Goal: Information Seeking & Learning: Check status

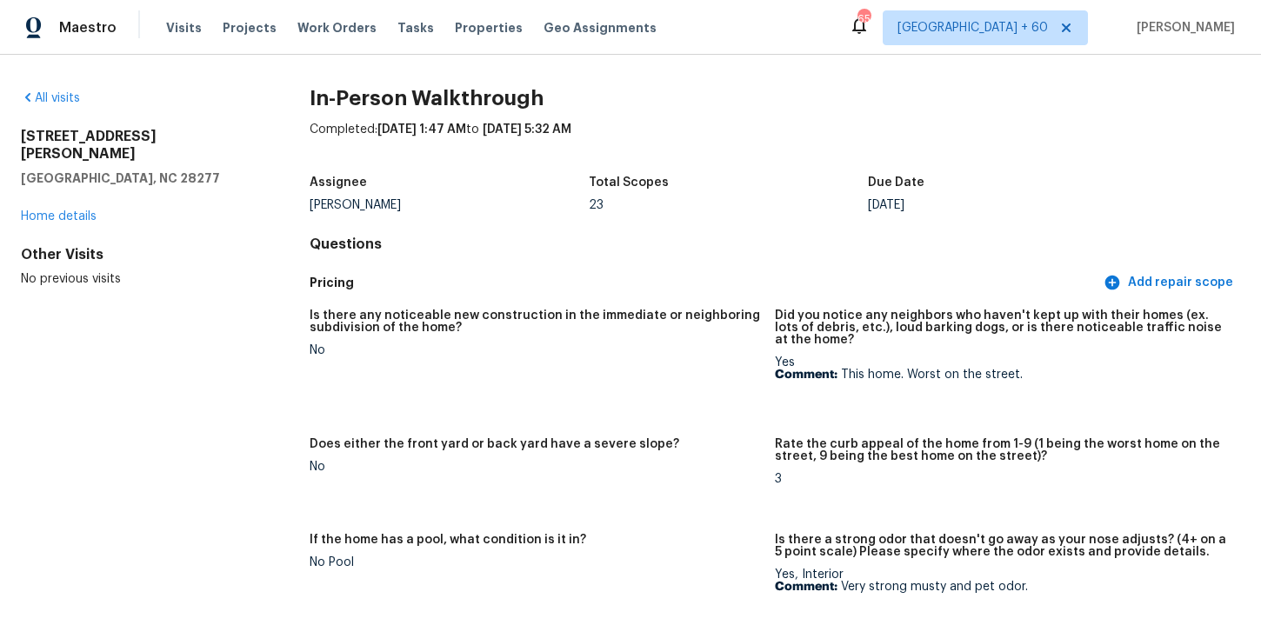
scroll to position [2017, 0]
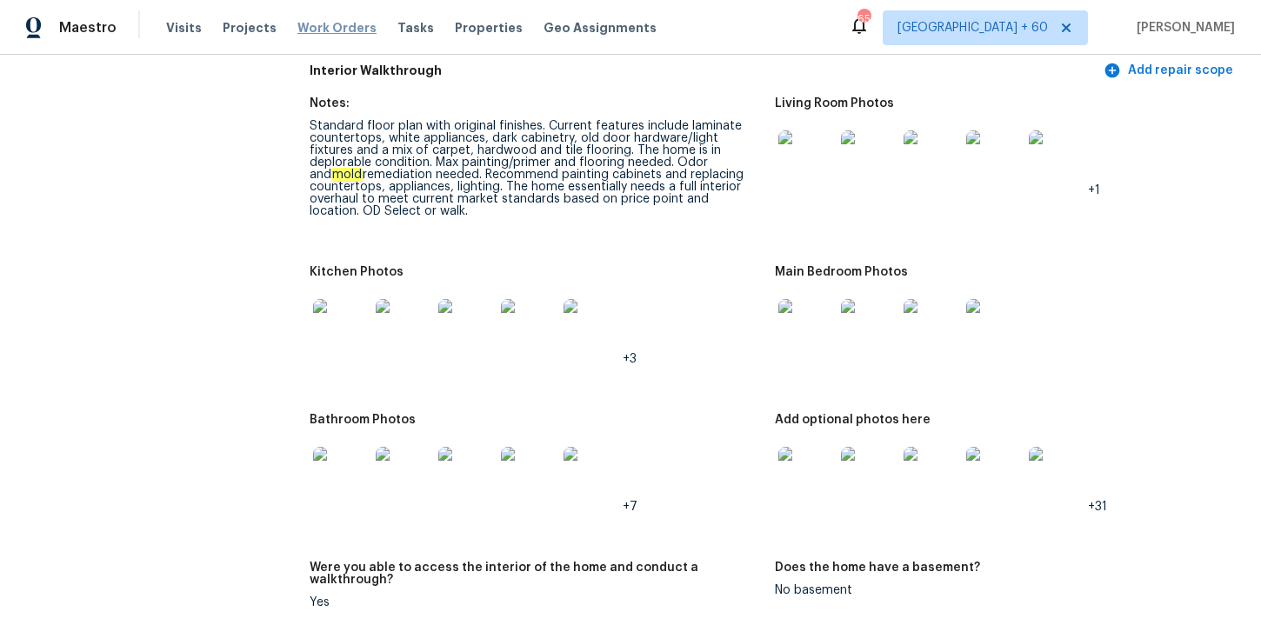
click at [331, 33] on span "Work Orders" at bounding box center [336, 27] width 79 height 17
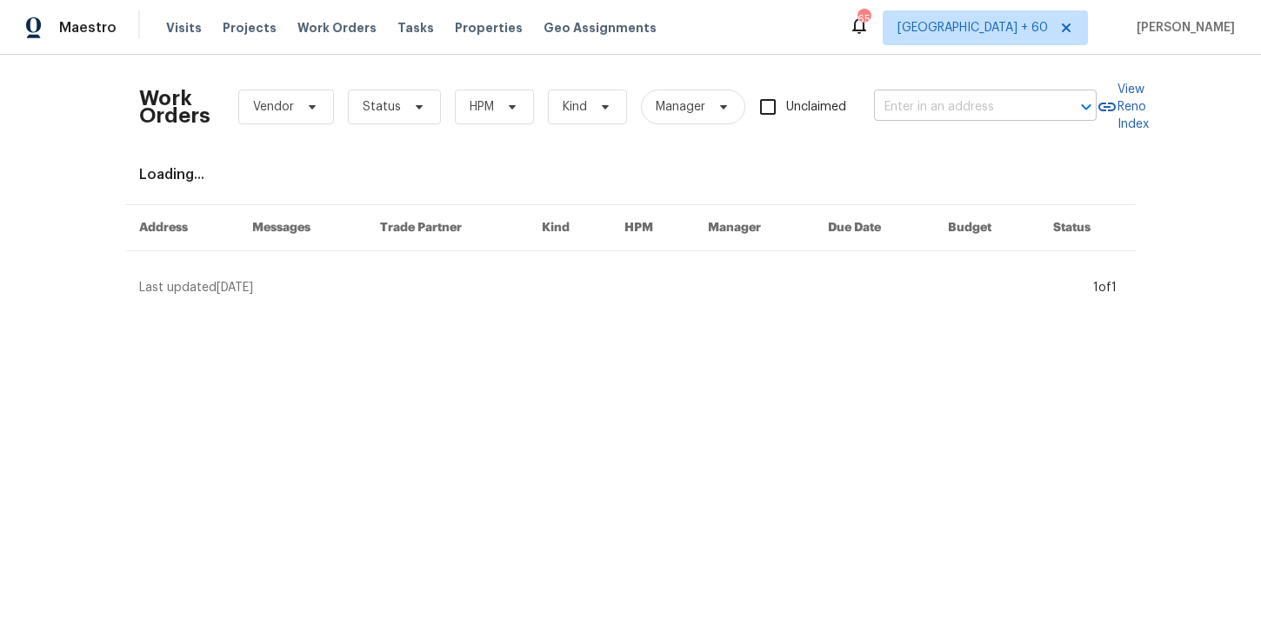
click at [923, 102] on input "text" at bounding box center [961, 107] width 174 height 27
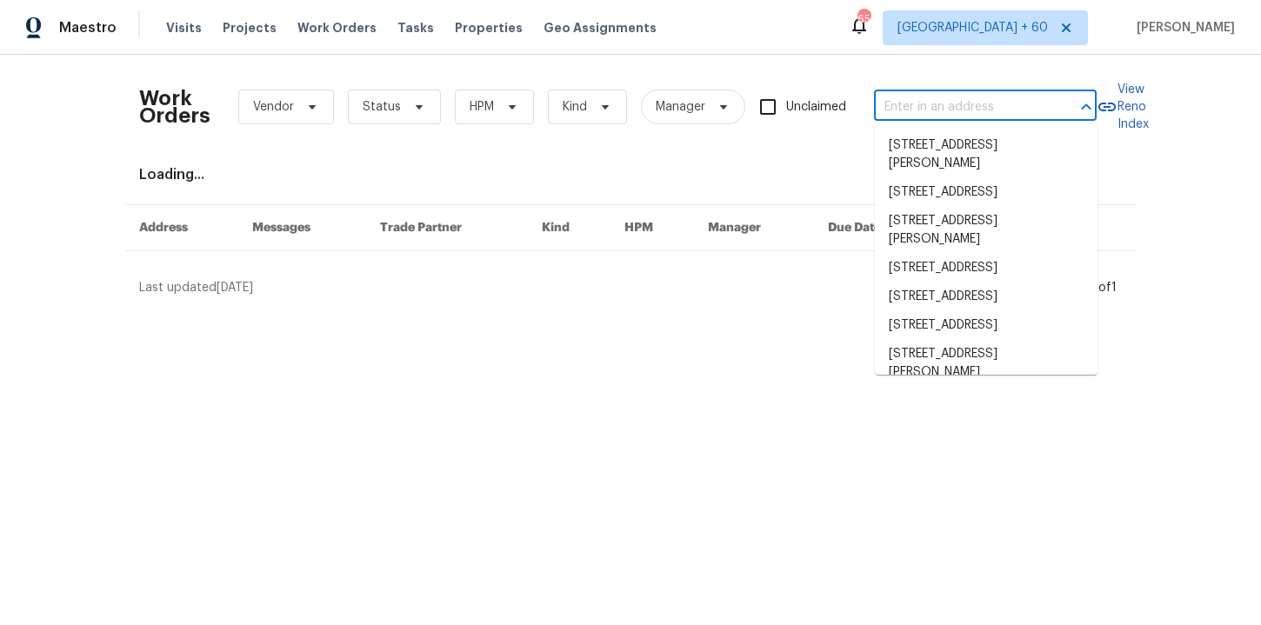
paste input "[STREET_ADDRESS]"
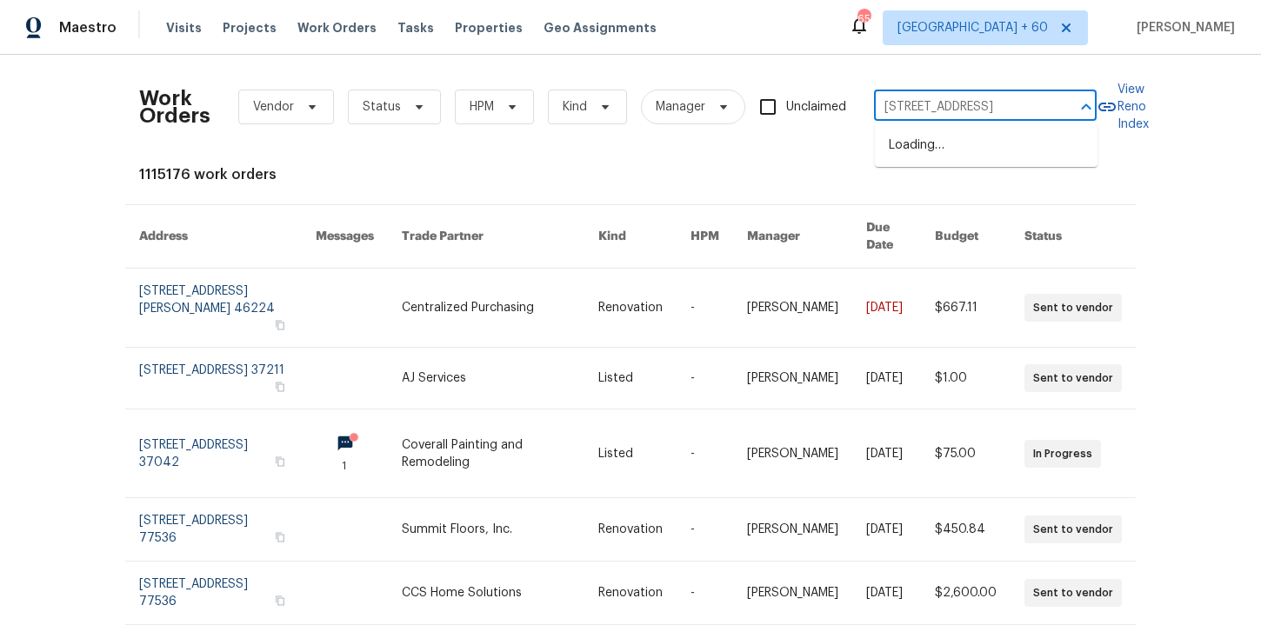
type input "[STREET_ADDRESS]"
click at [1022, 142] on li "[STREET_ADDRESS]" at bounding box center [986, 145] width 223 height 29
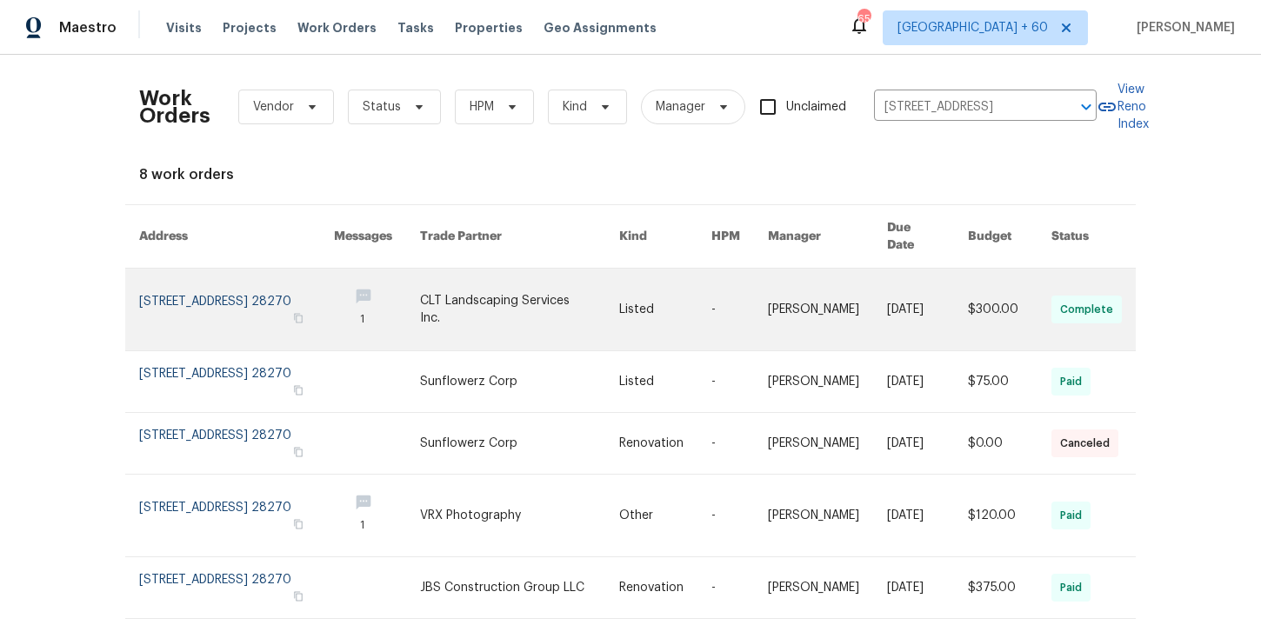
click at [212, 290] on link at bounding box center [236, 310] width 195 height 82
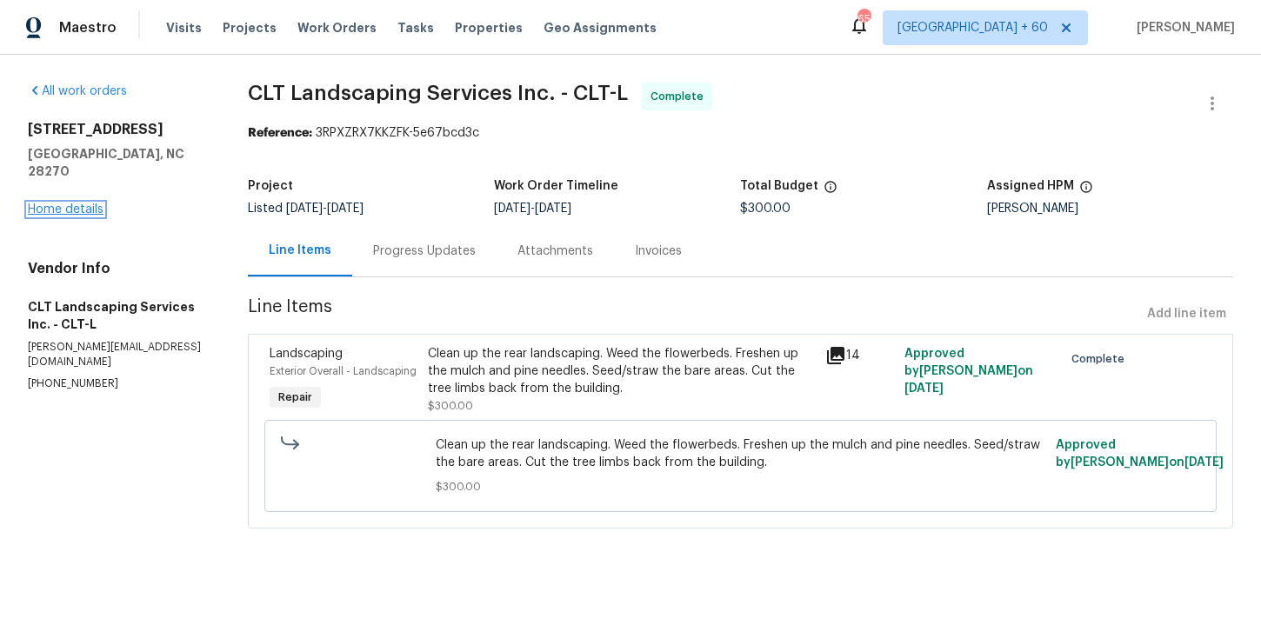
click at [87, 203] on link "Home details" at bounding box center [66, 209] width 76 height 12
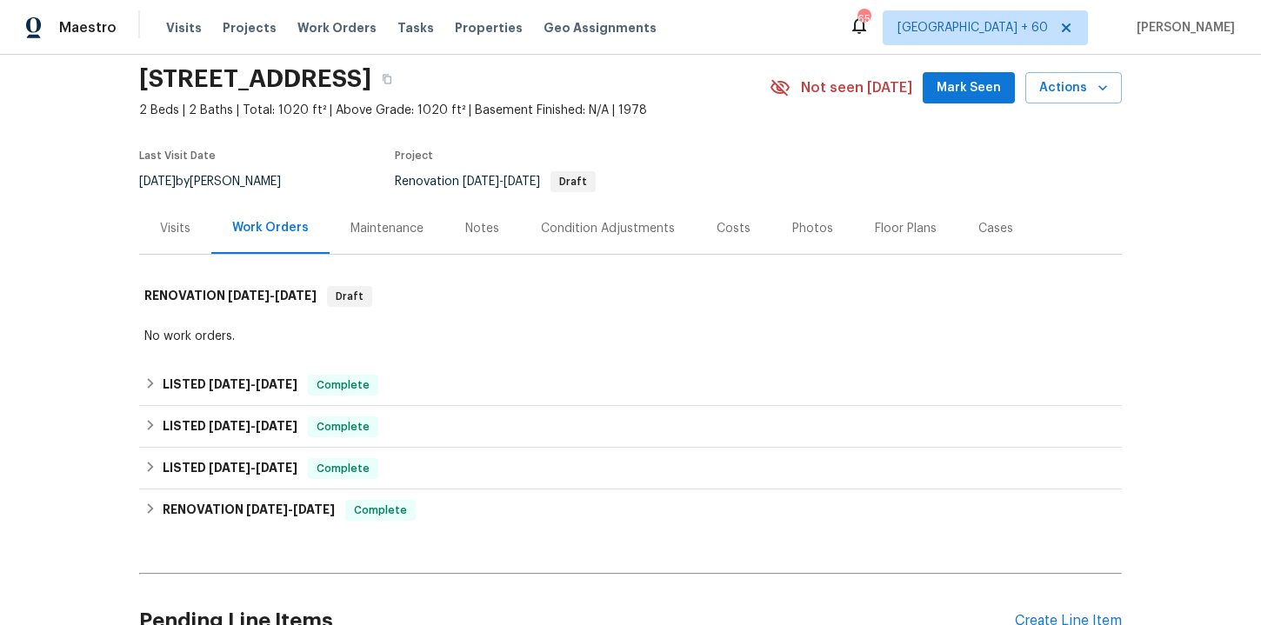
scroll to position [63, 0]
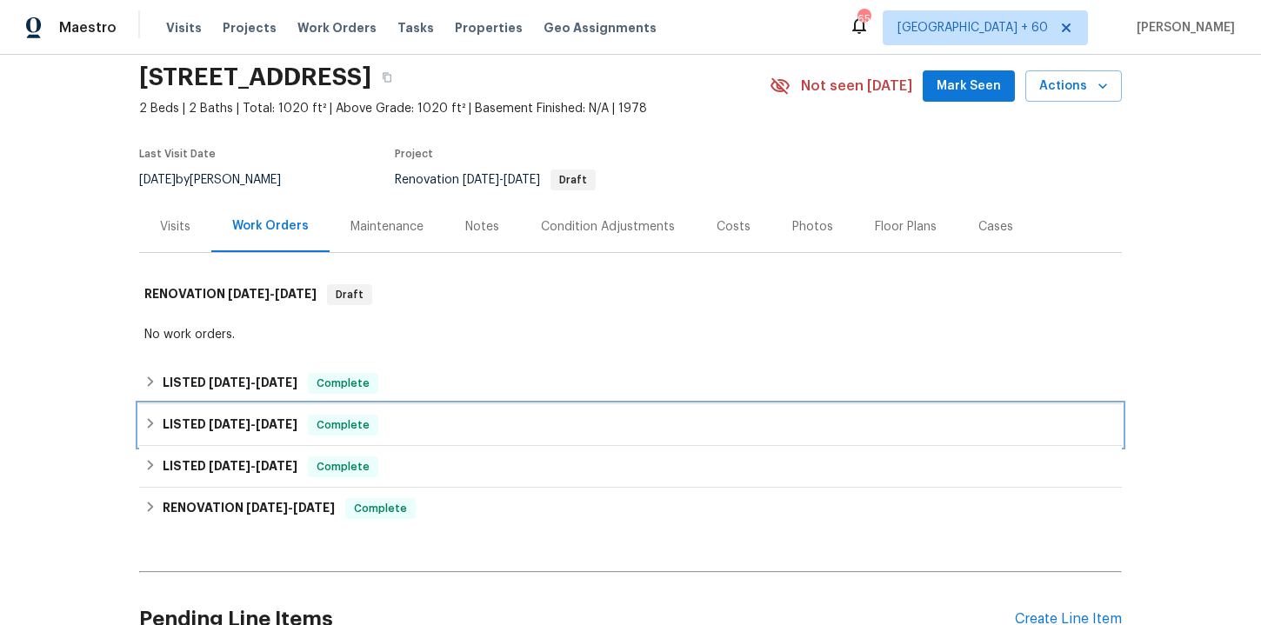
click at [431, 428] on div "LISTED [DATE] - [DATE] Complete" at bounding box center [630, 425] width 972 height 21
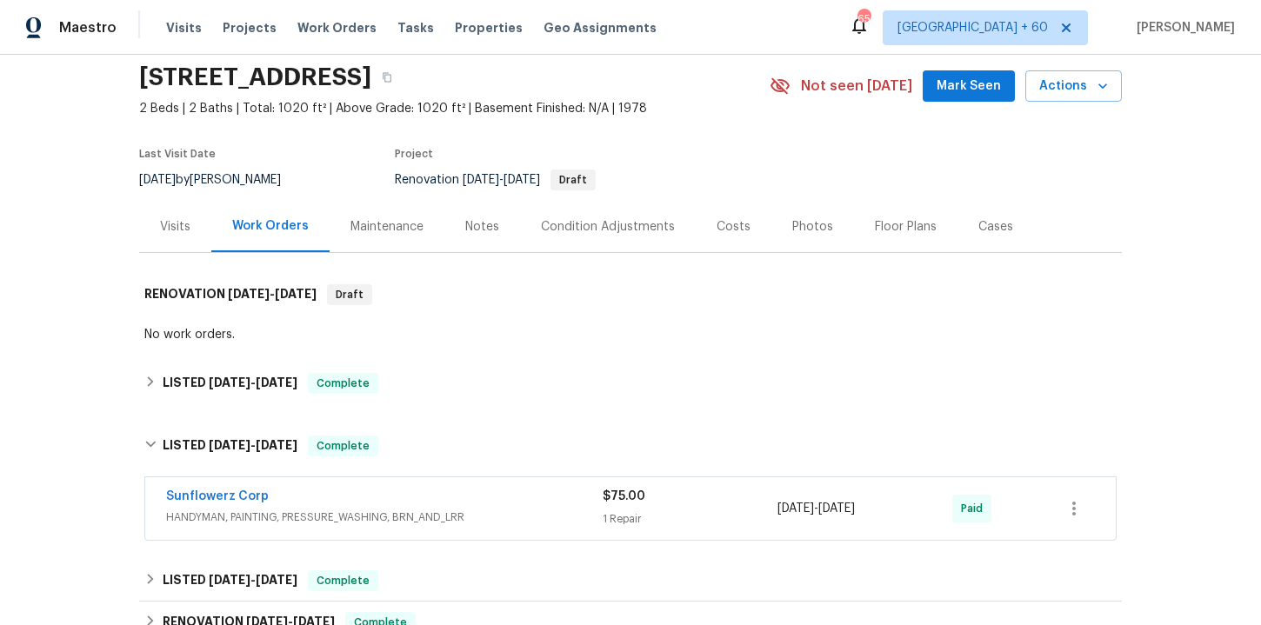
click at [453, 503] on div "Sunflowerz Corp" at bounding box center [384, 498] width 437 height 21
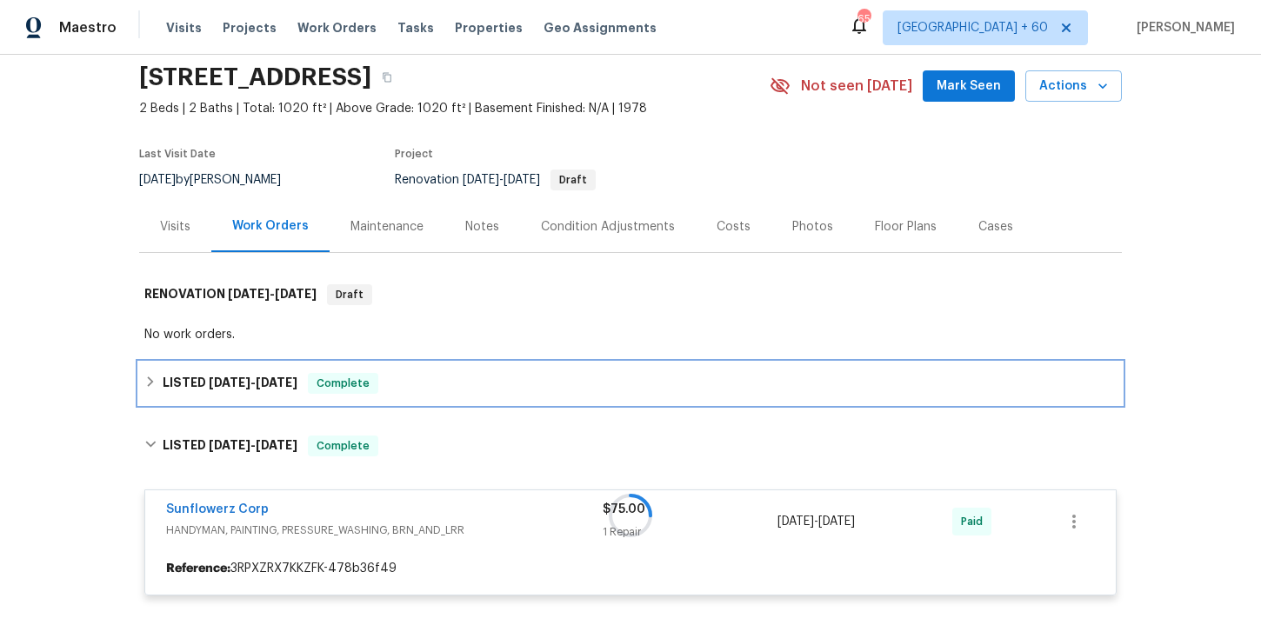
click at [435, 383] on div "LISTED [DATE] - [DATE] Complete" at bounding box center [630, 383] width 972 height 21
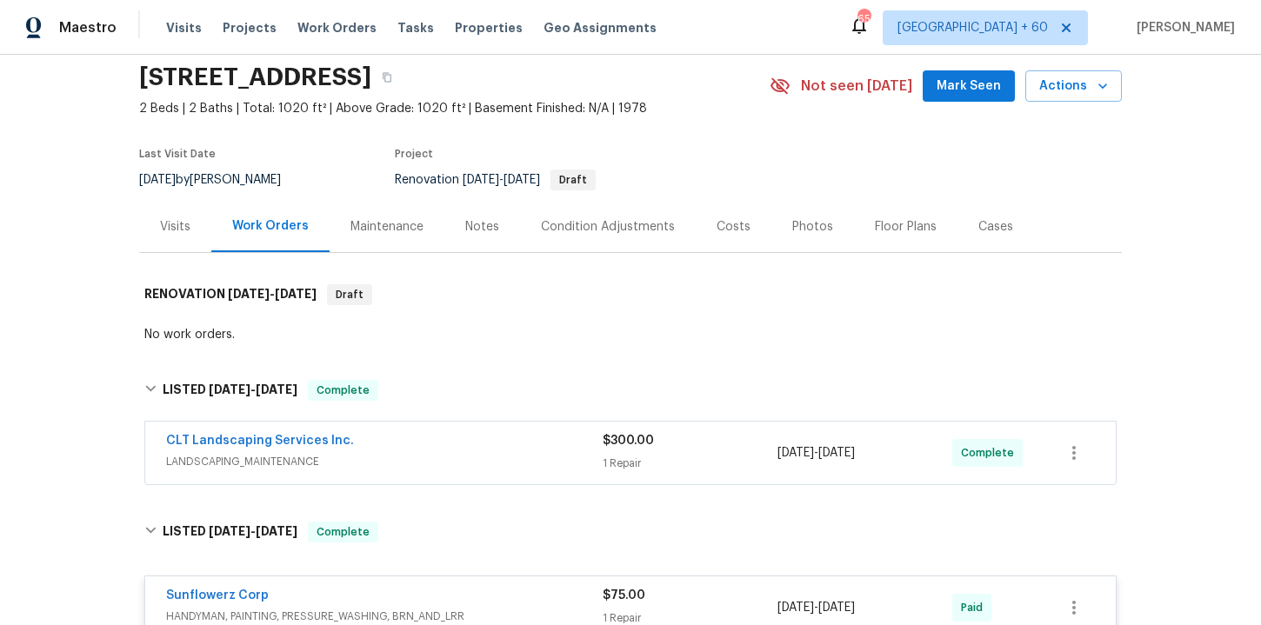
click at [462, 460] on span "LANDSCAPING_MAINTENANCE" at bounding box center [384, 461] width 437 height 17
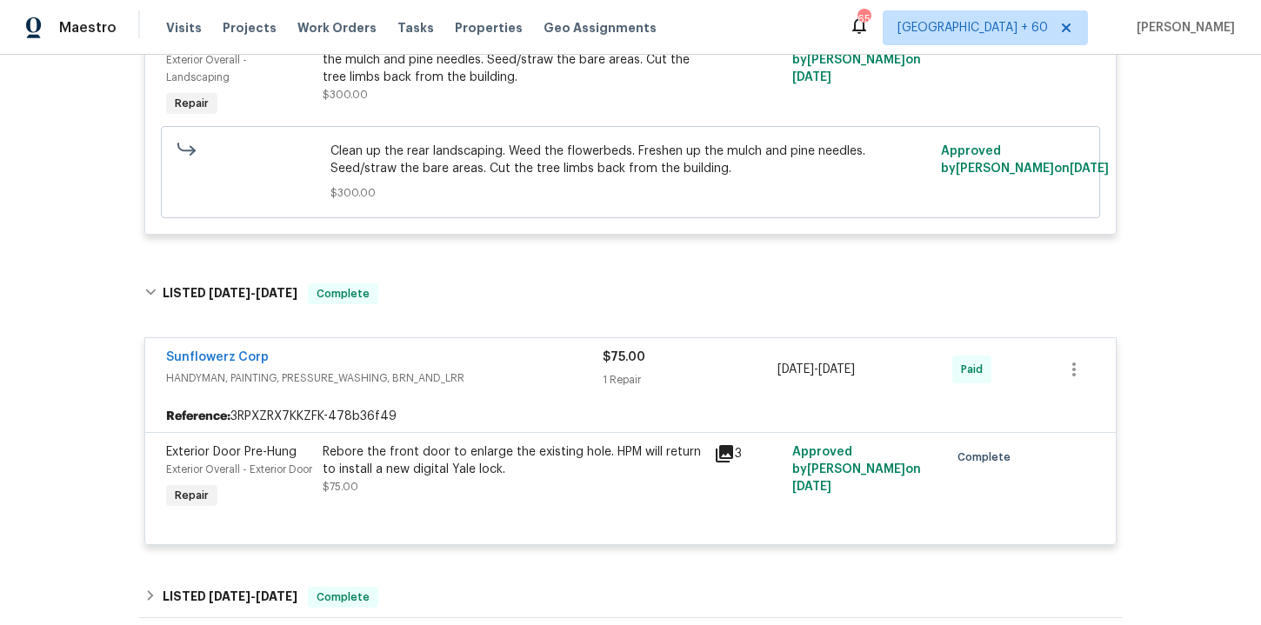
scroll to position [797, 0]
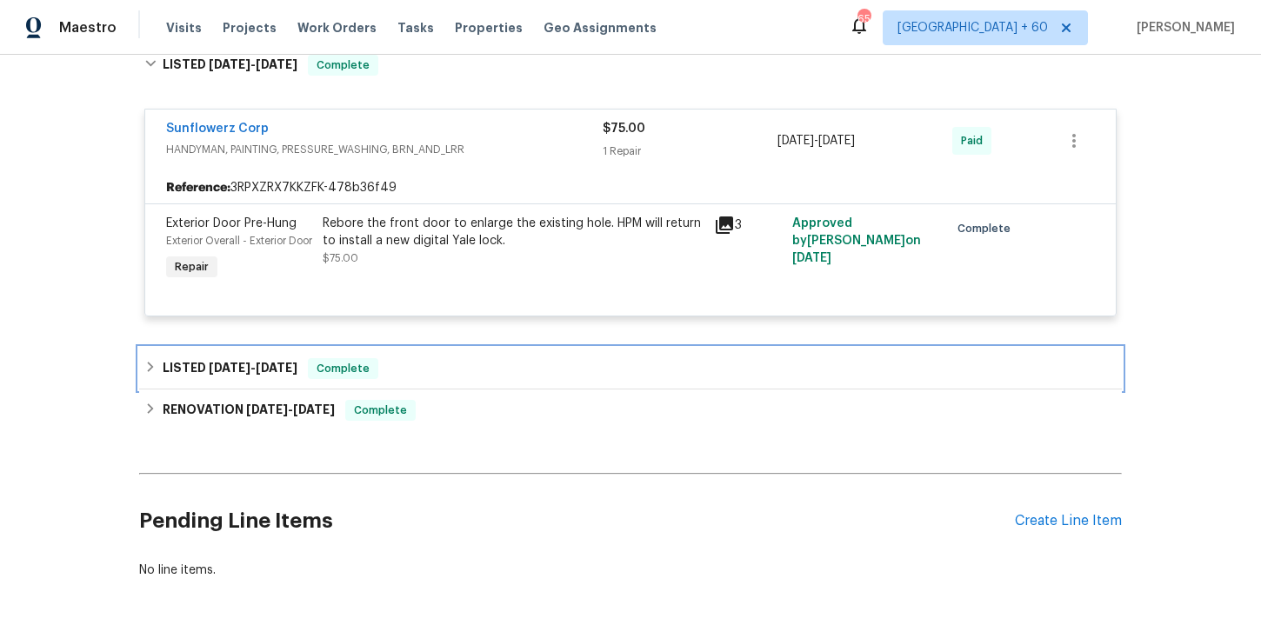
click at [438, 379] on div "LISTED [DATE] - [DATE] Complete" at bounding box center [630, 368] width 972 height 21
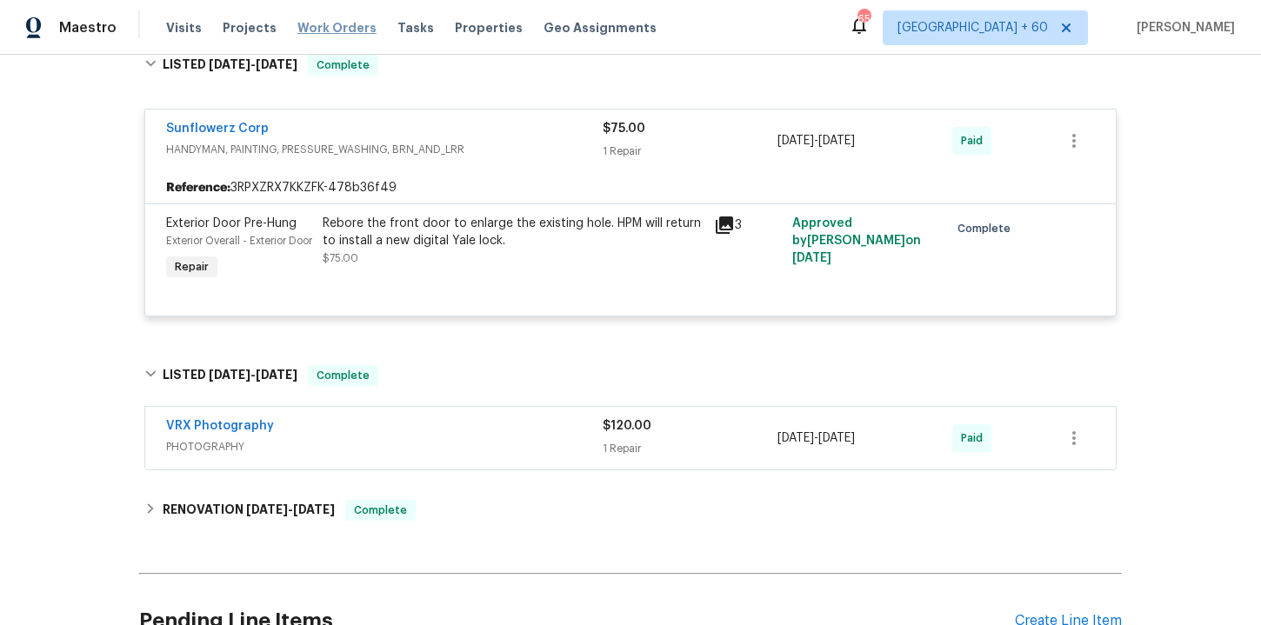
click at [301, 25] on span "Work Orders" at bounding box center [336, 27] width 79 height 17
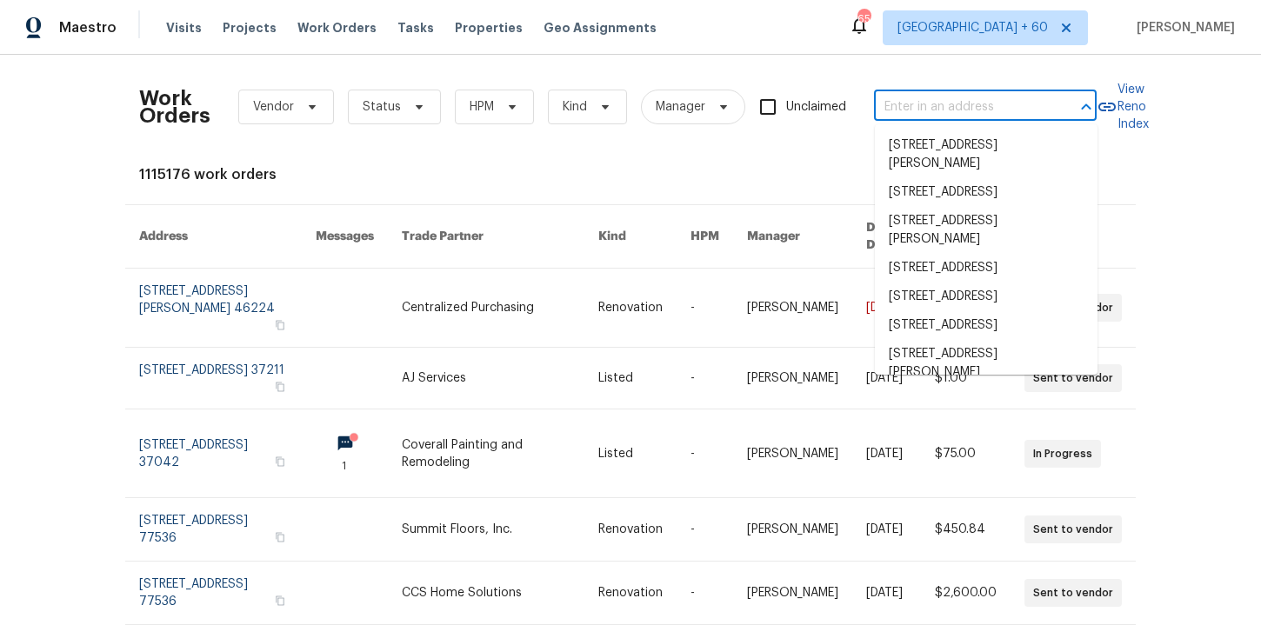
click at [915, 111] on input "text" at bounding box center [961, 107] width 174 height 27
paste input "[STREET_ADDRESS]"
type input "[STREET_ADDRESS]"
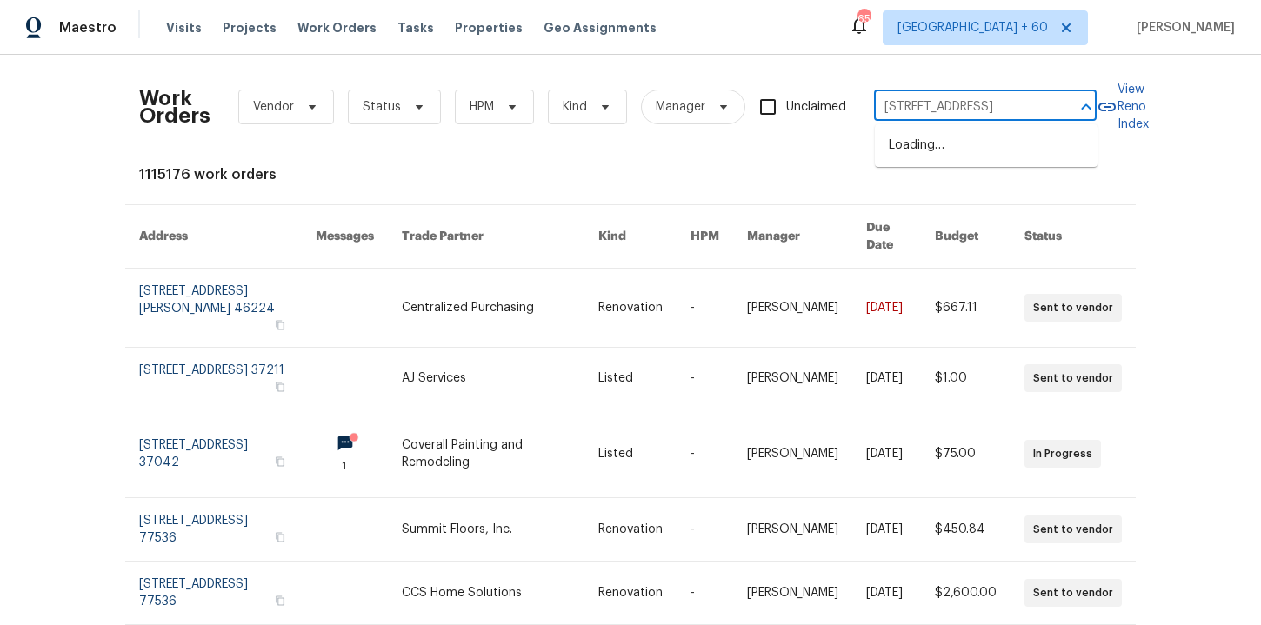
scroll to position [0, 22]
click at [966, 151] on li "[STREET_ADDRESS]" at bounding box center [986, 145] width 223 height 29
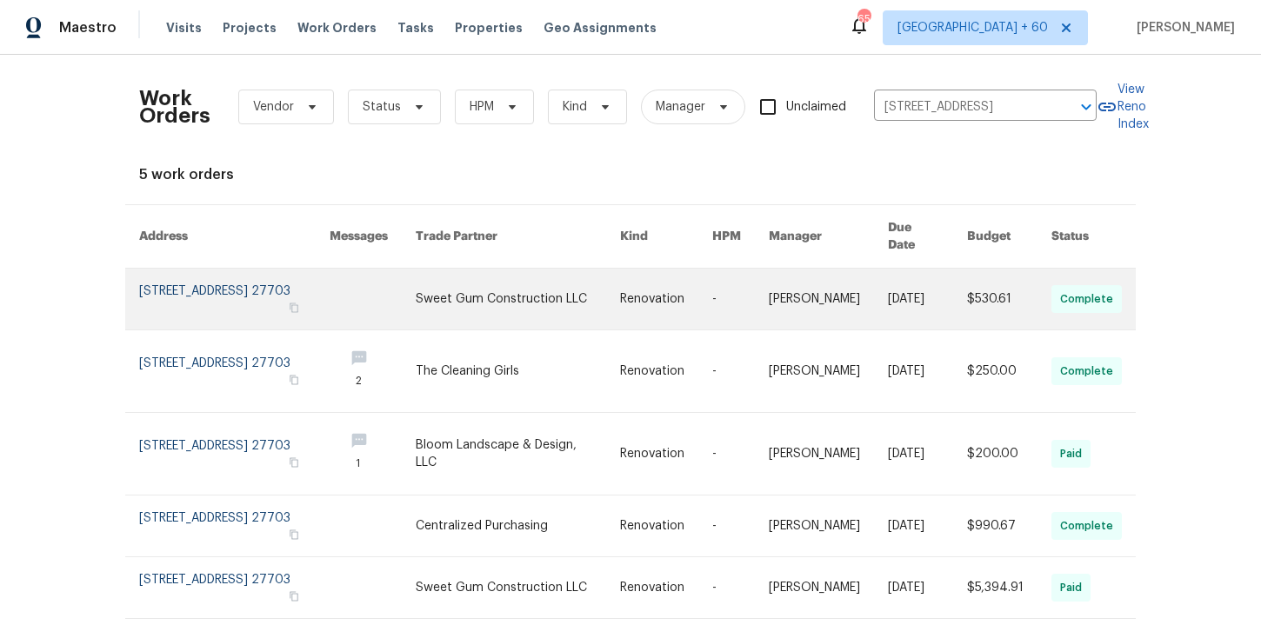
click at [190, 293] on link at bounding box center [234, 299] width 190 height 61
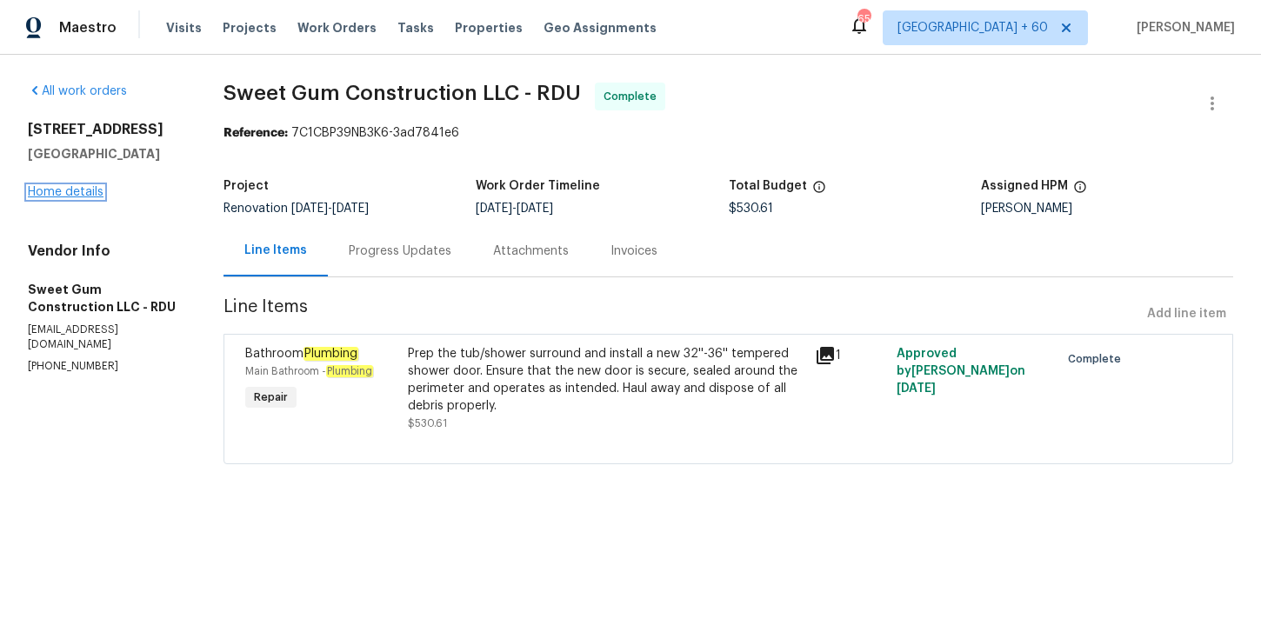
click at [76, 191] on link "Home details" at bounding box center [66, 192] width 76 height 12
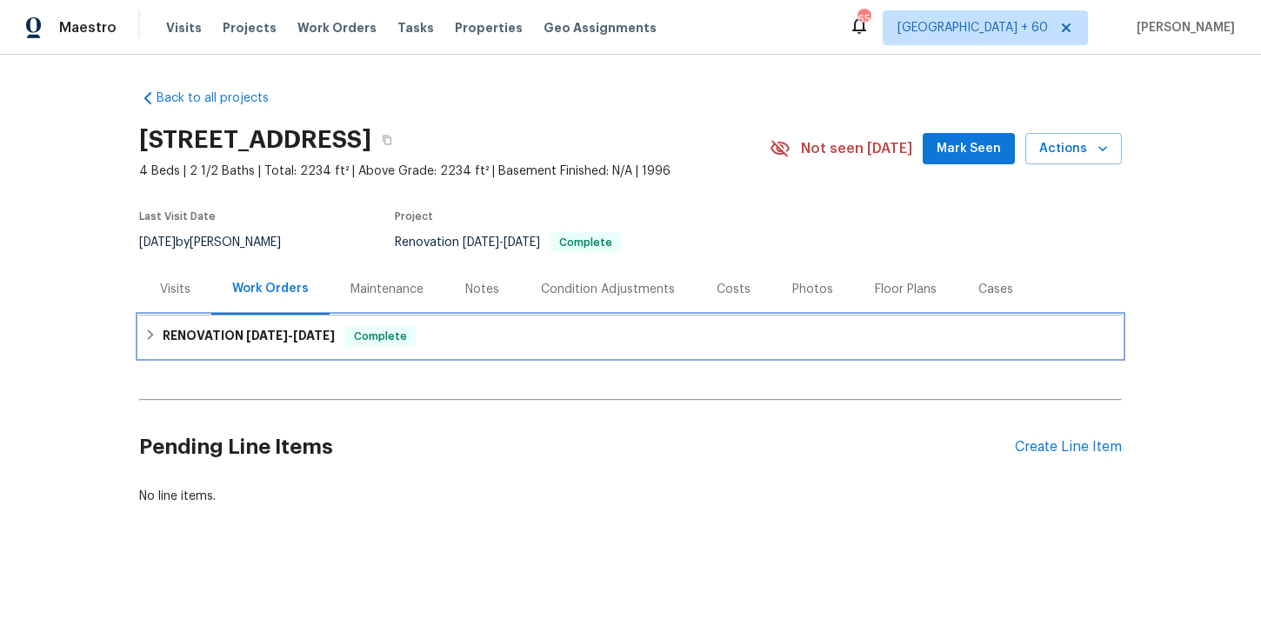
click at [467, 332] on div "RENOVATION [DATE] - [DATE] Complete" at bounding box center [630, 336] width 972 height 21
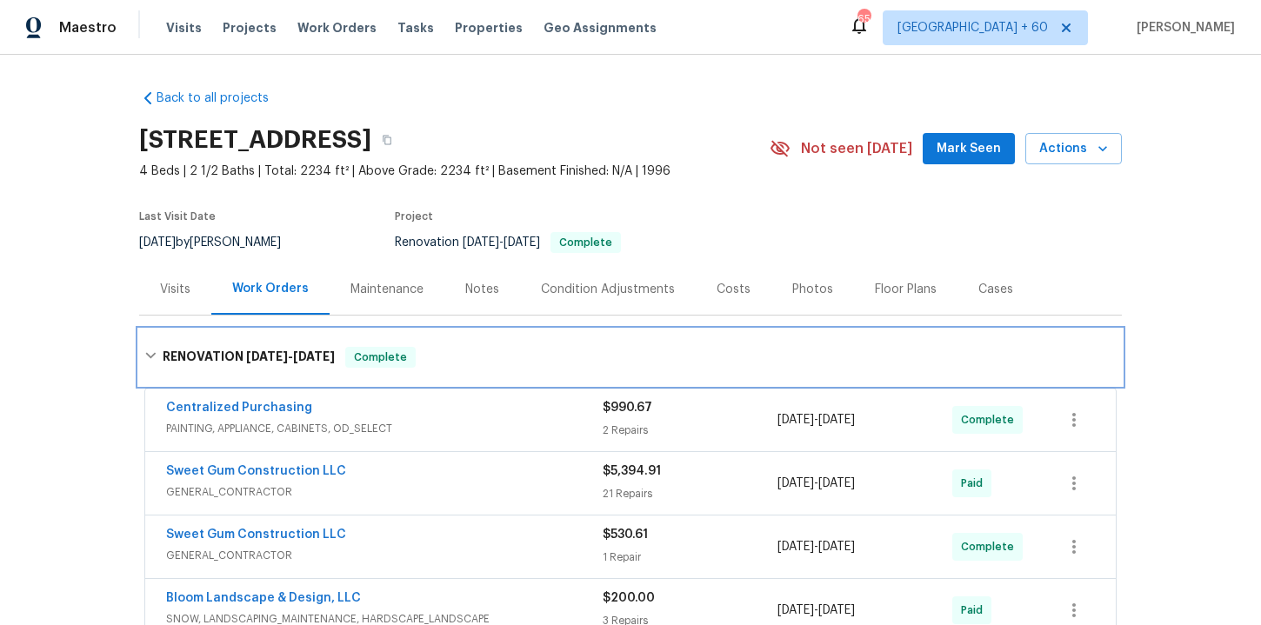
scroll to position [210, 0]
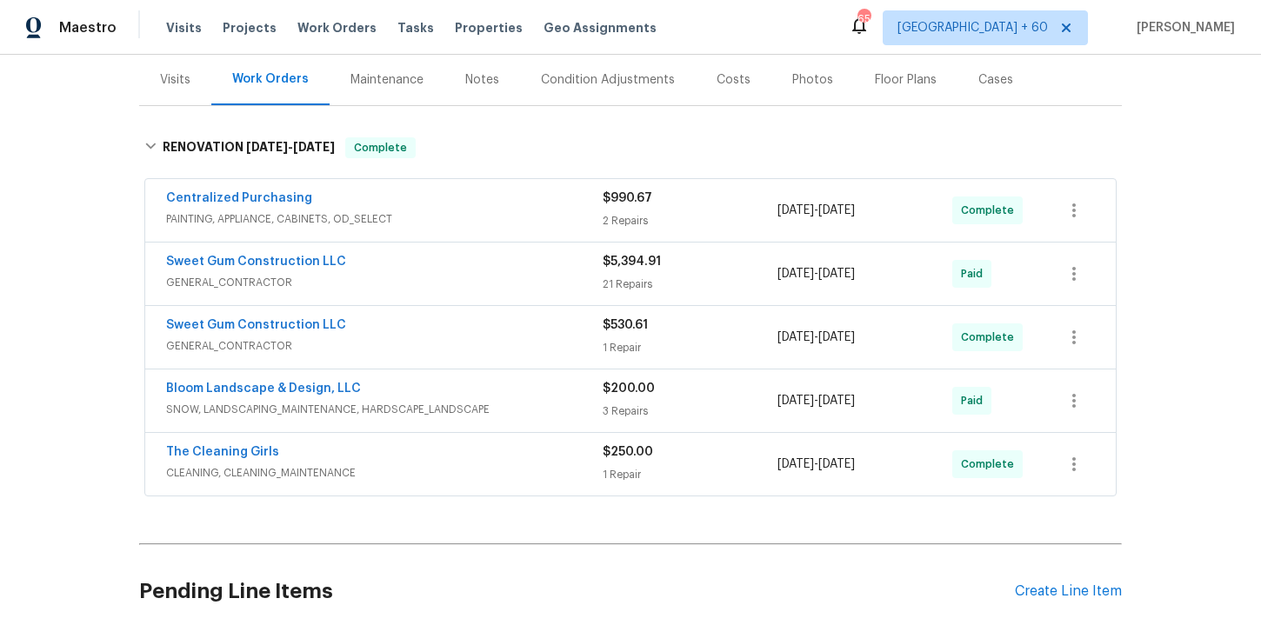
click at [485, 190] on div "Centralized Purchasing" at bounding box center [384, 200] width 437 height 21
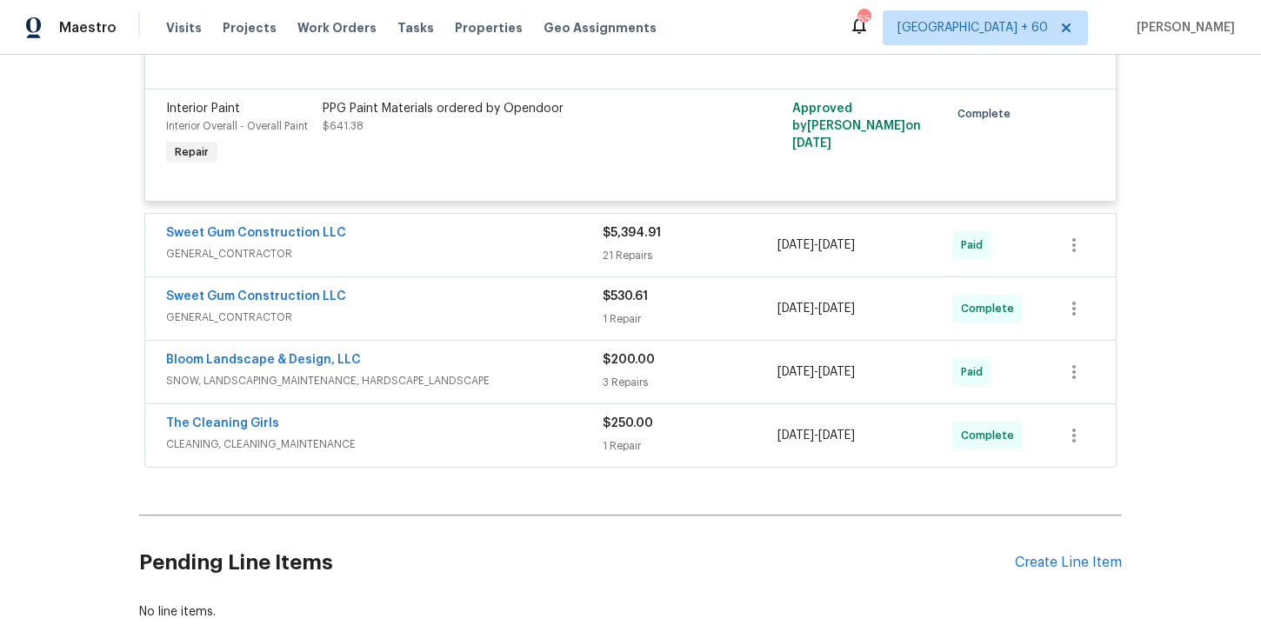
scroll to position [576, 0]
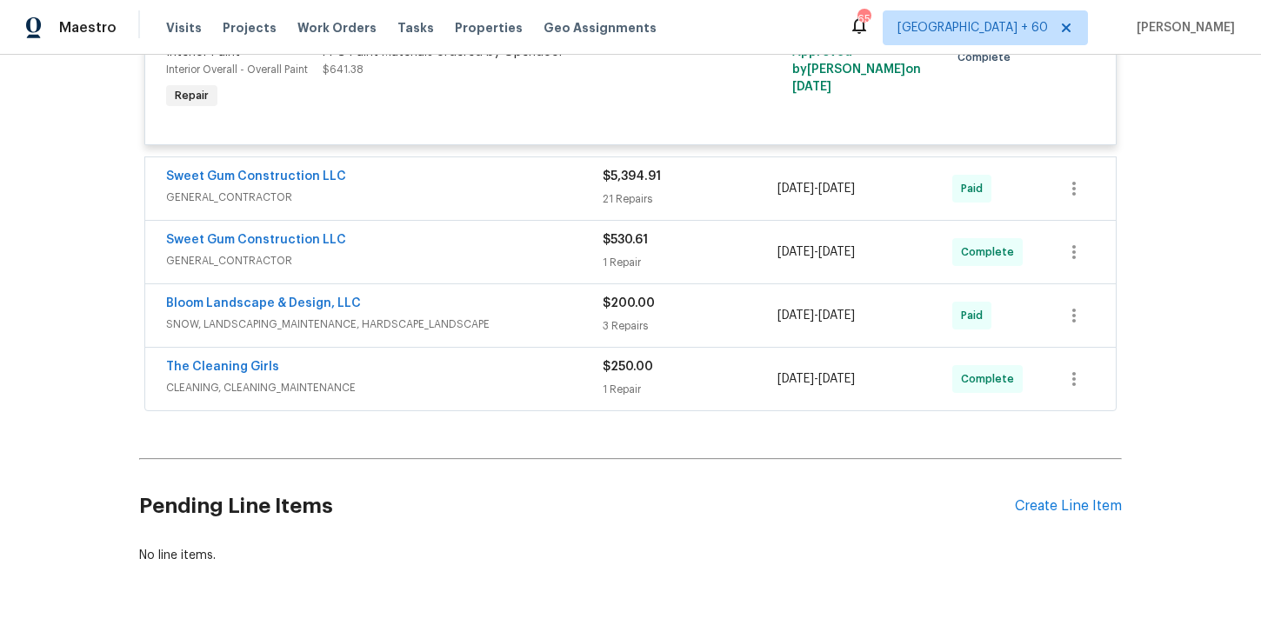
click at [521, 250] on div "Sweet Gum Construction LLC" at bounding box center [384, 241] width 437 height 21
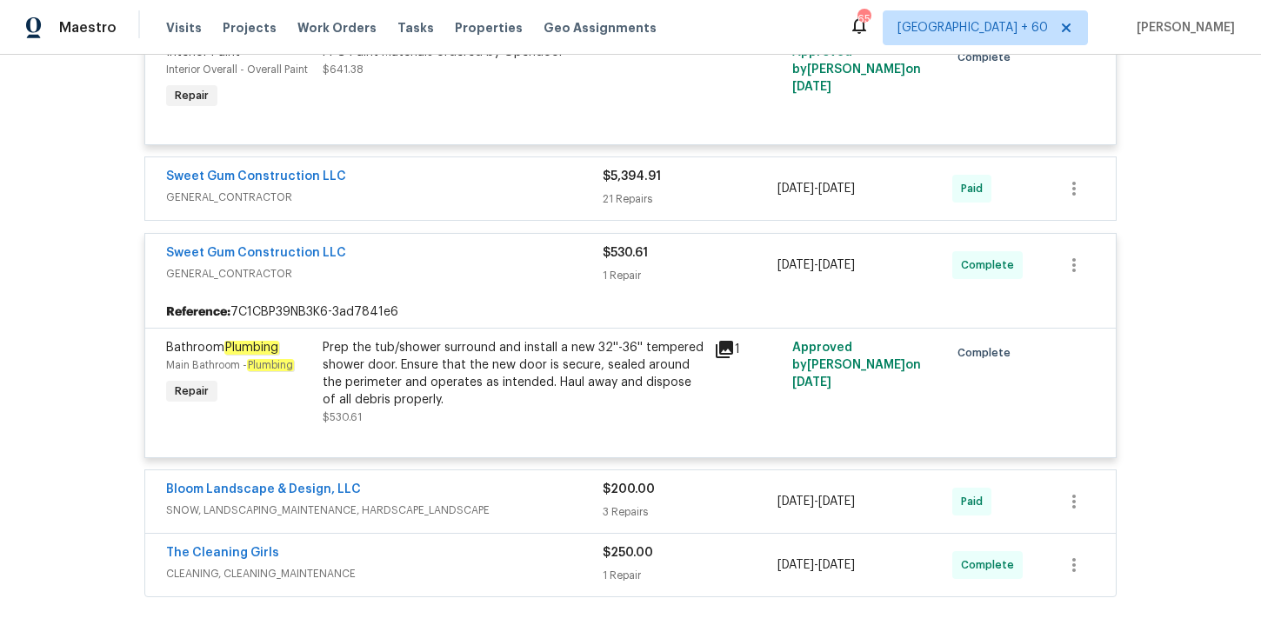
scroll to position [820, 0]
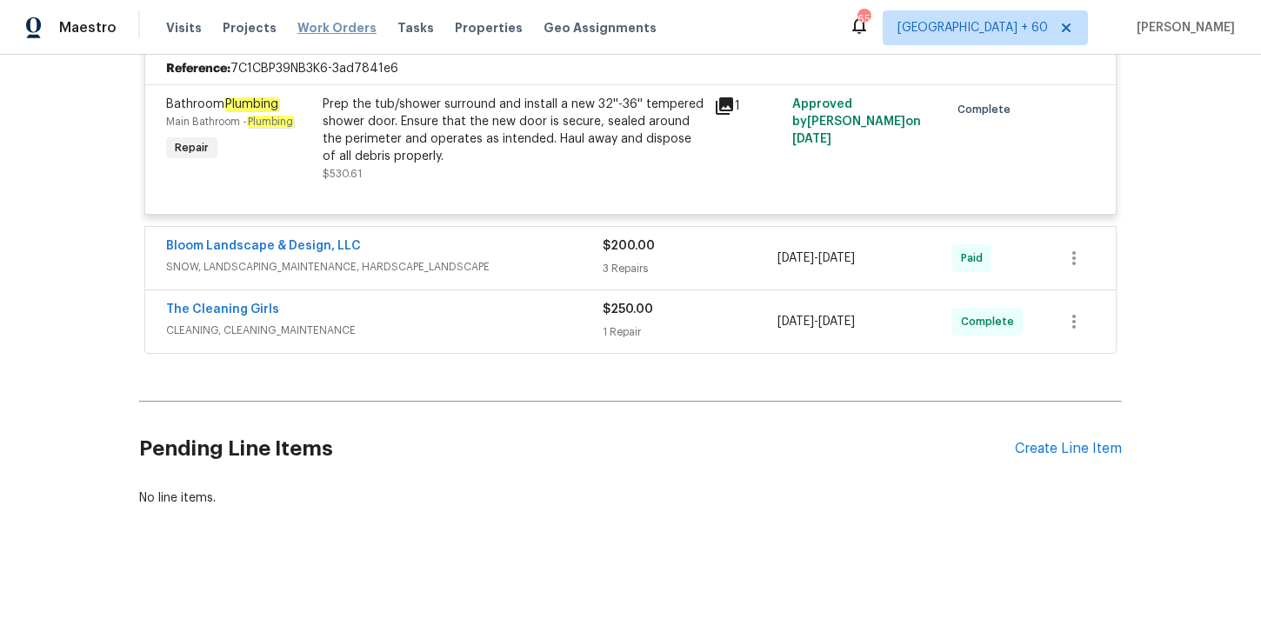
click at [340, 27] on span "Work Orders" at bounding box center [336, 27] width 79 height 17
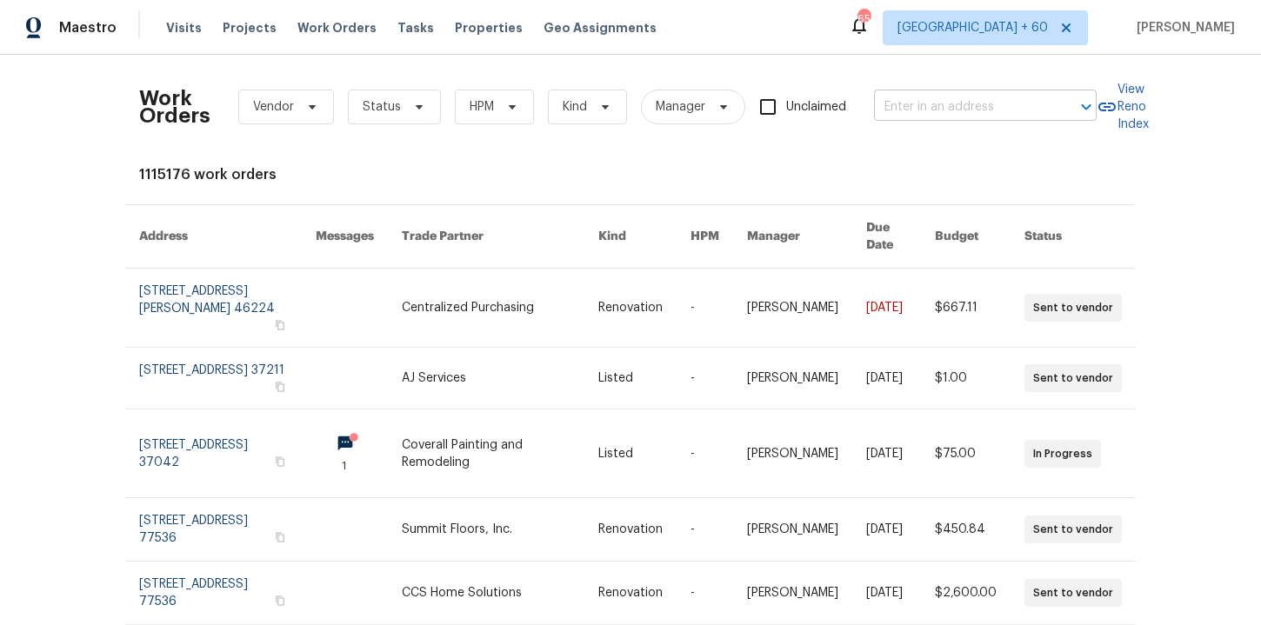
click at [916, 101] on input "text" at bounding box center [961, 107] width 174 height 27
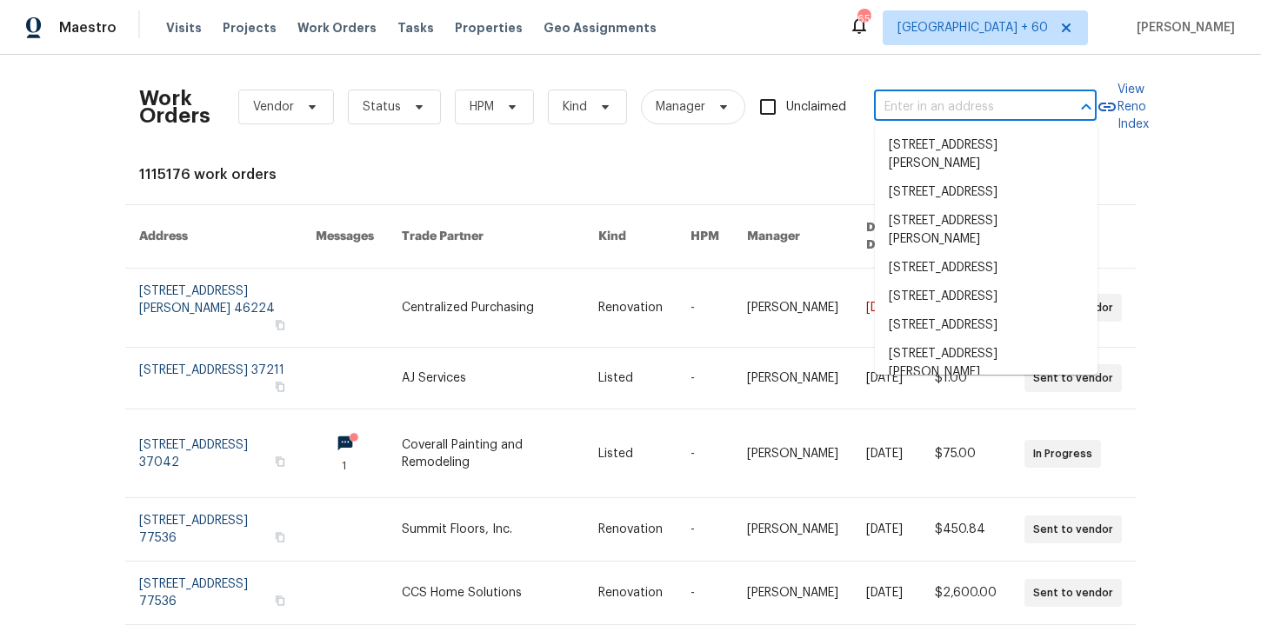
paste input "[STREET_ADDRESS]"
type input "[STREET_ADDRESS]"
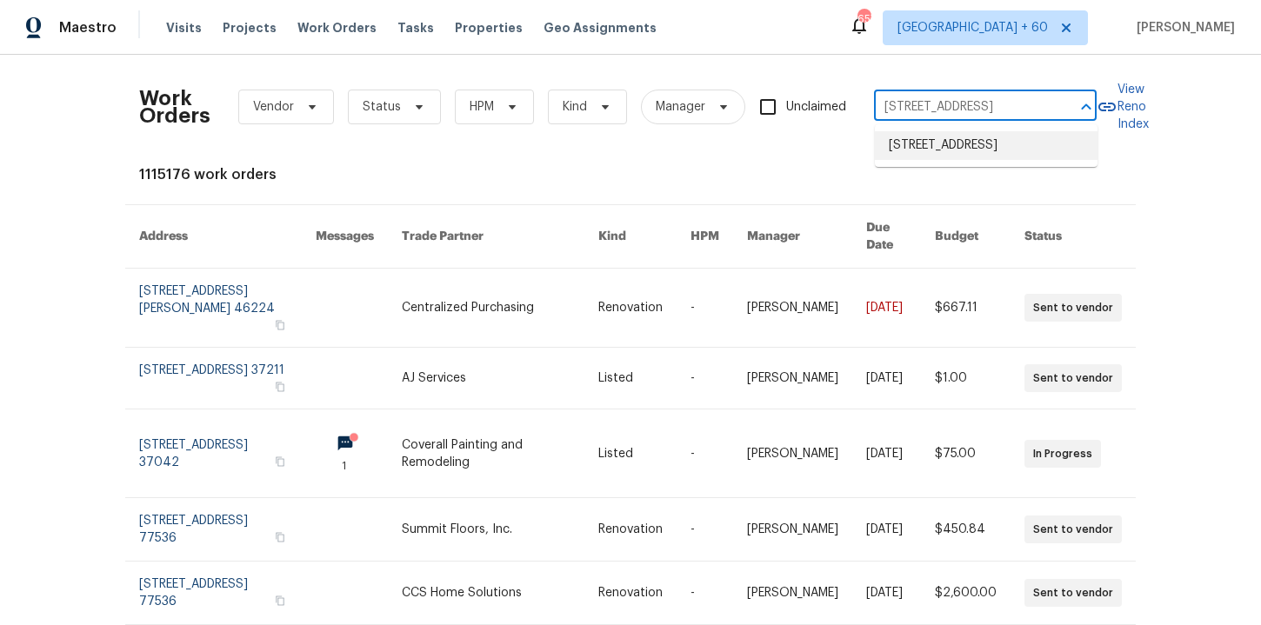
click at [939, 147] on li "[STREET_ADDRESS]" at bounding box center [986, 145] width 223 height 29
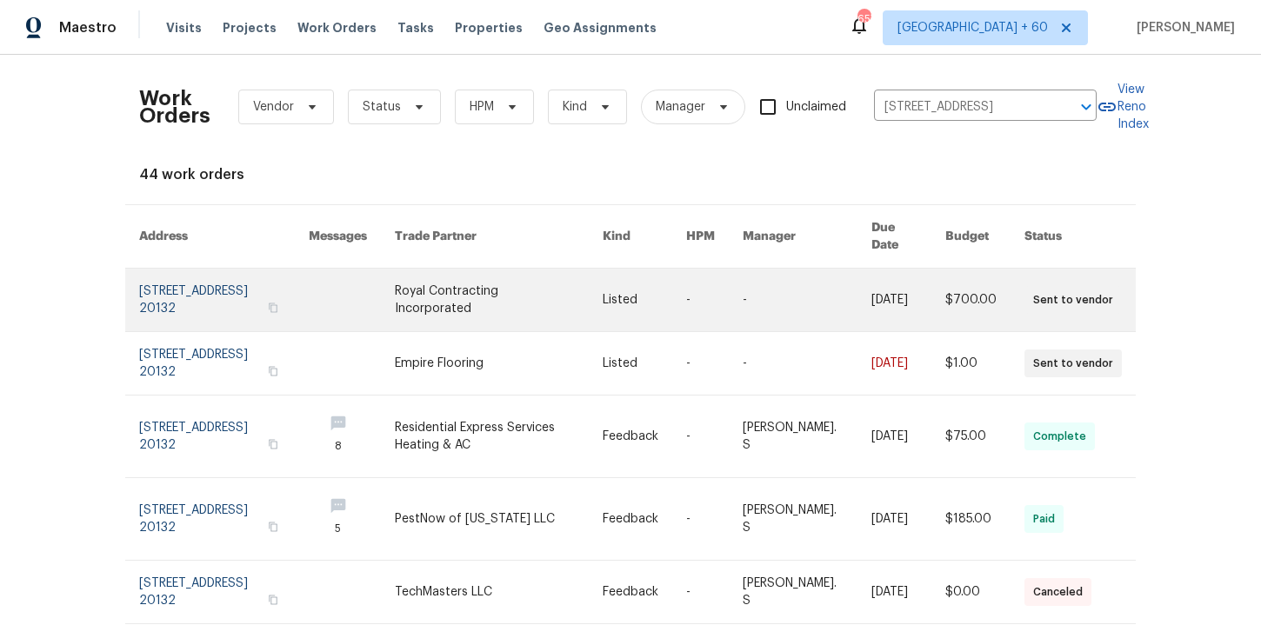
click at [179, 282] on link at bounding box center [224, 300] width 170 height 63
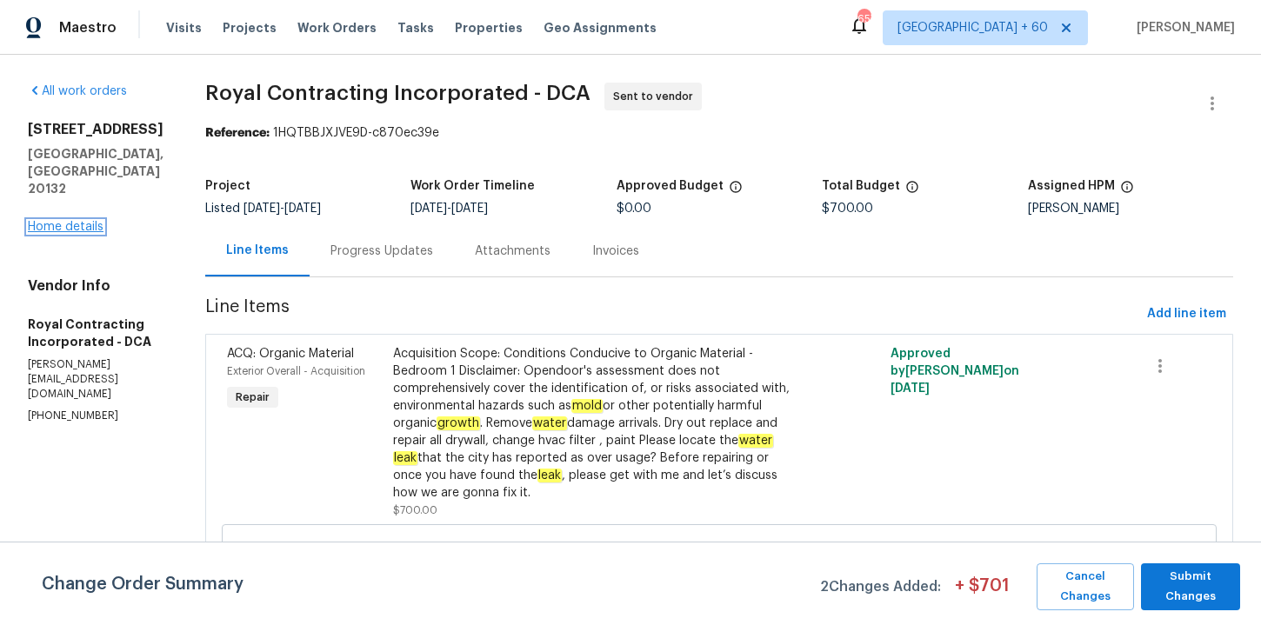
click at [85, 221] on link "Home details" at bounding box center [66, 227] width 76 height 12
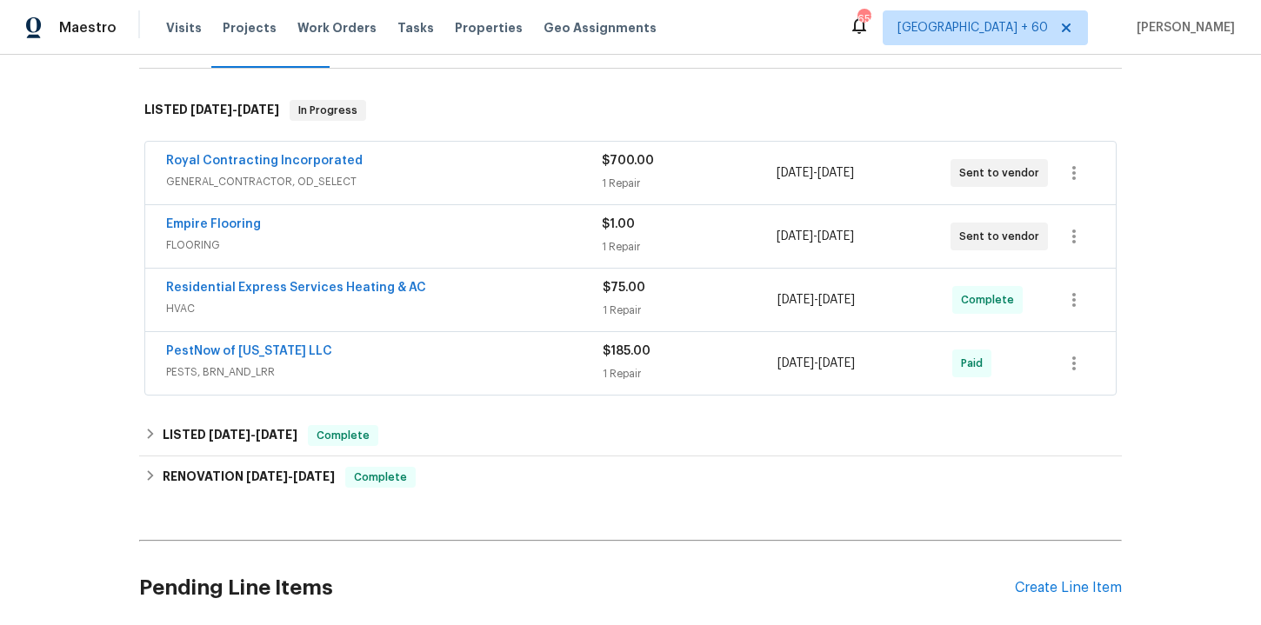
scroll to position [279, 0]
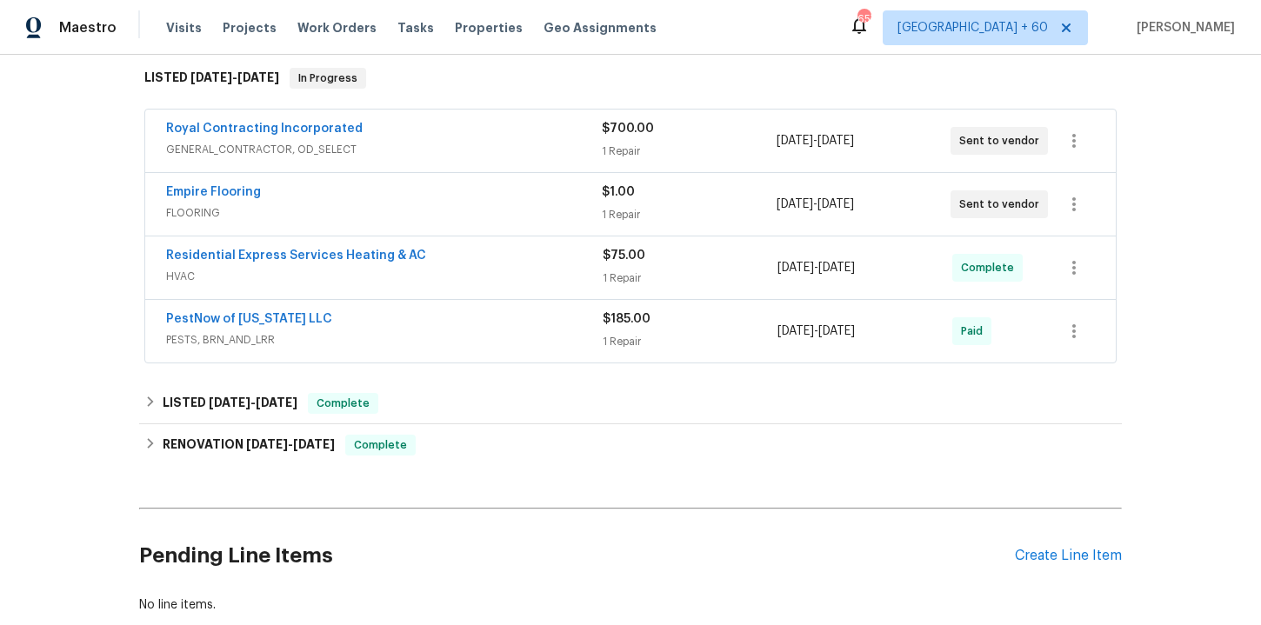
click at [456, 314] on div "PestNow of [US_STATE] LLC" at bounding box center [384, 320] width 437 height 21
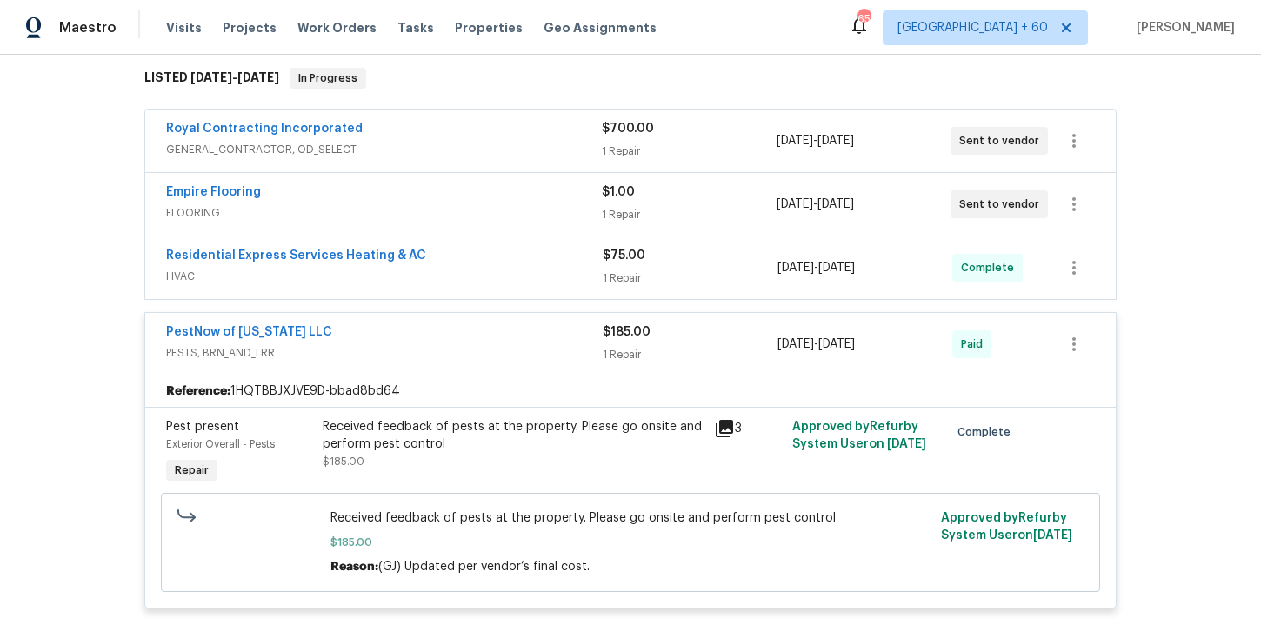
click at [494, 262] on div "Residential Express Services Heating & AC" at bounding box center [384, 257] width 437 height 21
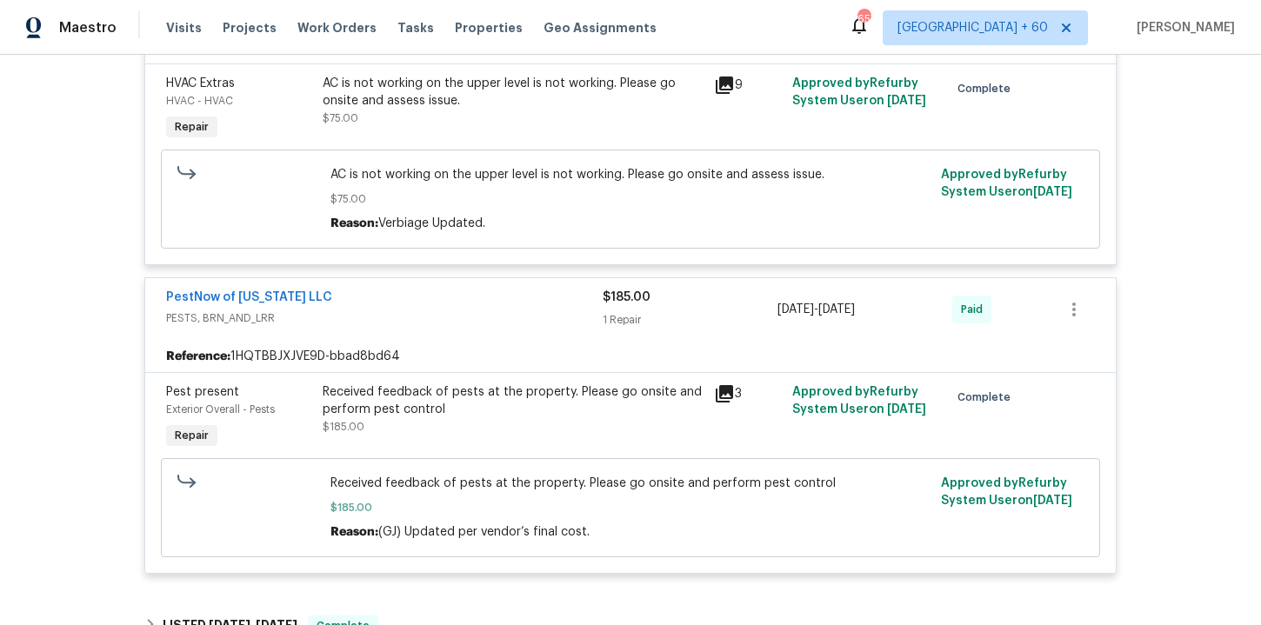
scroll to position [811, 0]
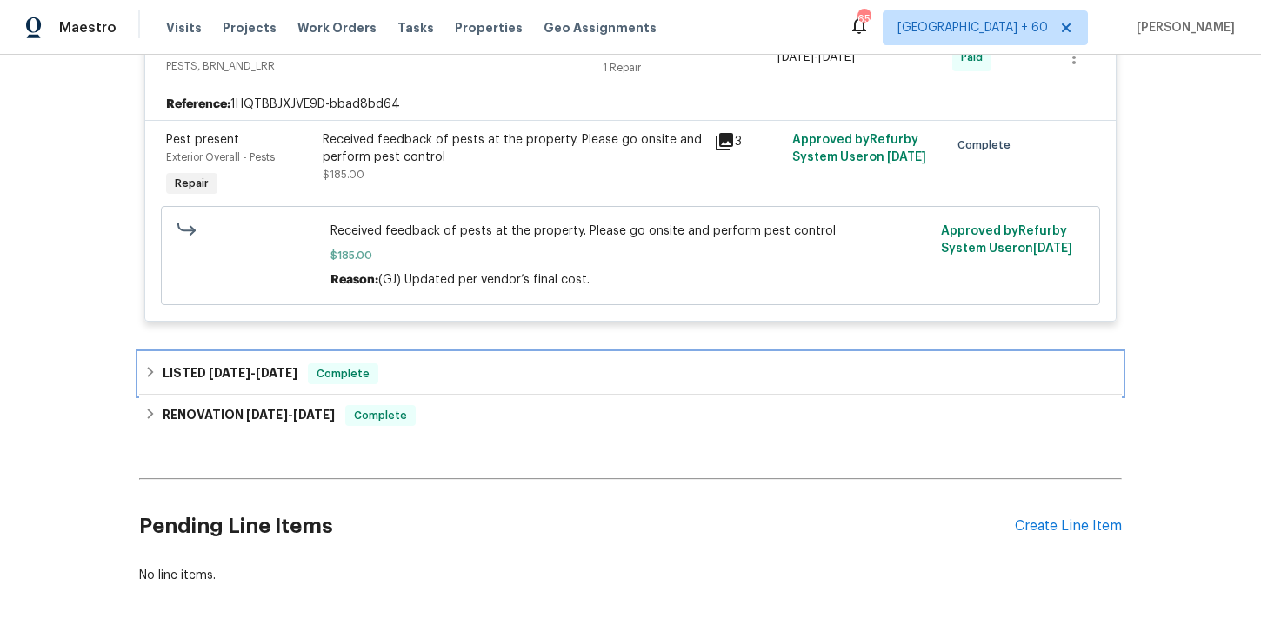
click at [436, 370] on div "LISTED [DATE] - [DATE] Complete" at bounding box center [630, 373] width 972 height 21
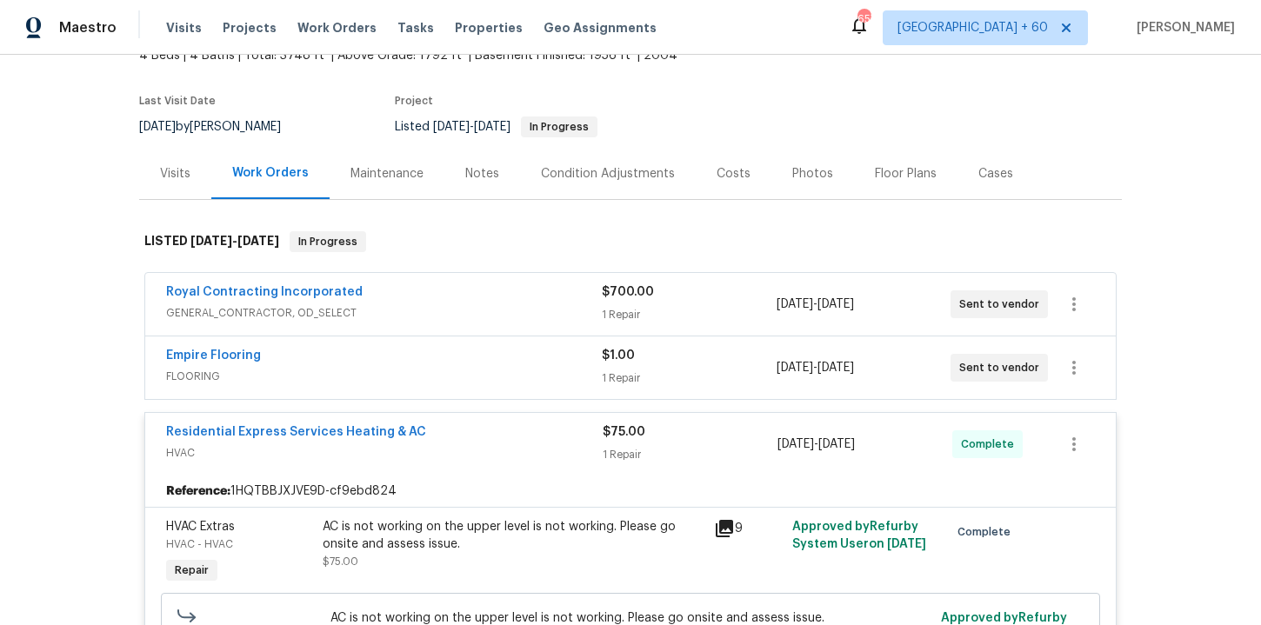
scroll to position [87, 0]
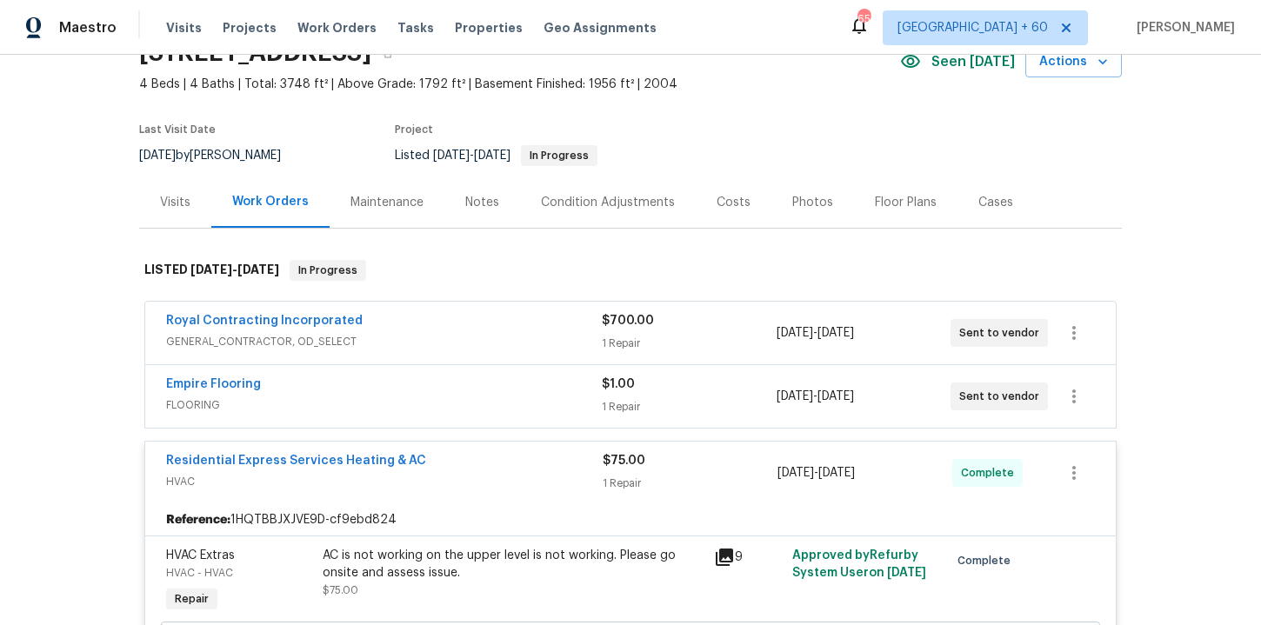
click at [435, 386] on div "Empire Flooring" at bounding box center [384, 386] width 436 height 21
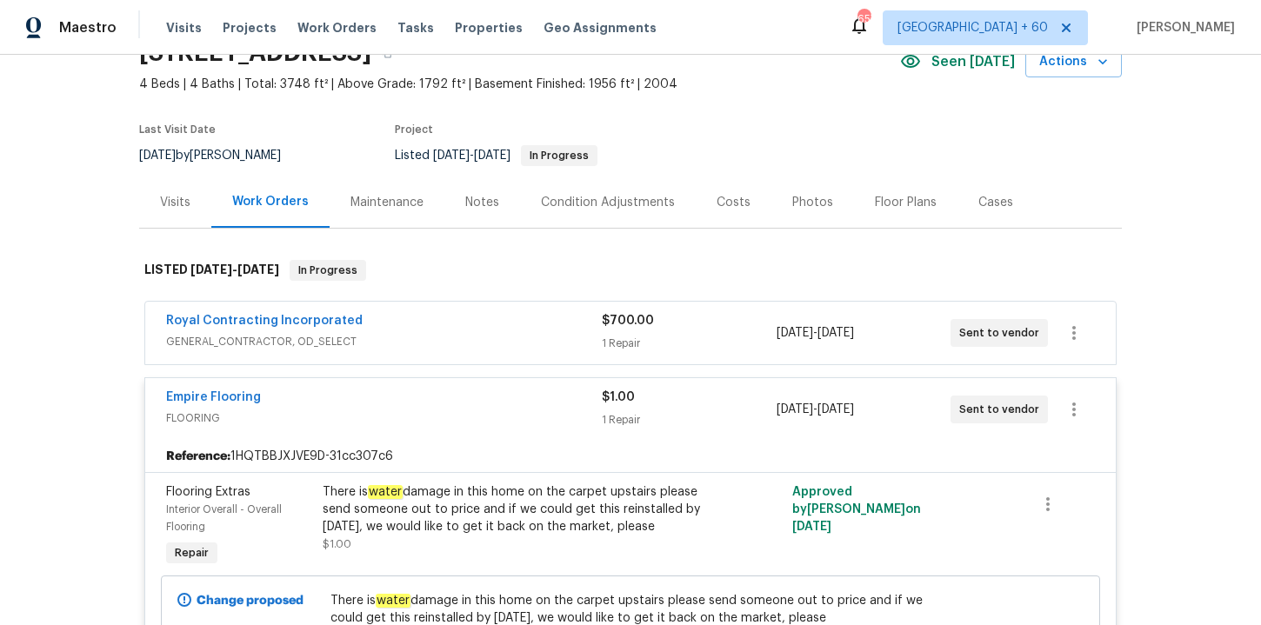
click at [445, 327] on div "Royal Contracting Incorporated" at bounding box center [384, 322] width 436 height 21
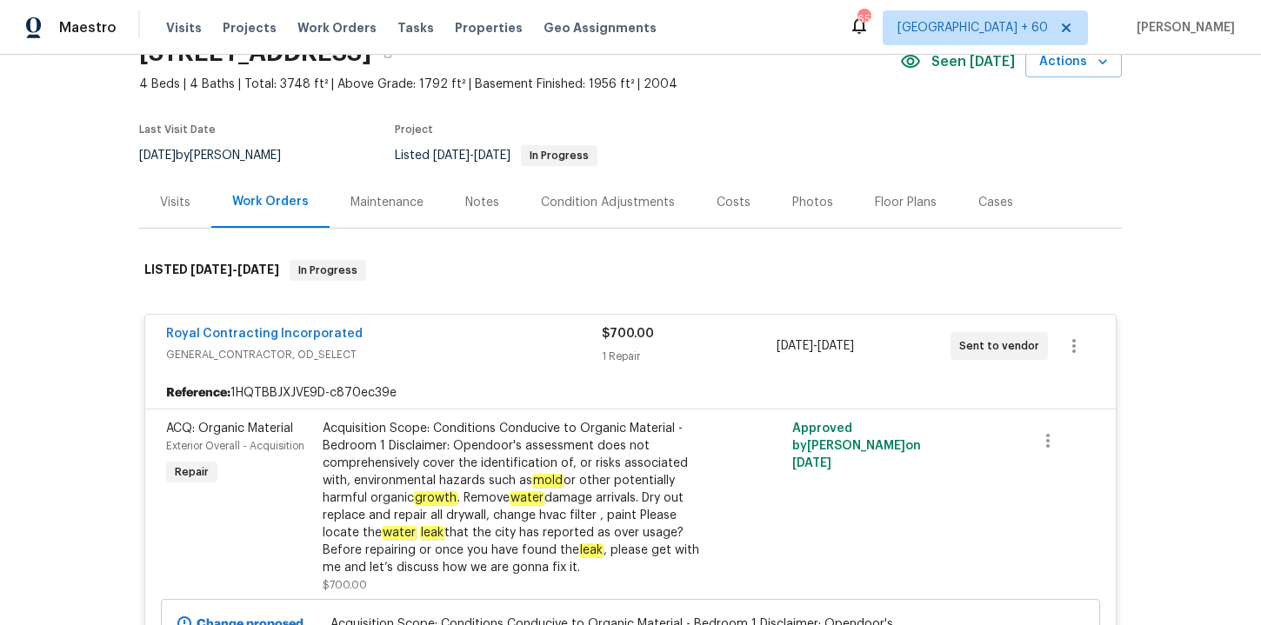
scroll to position [372, 0]
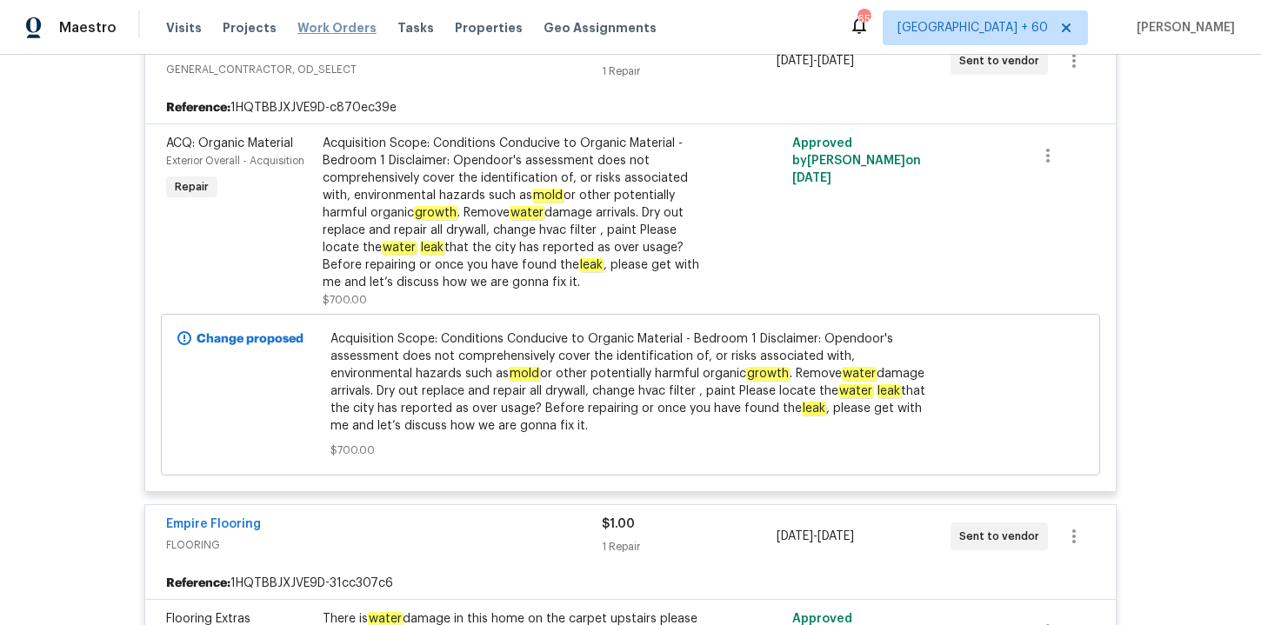
click at [309, 29] on span "Work Orders" at bounding box center [336, 27] width 79 height 17
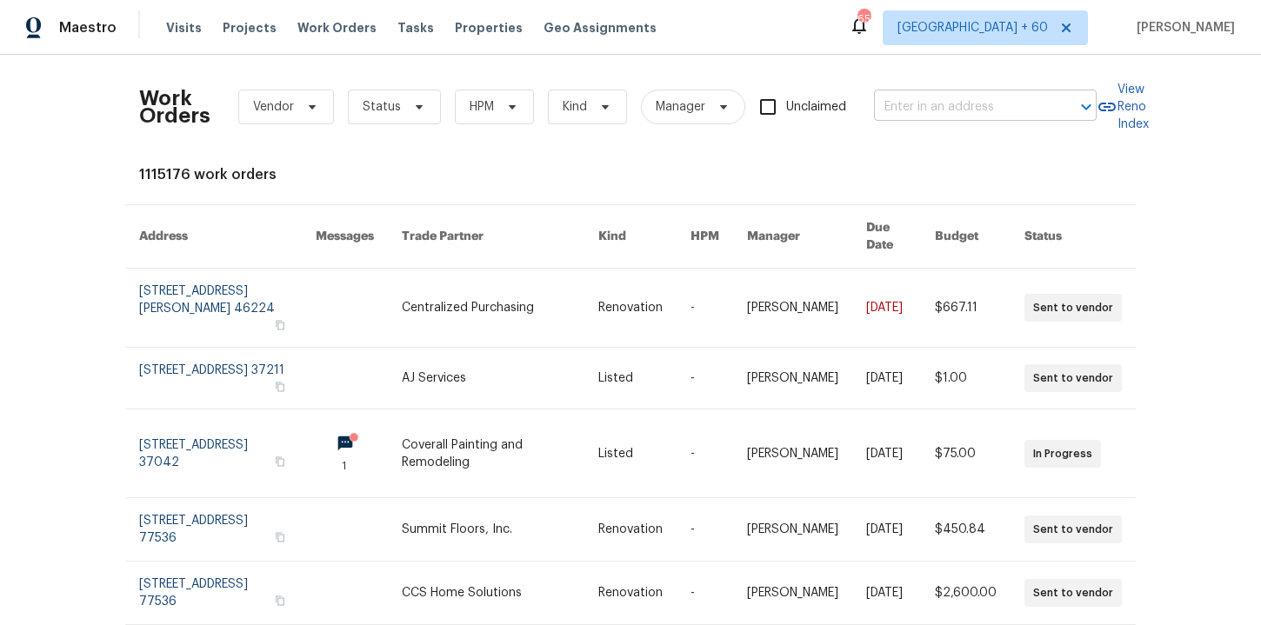
click at [928, 106] on input "text" at bounding box center [961, 107] width 174 height 27
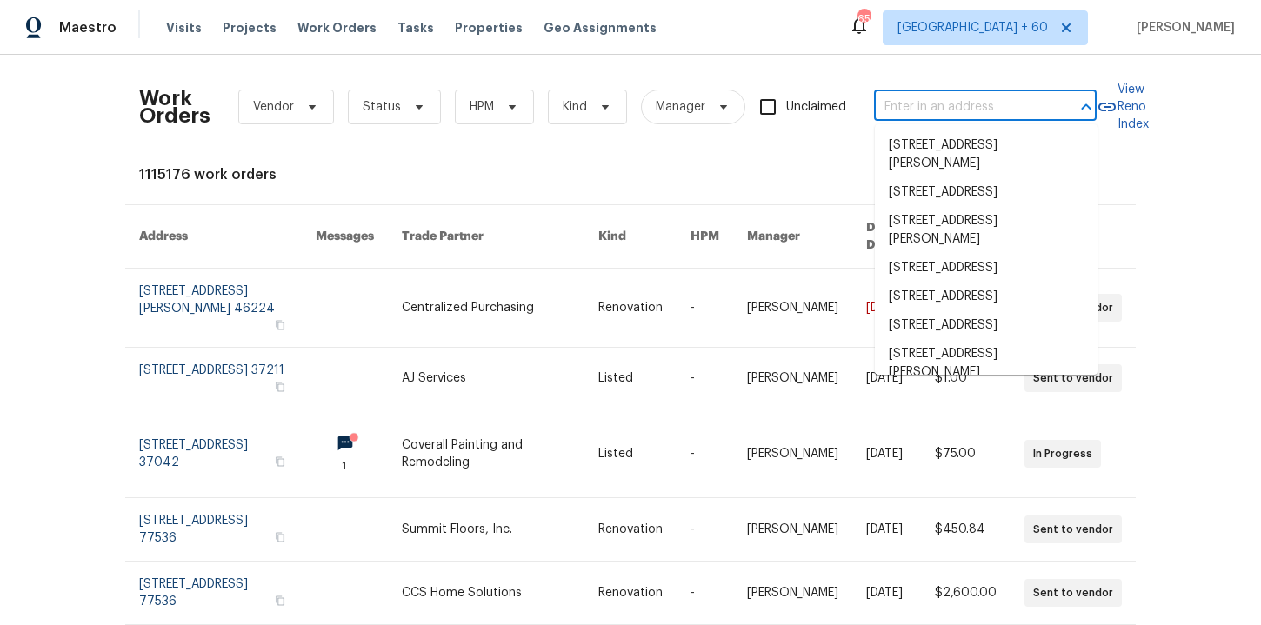
paste input "[STREET_ADDRESS]"
type input "[STREET_ADDRESS]"
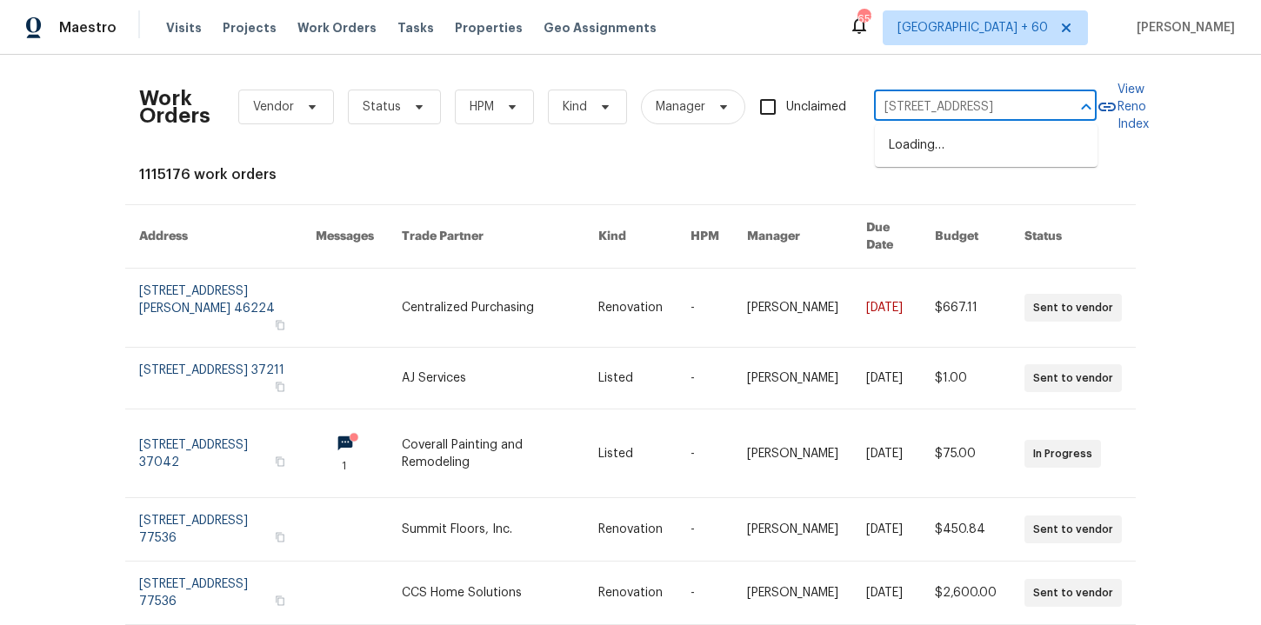
scroll to position [0, 98]
click at [953, 160] on li "[STREET_ADDRESS]" at bounding box center [986, 145] width 223 height 29
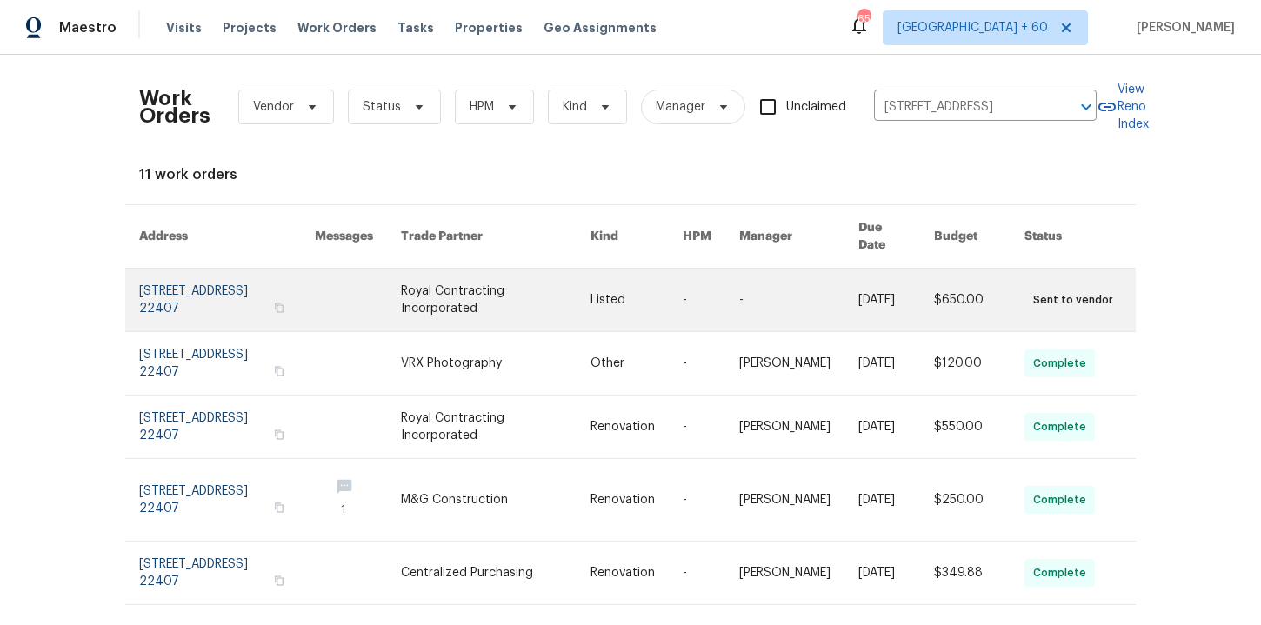
click at [218, 288] on link at bounding box center [227, 300] width 176 height 63
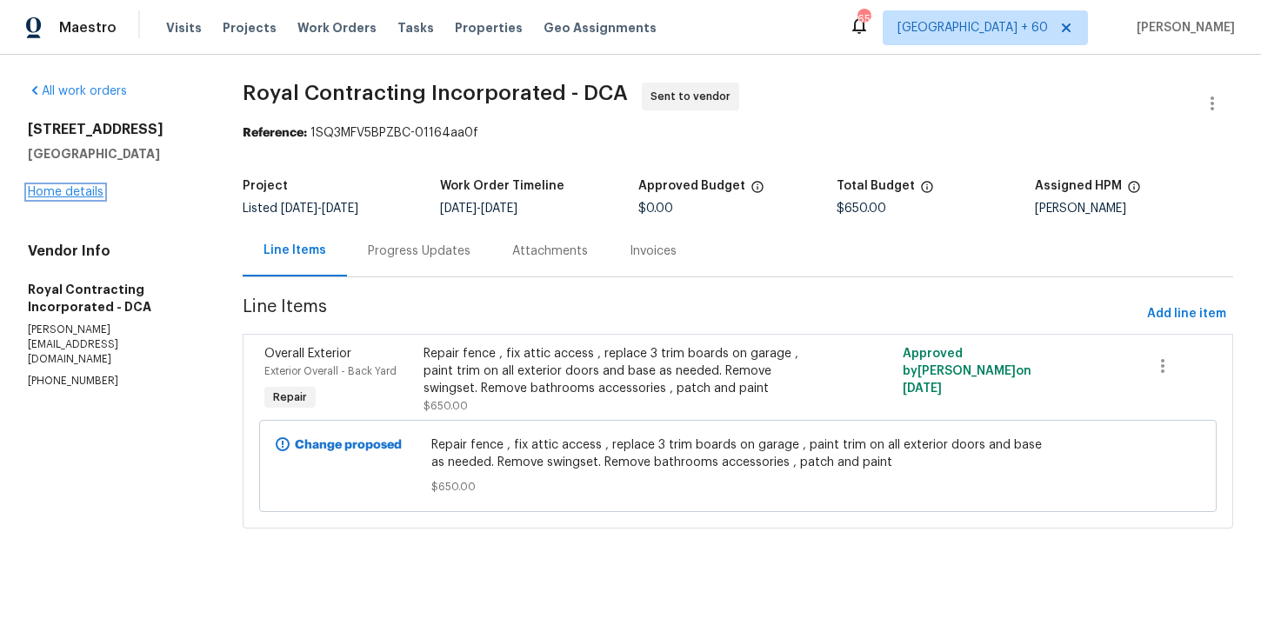
click at [78, 189] on link "Home details" at bounding box center [66, 192] width 76 height 12
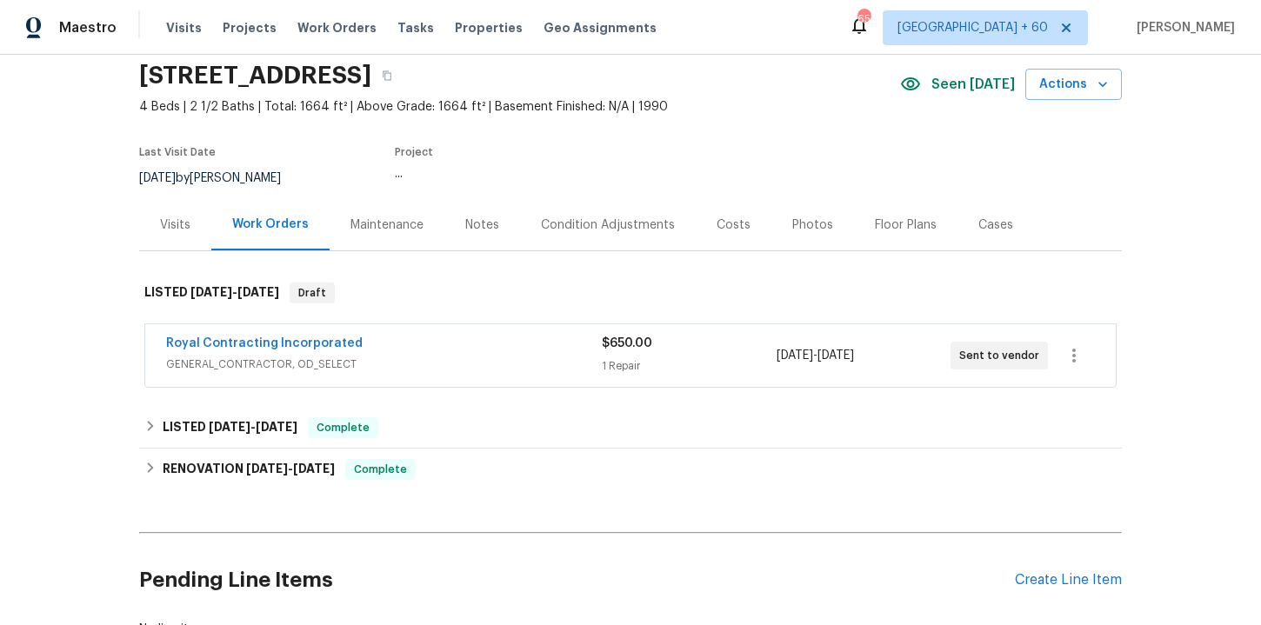
scroll to position [71, 0]
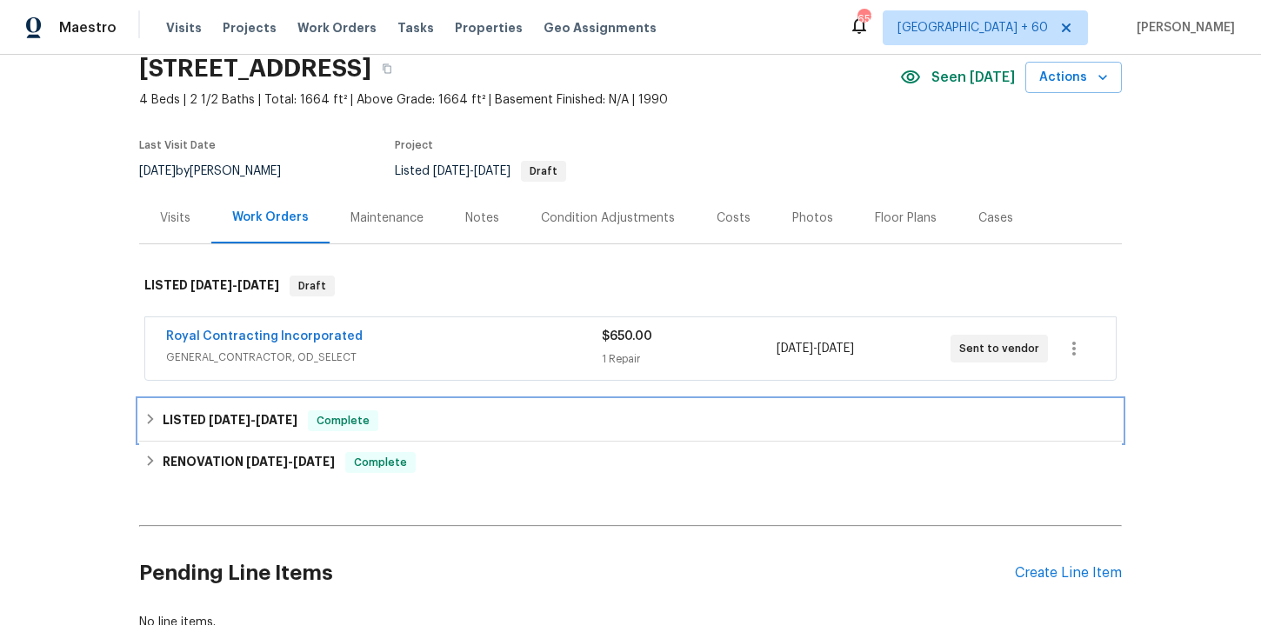
click at [426, 410] on div "LISTED [DATE] - [DATE] Complete" at bounding box center [630, 420] width 972 height 21
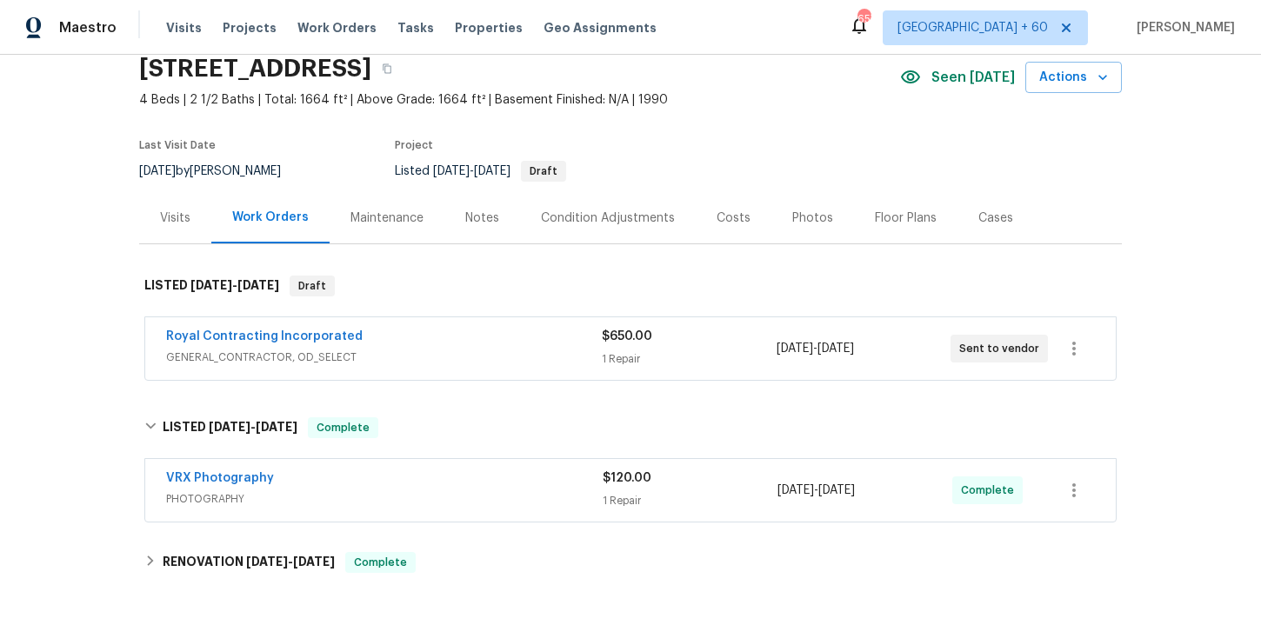
click at [458, 346] on div "Royal Contracting Incorporated" at bounding box center [384, 338] width 436 height 21
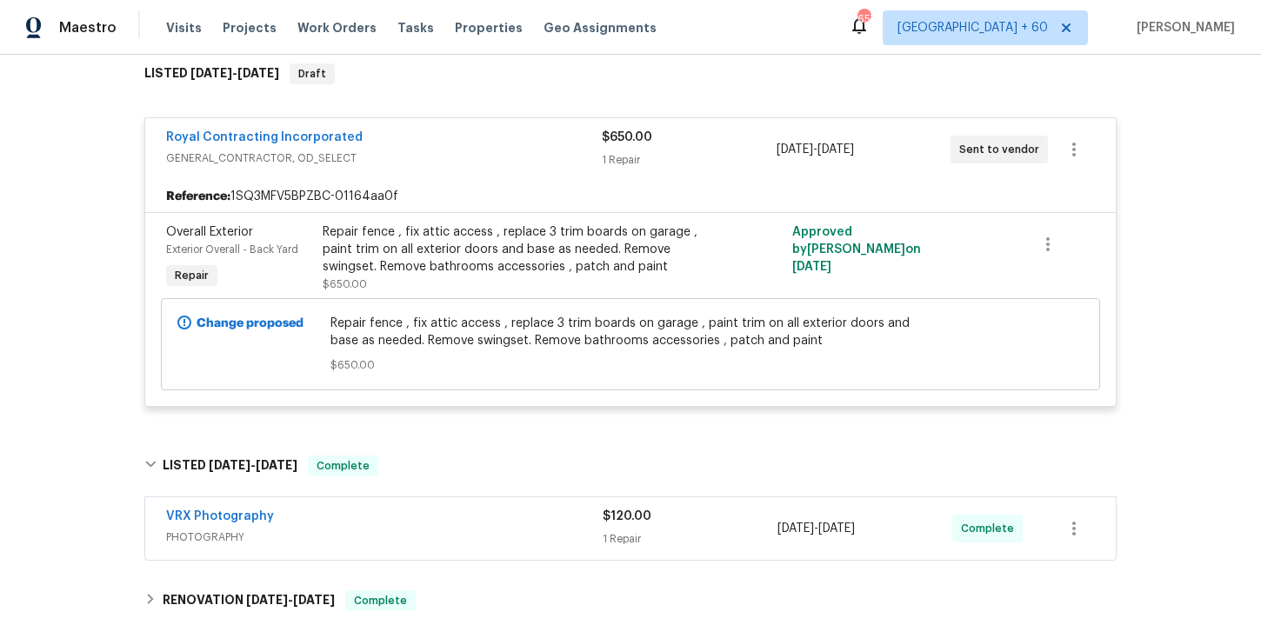
scroll to position [546, 0]
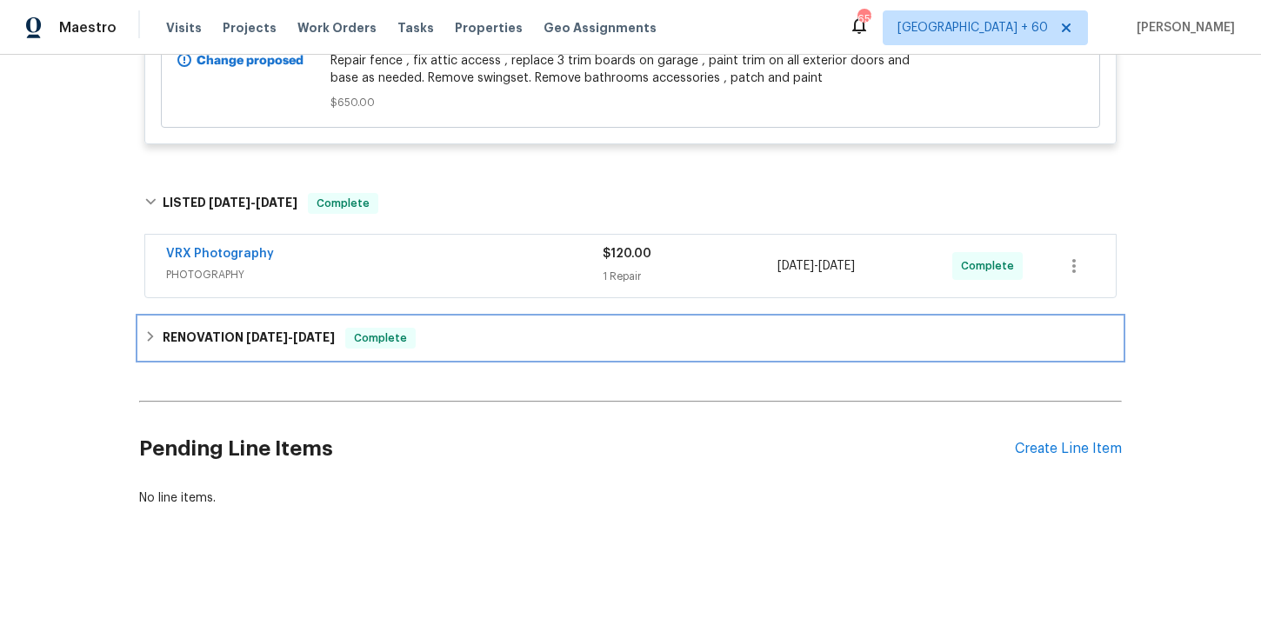
click at [452, 340] on div "RENOVATION [DATE] - [DATE] Complete" at bounding box center [630, 338] width 972 height 21
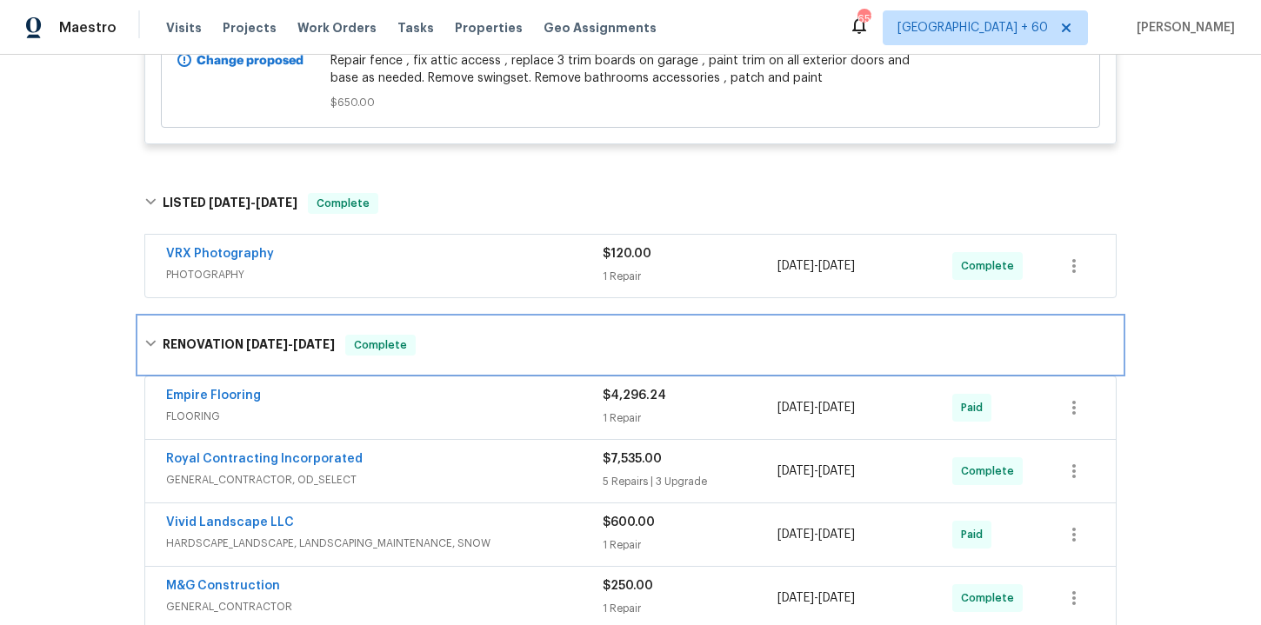
scroll to position [569, 0]
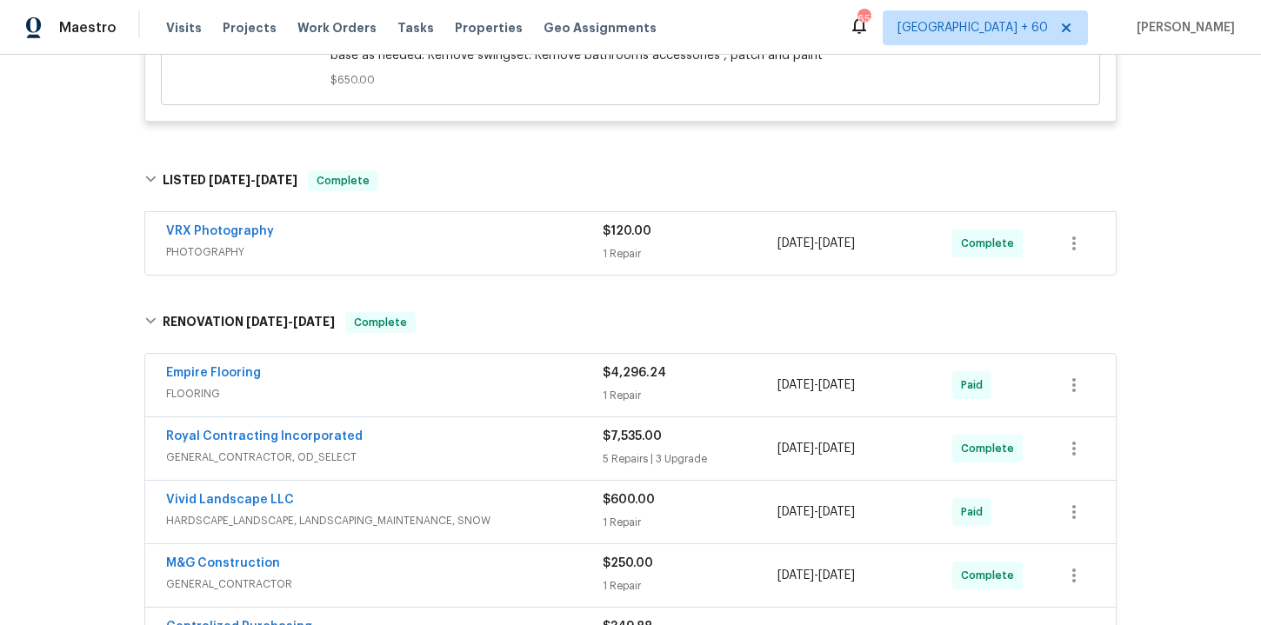
click at [563, 386] on span "FLOORING" at bounding box center [384, 393] width 437 height 17
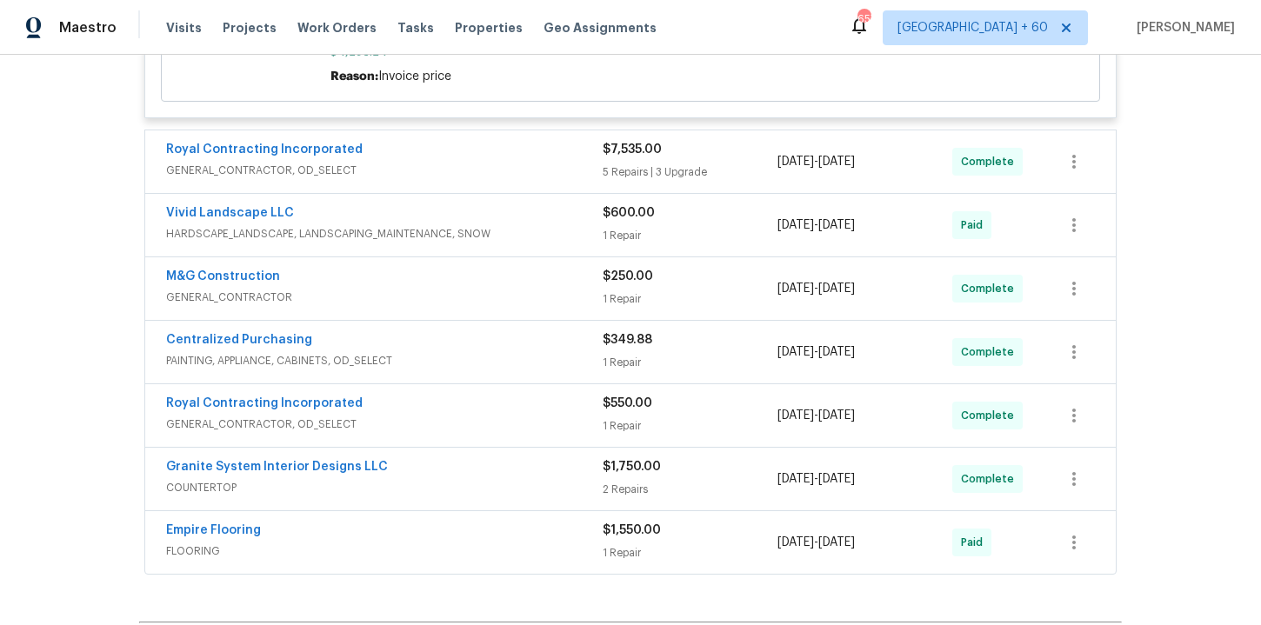
scroll to position [1162, 0]
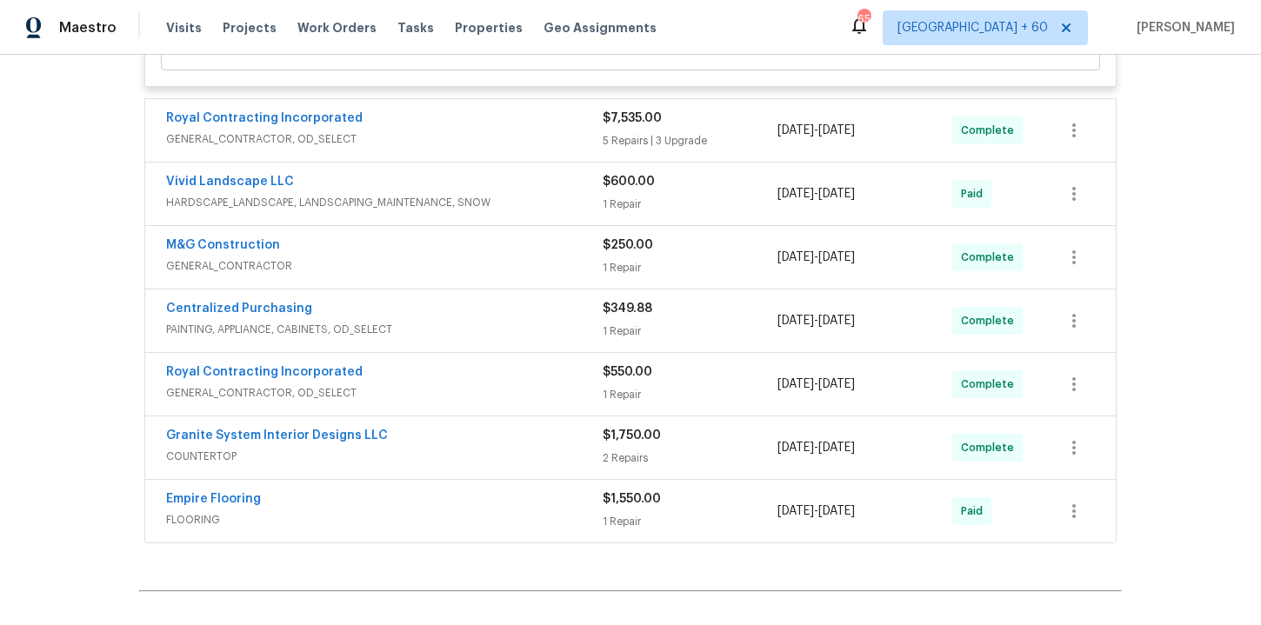
click at [517, 503] on div "Empire Flooring" at bounding box center [384, 500] width 437 height 21
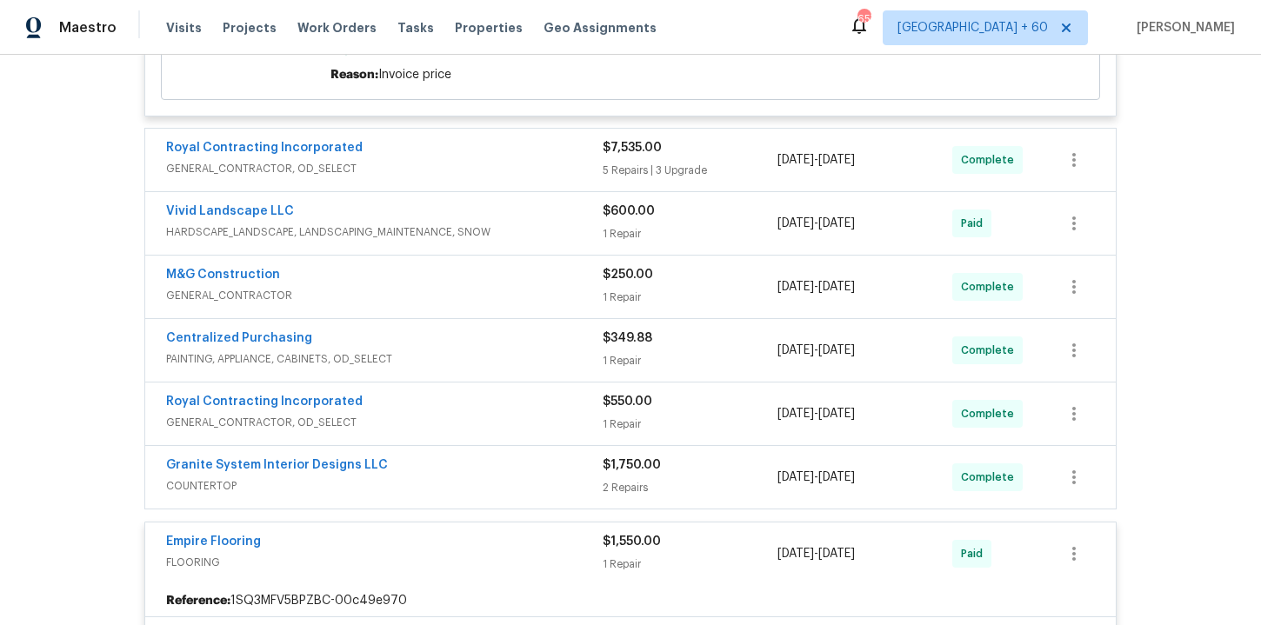
scroll to position [979, 0]
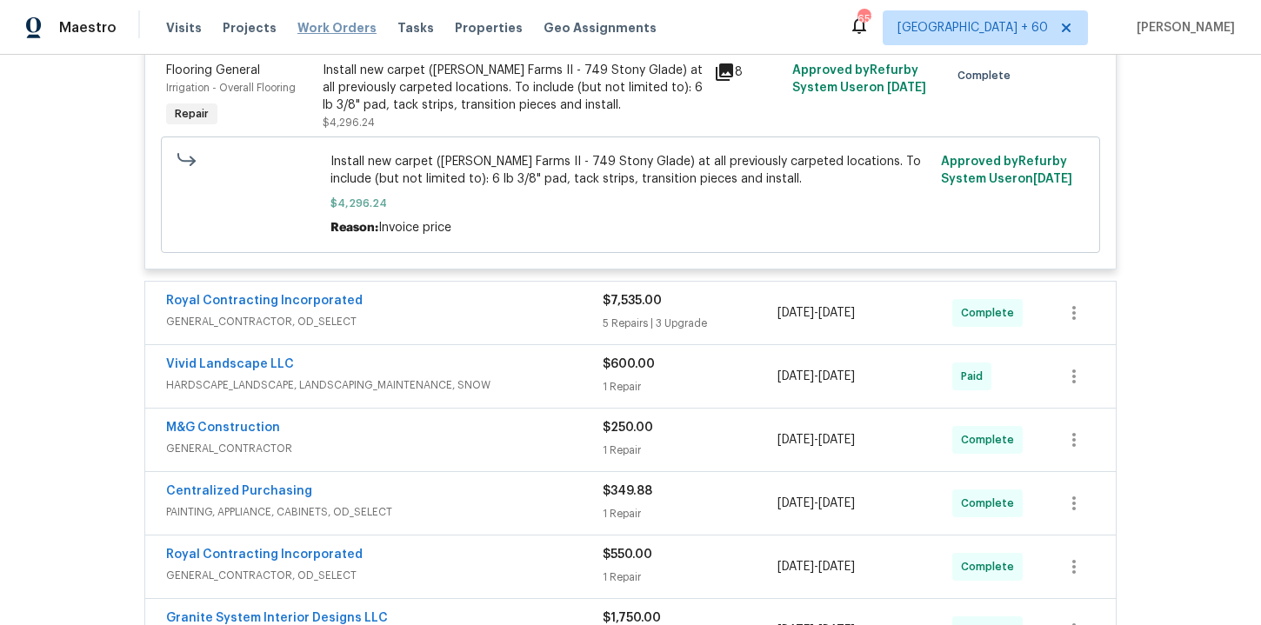
click at [330, 26] on span "Work Orders" at bounding box center [336, 27] width 79 height 17
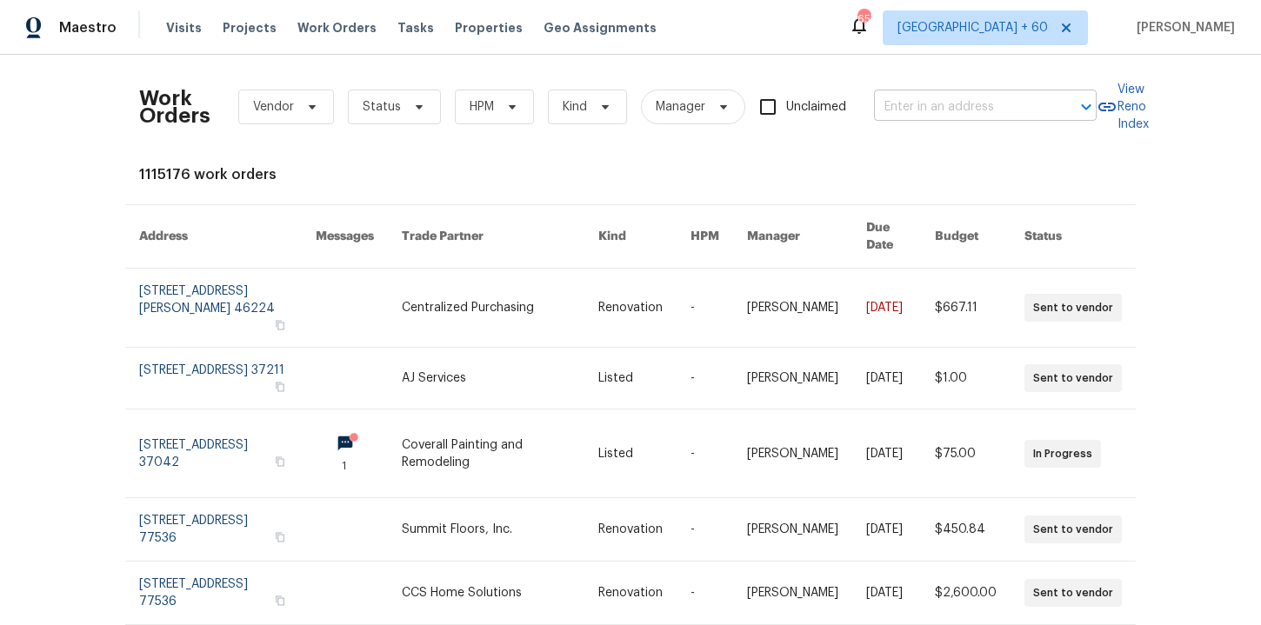
click at [912, 97] on input "text" at bounding box center [961, 107] width 174 height 27
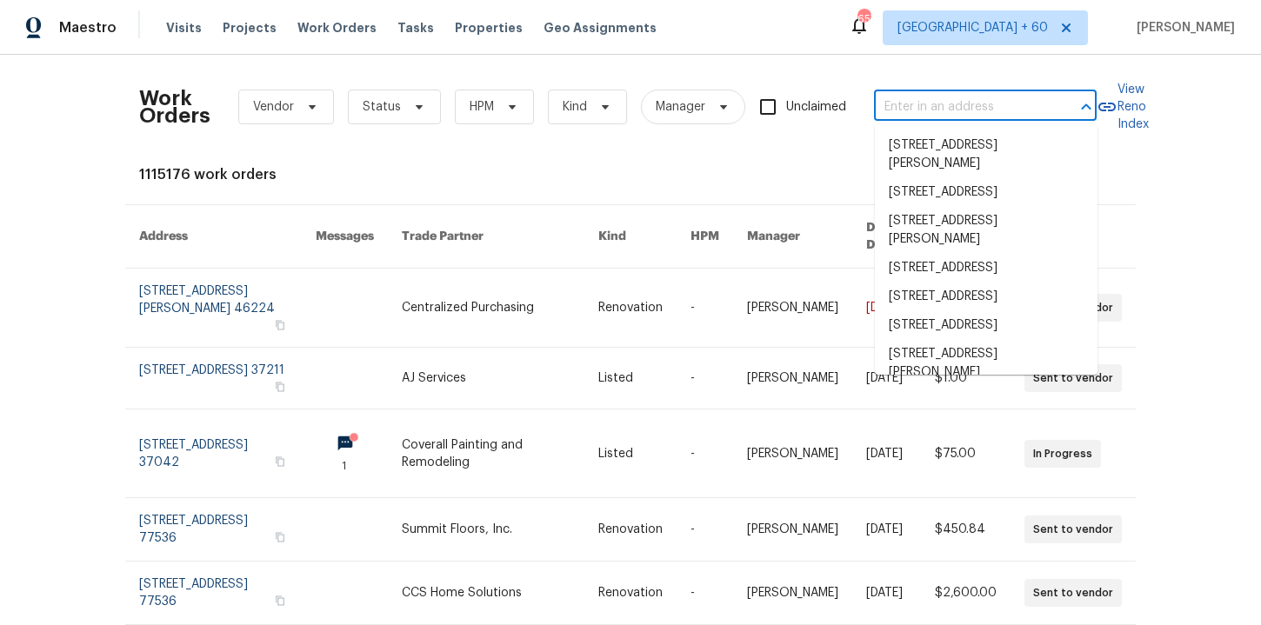
paste input "[STREET_ADDRESS]"
type input "[STREET_ADDRESS]"
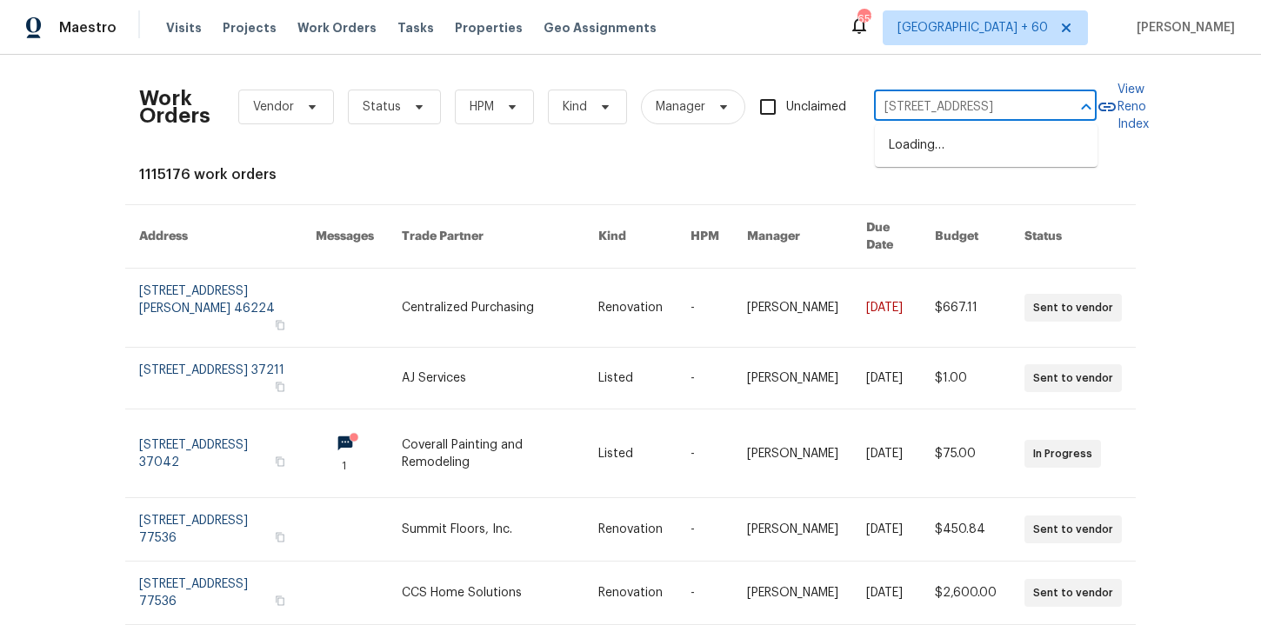
scroll to position [0, 54]
click at [963, 137] on li "[STREET_ADDRESS]" at bounding box center [986, 145] width 223 height 29
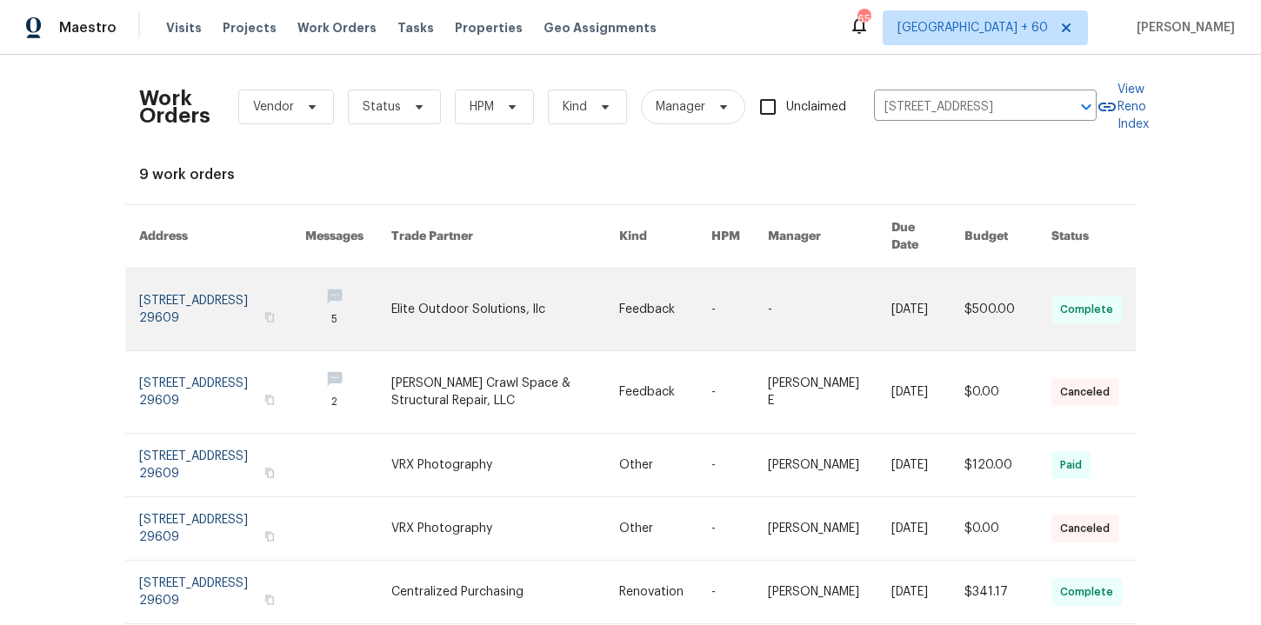
click at [217, 286] on link at bounding box center [222, 310] width 166 height 82
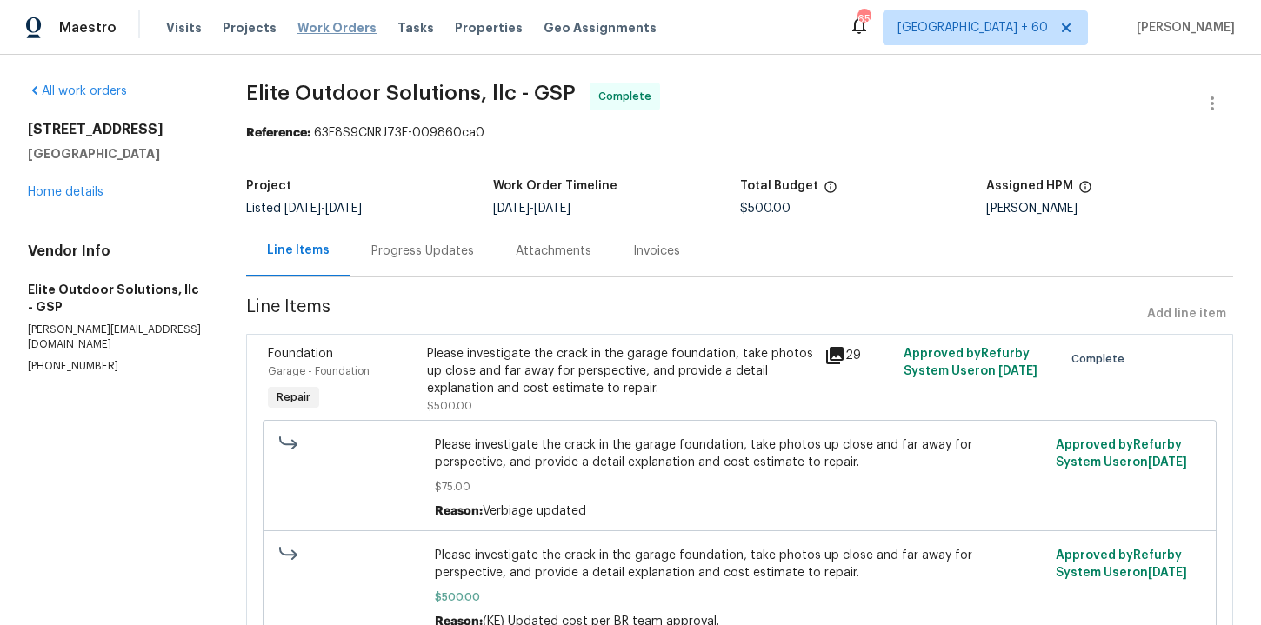
click at [333, 23] on span "Work Orders" at bounding box center [336, 27] width 79 height 17
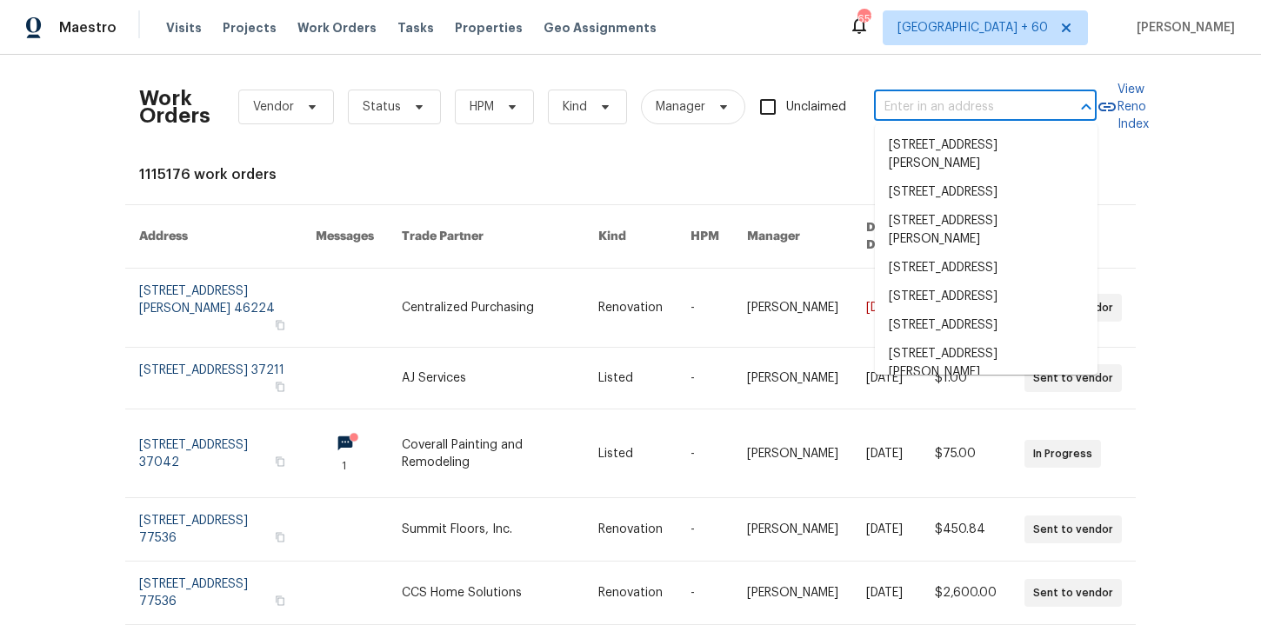
click at [909, 97] on input "text" at bounding box center [961, 107] width 174 height 27
paste input "[STREET_ADDRESS][PERSON_NAME]"
type input "[STREET_ADDRESS][PERSON_NAME]"
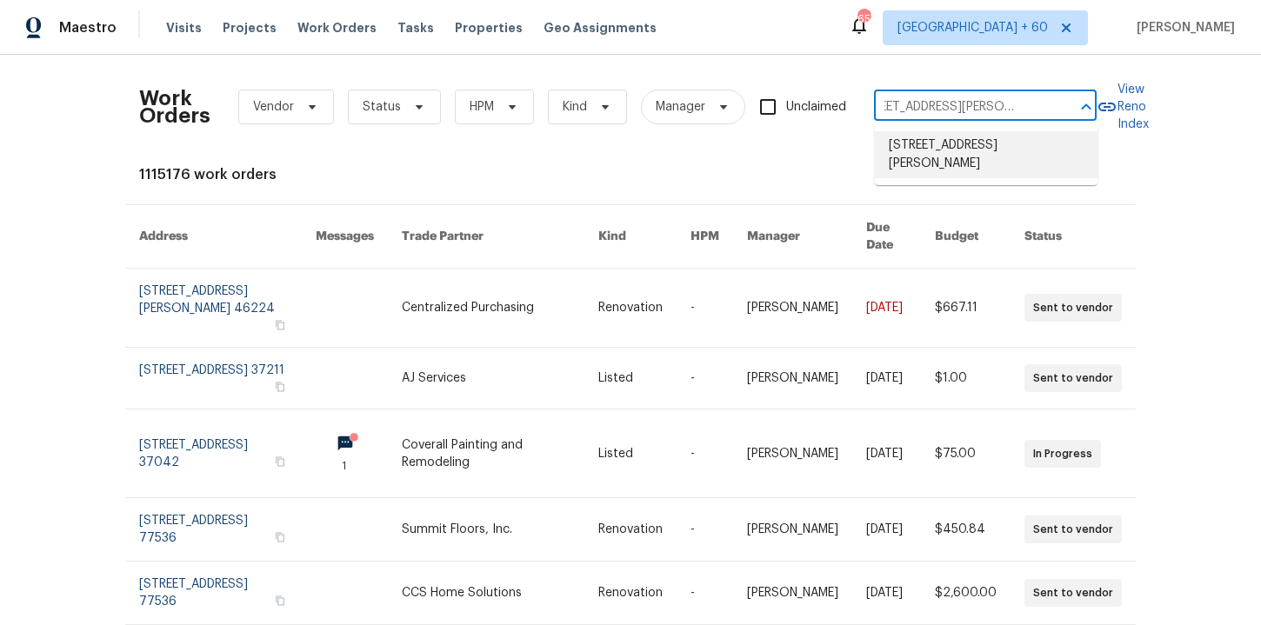
click at [950, 148] on li "[STREET_ADDRESS][PERSON_NAME]" at bounding box center [986, 154] width 223 height 47
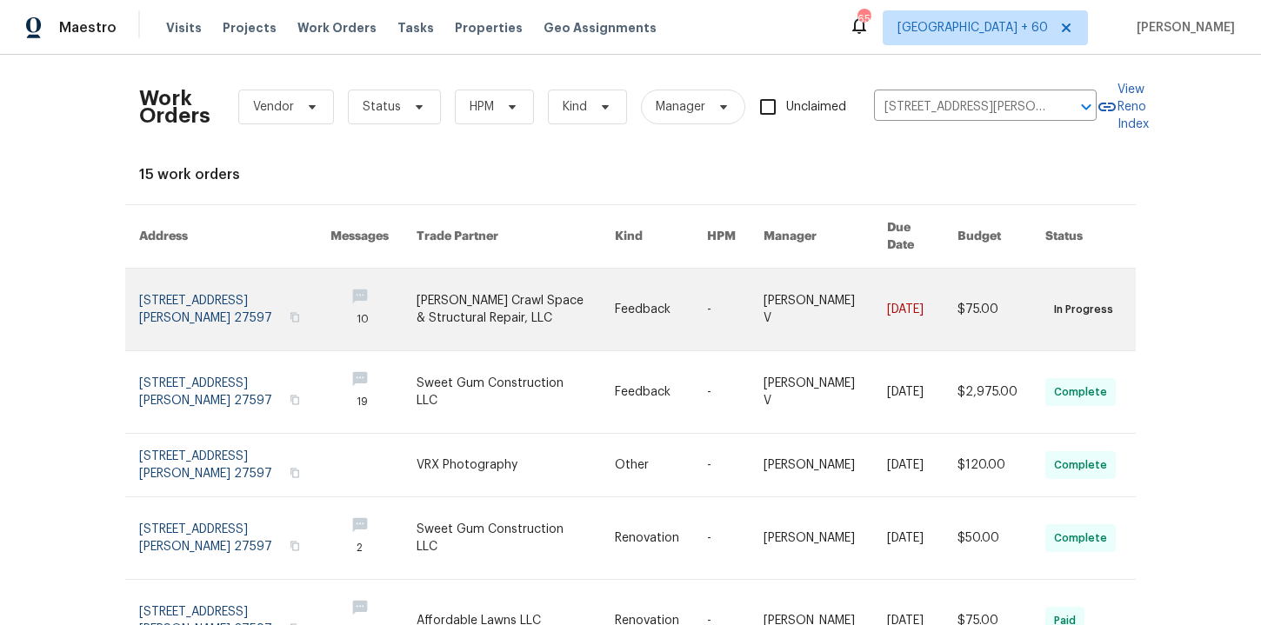
click at [201, 281] on link at bounding box center [234, 310] width 191 height 82
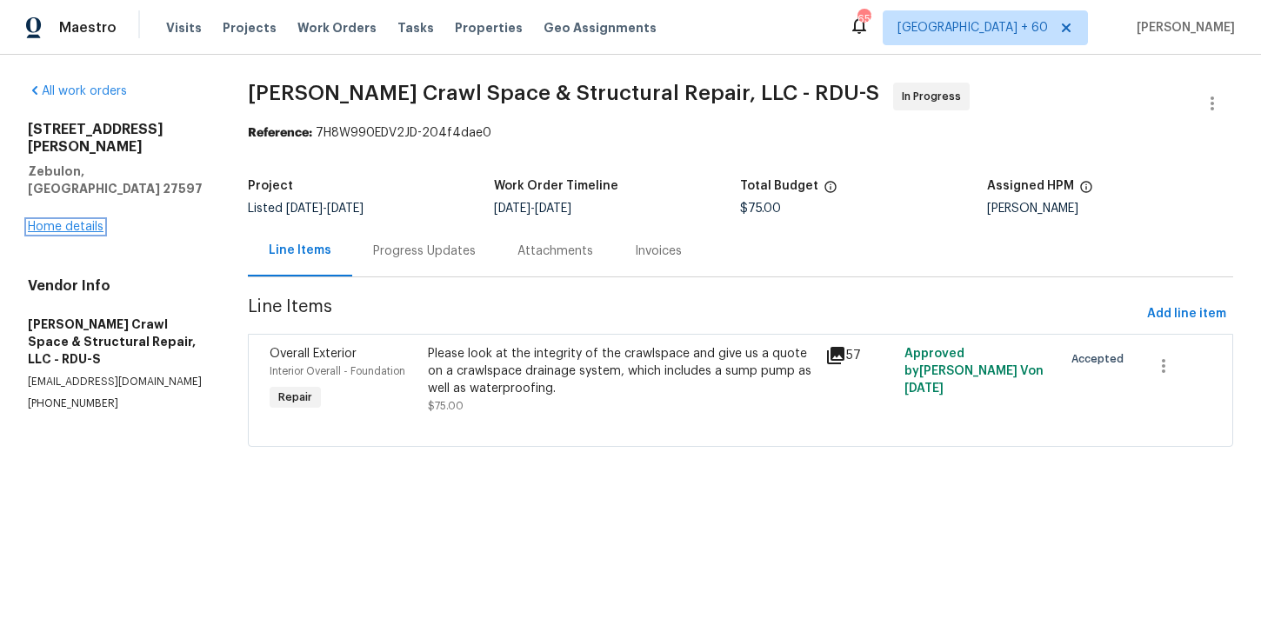
click at [78, 221] on link "Home details" at bounding box center [66, 227] width 76 height 12
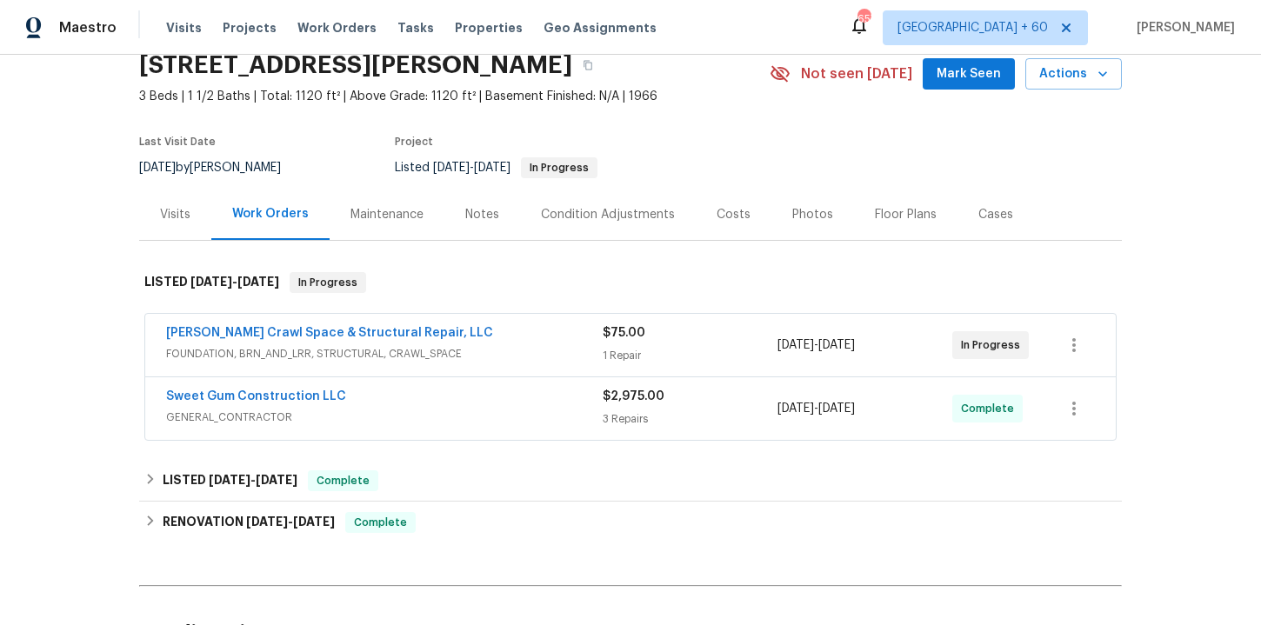
scroll to position [76, 0]
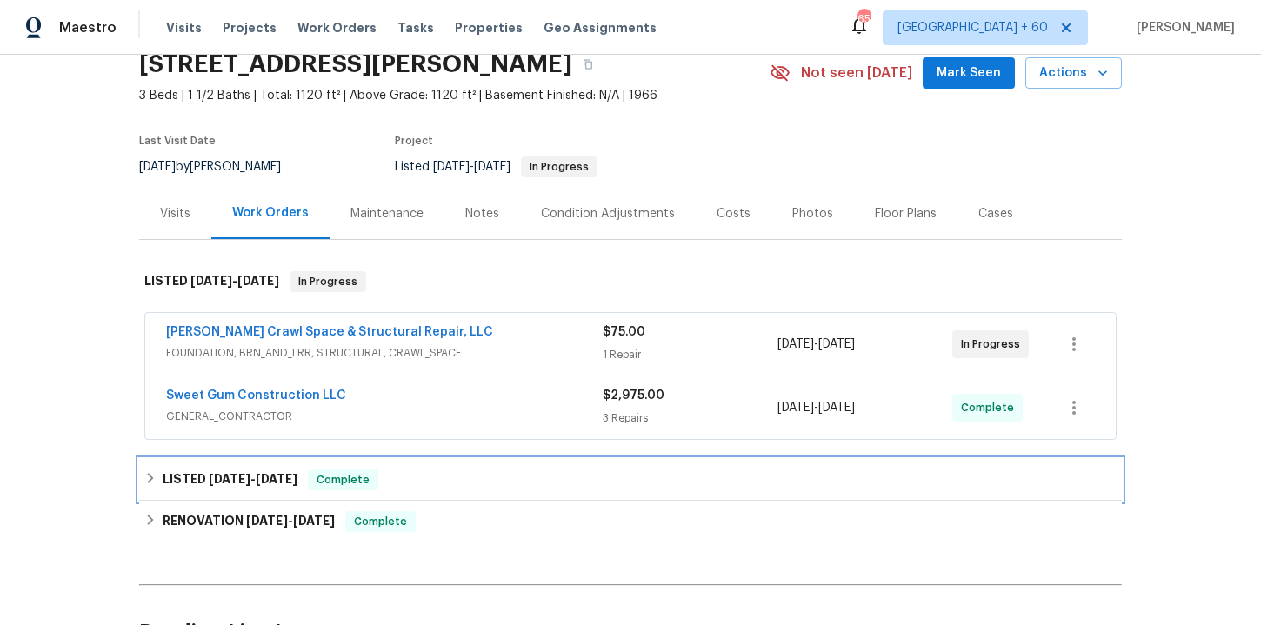
click at [454, 481] on div "LISTED [DATE] - [DATE] Complete" at bounding box center [630, 480] width 972 height 21
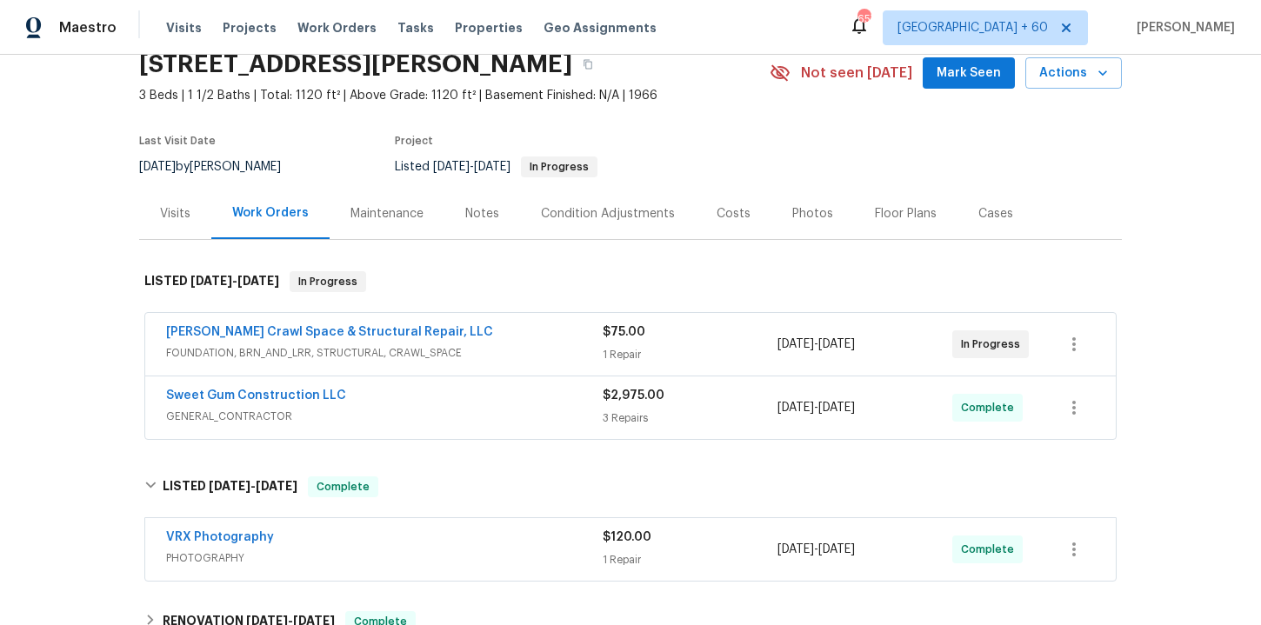
click at [468, 409] on span "GENERAL_CONTRACTOR" at bounding box center [384, 416] width 437 height 17
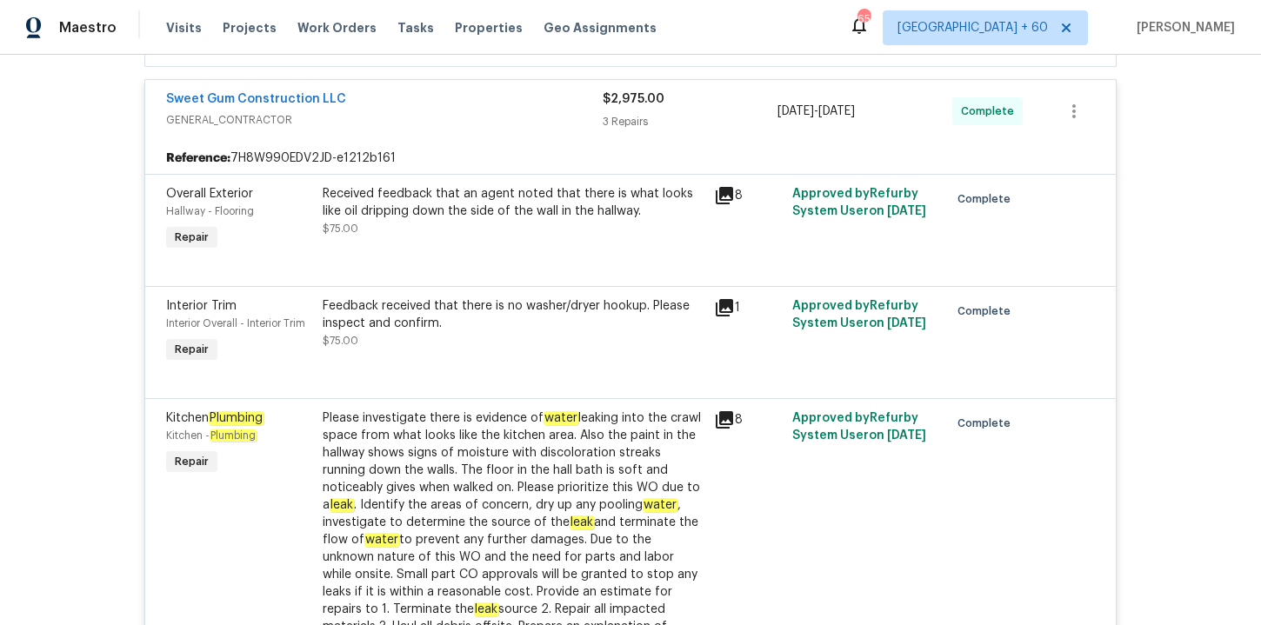
scroll to position [577, 0]
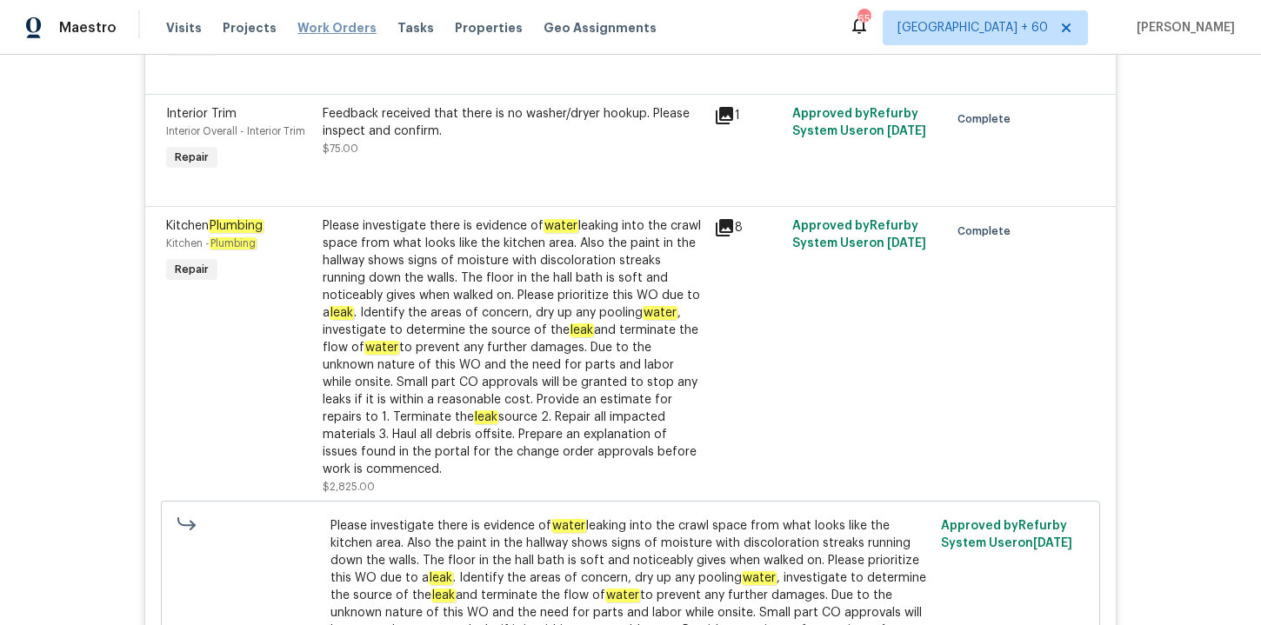
click at [335, 30] on span "Work Orders" at bounding box center [336, 27] width 79 height 17
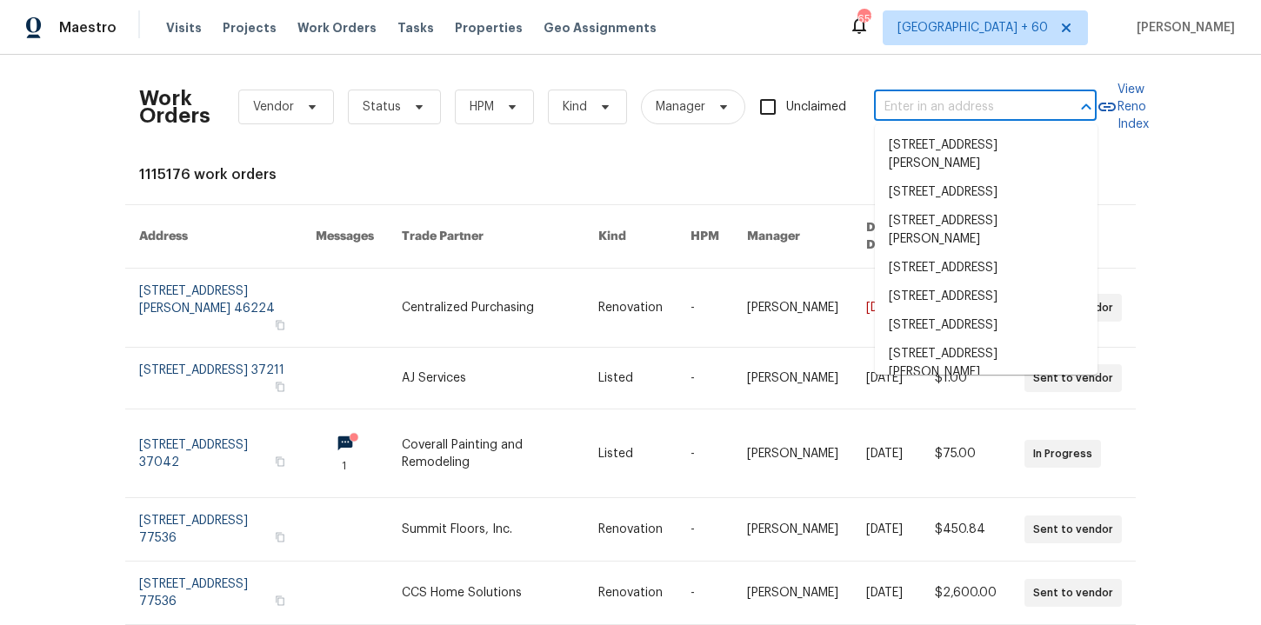
click at [906, 106] on input "text" at bounding box center [961, 107] width 174 height 27
paste input "2010 [PERSON_NAME][GEOGRAPHIC_DATA][PERSON_NAME]"
type input "2010 [PERSON_NAME][GEOGRAPHIC_DATA][PERSON_NAME]"
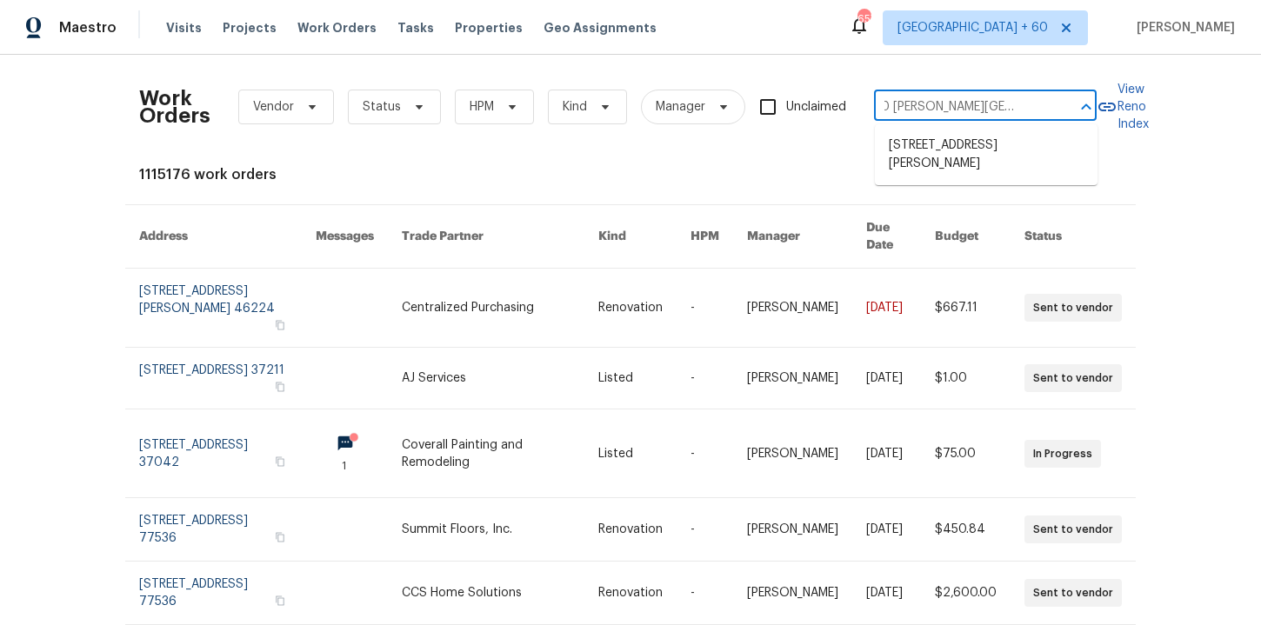
click at [947, 140] on li "[STREET_ADDRESS][PERSON_NAME]" at bounding box center [986, 154] width 223 height 47
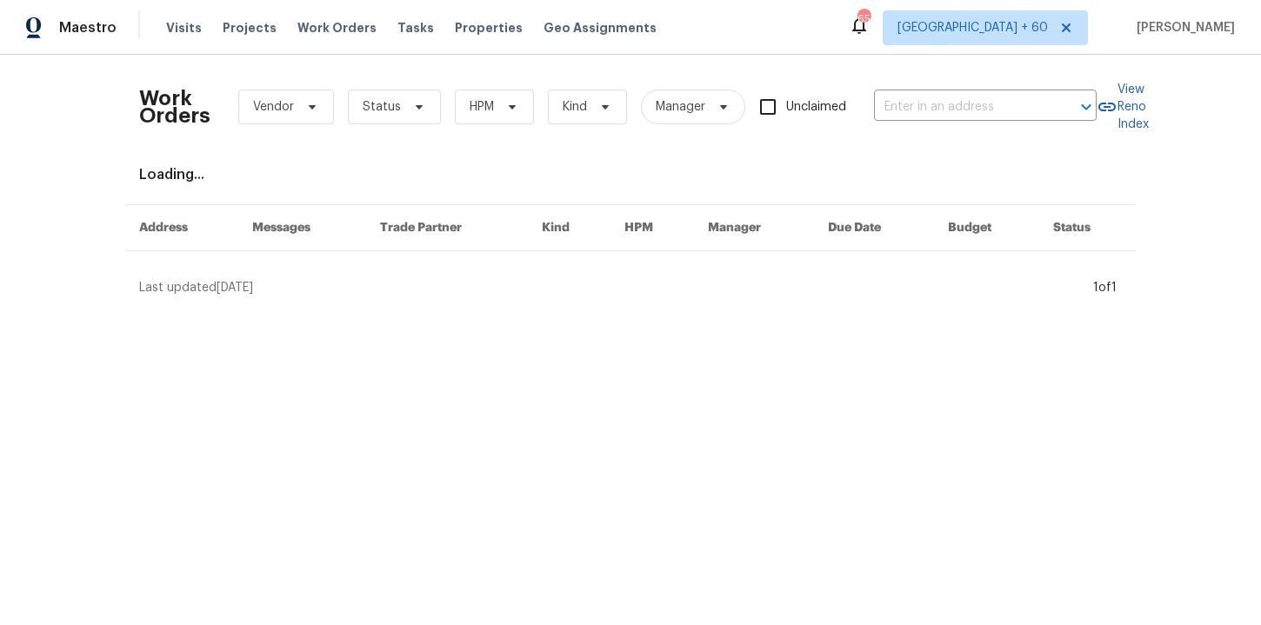
type input "[STREET_ADDRESS][PERSON_NAME]"
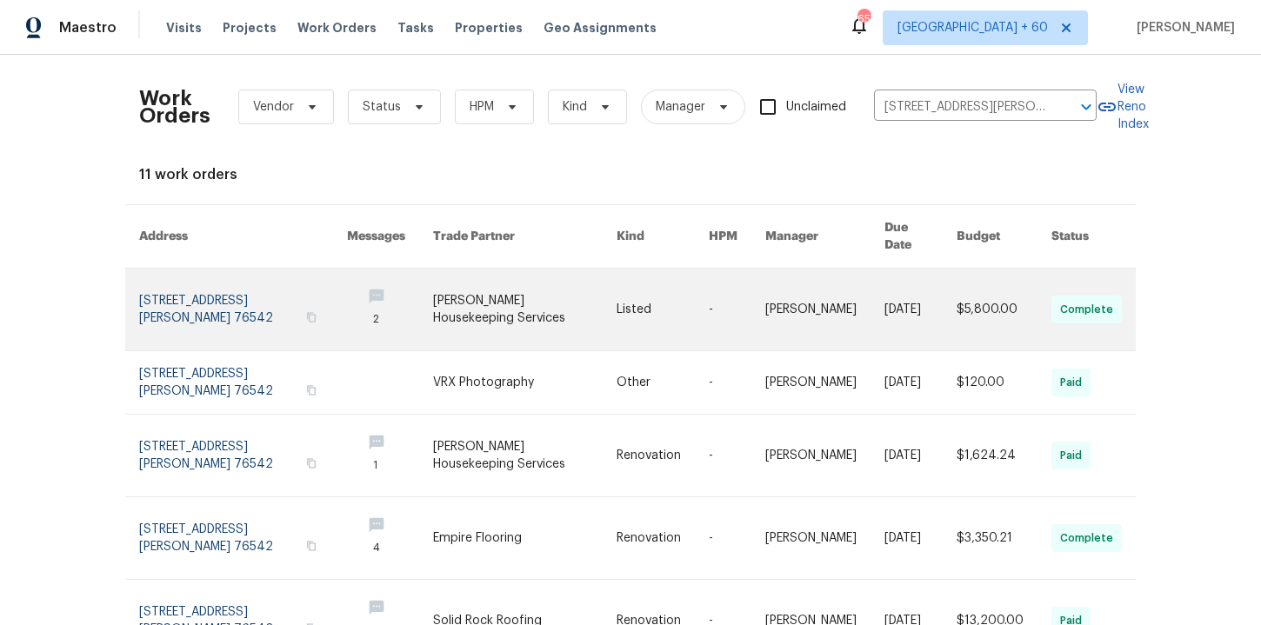
click at [179, 270] on link at bounding box center [243, 310] width 208 height 82
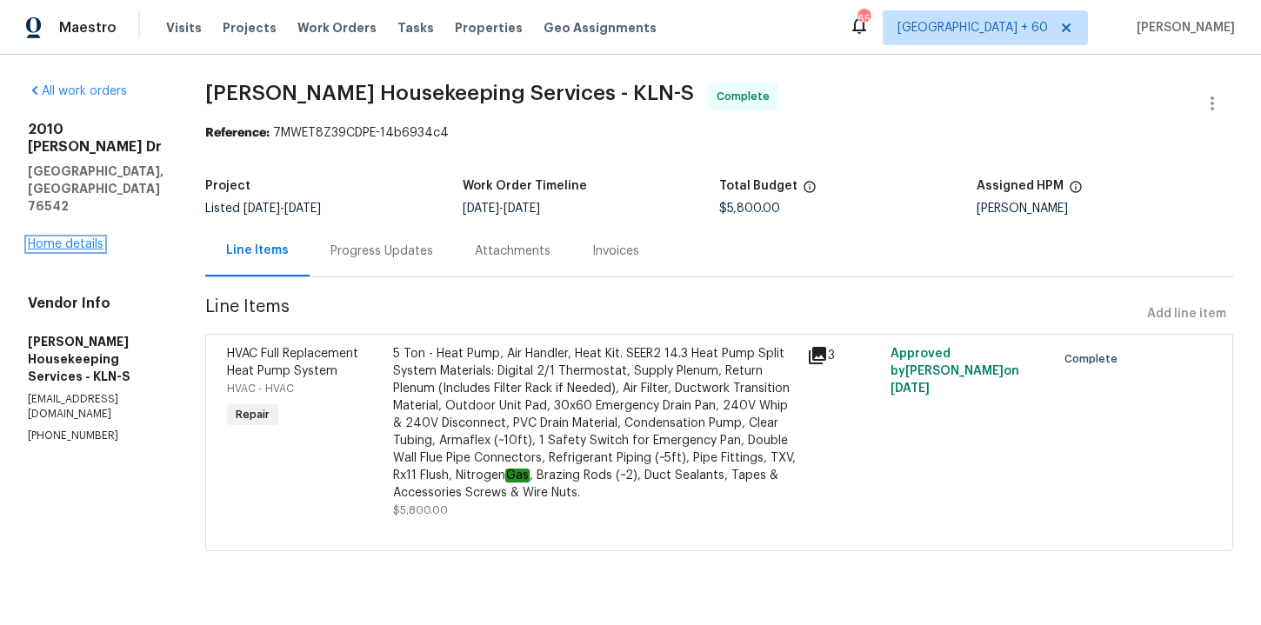
click at [77, 238] on link "Home details" at bounding box center [66, 244] width 76 height 12
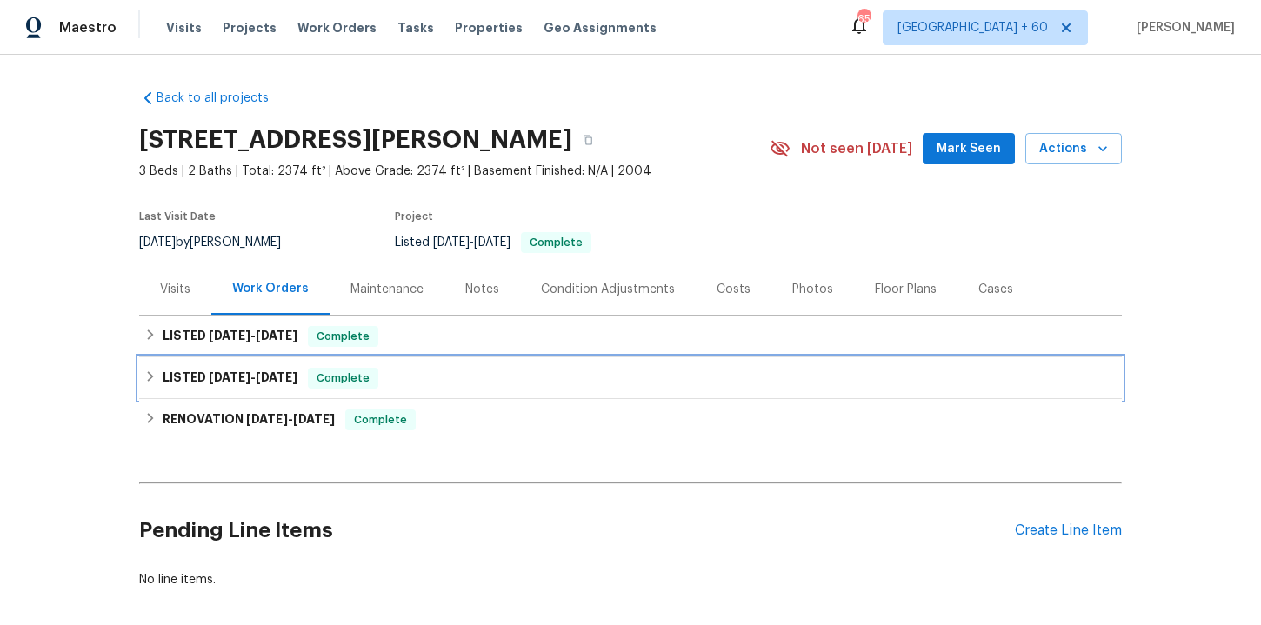
click at [426, 371] on div "LISTED [DATE] - [DATE] Complete" at bounding box center [630, 378] width 972 height 21
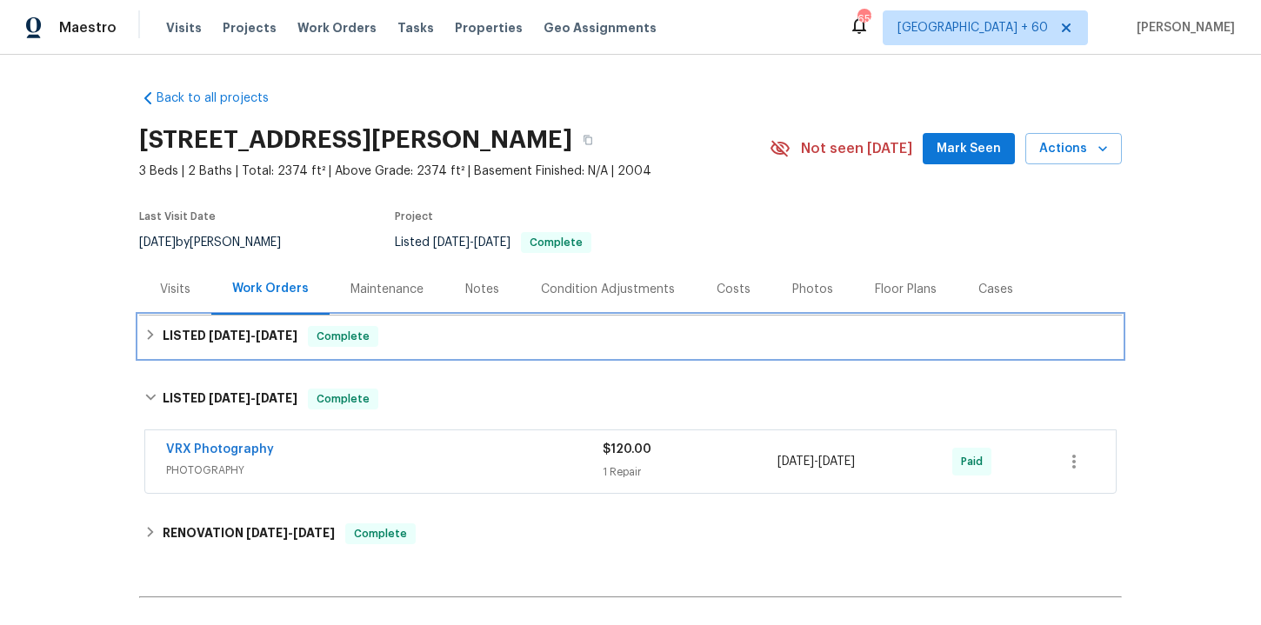
click at [437, 336] on div "LISTED [DATE] - [DATE] Complete" at bounding box center [630, 336] width 972 height 21
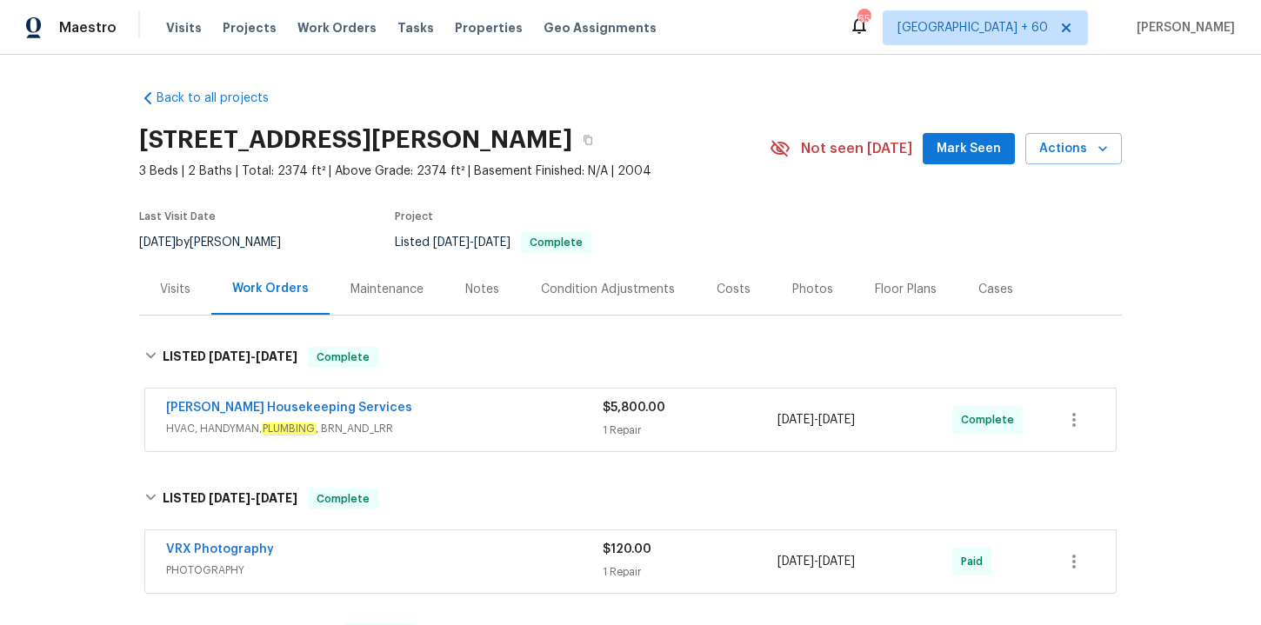
click at [460, 423] on span "HVAC, HANDYMAN, PLUMBING , BRN_AND_LRR" at bounding box center [384, 428] width 437 height 17
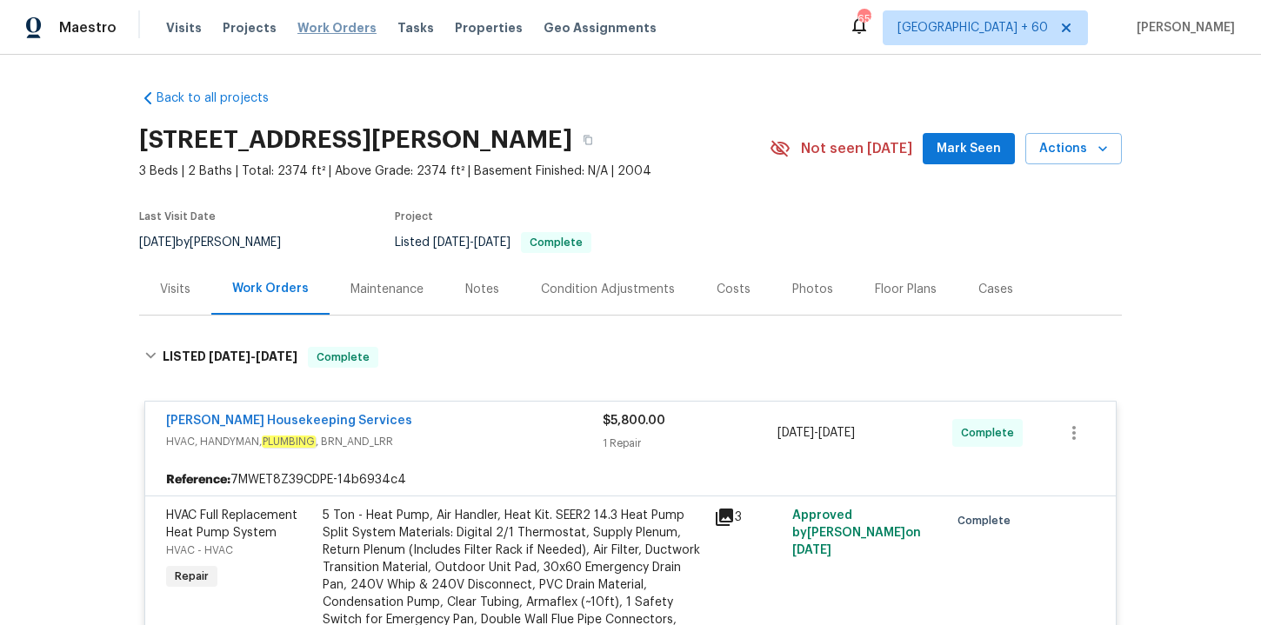
click at [330, 25] on span "Work Orders" at bounding box center [336, 27] width 79 height 17
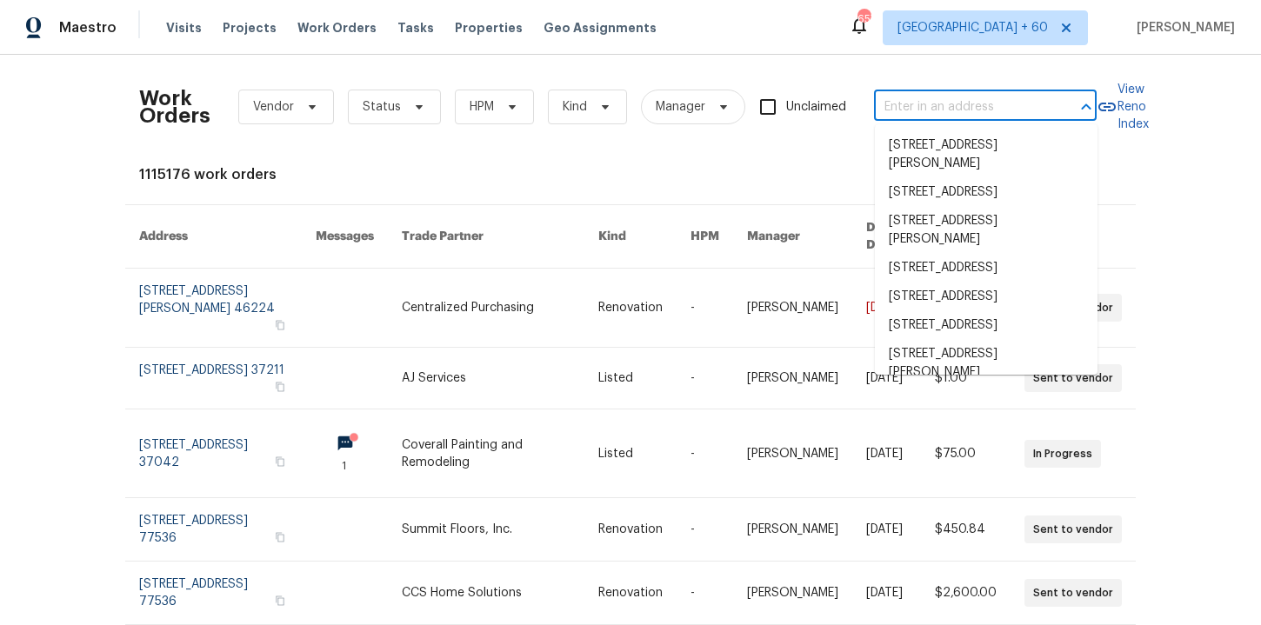
click at [909, 110] on input "text" at bounding box center [961, 107] width 174 height 27
paste input "[STREET_ADDRESS]"
type input "[STREET_ADDRESS]"
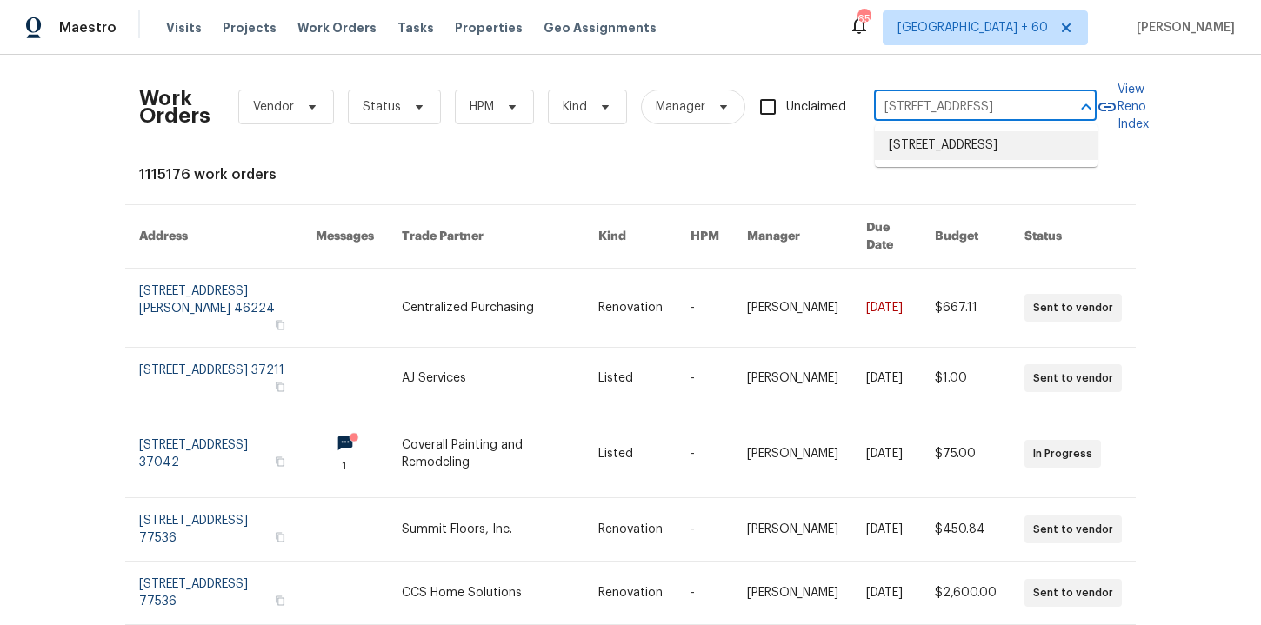
click at [950, 150] on li "[STREET_ADDRESS]" at bounding box center [986, 145] width 223 height 29
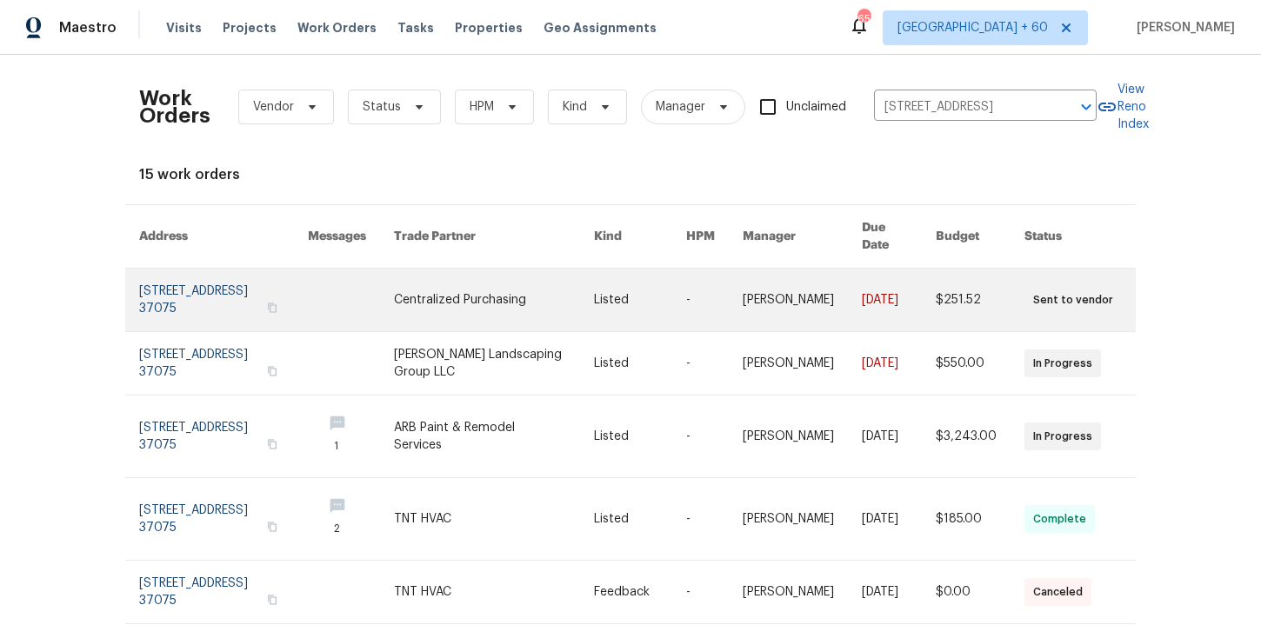
click at [205, 287] on link at bounding box center [223, 300] width 169 height 63
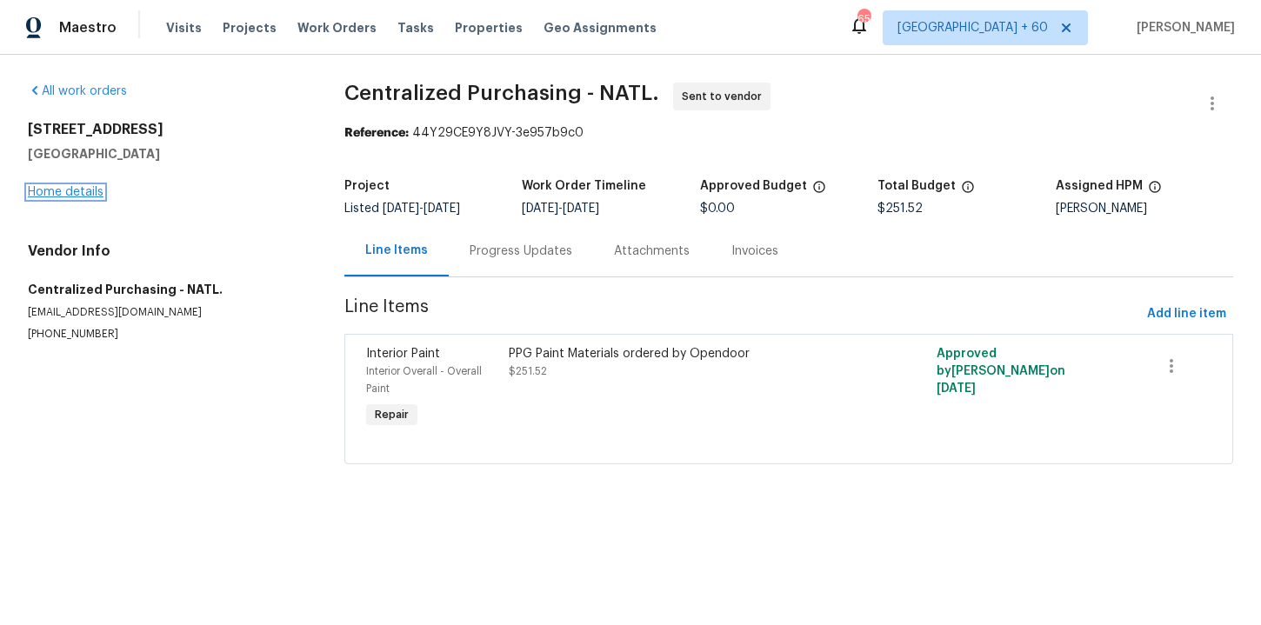
click at [90, 190] on link "Home details" at bounding box center [66, 192] width 76 height 12
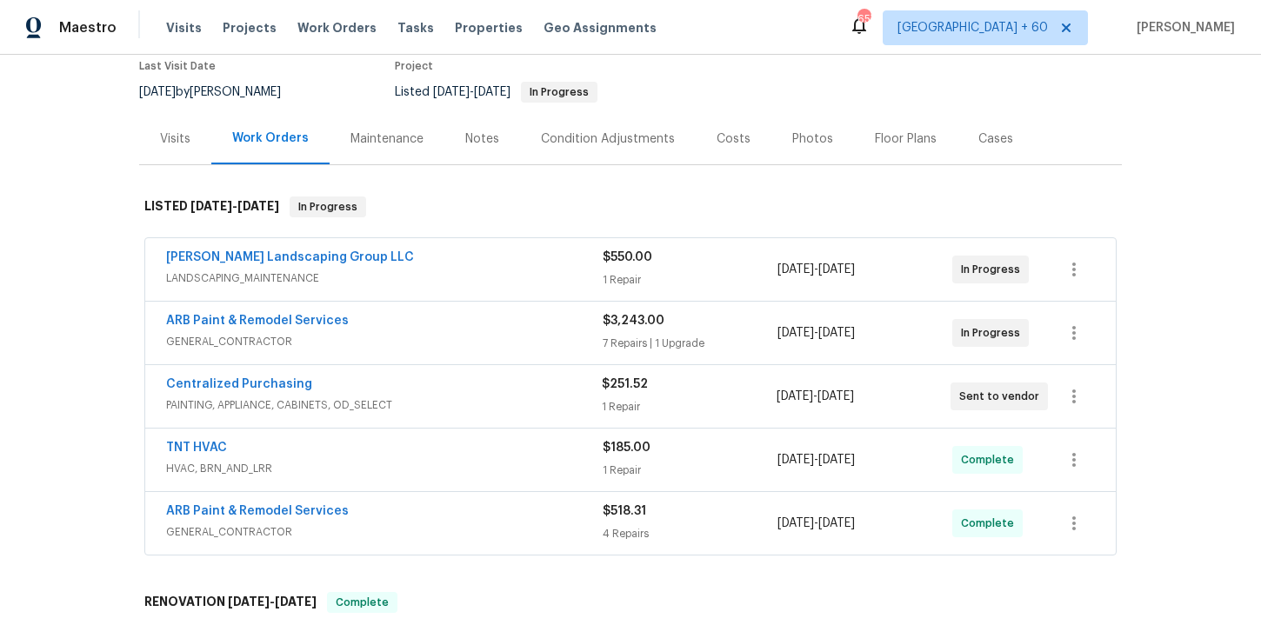
scroll to position [400, 0]
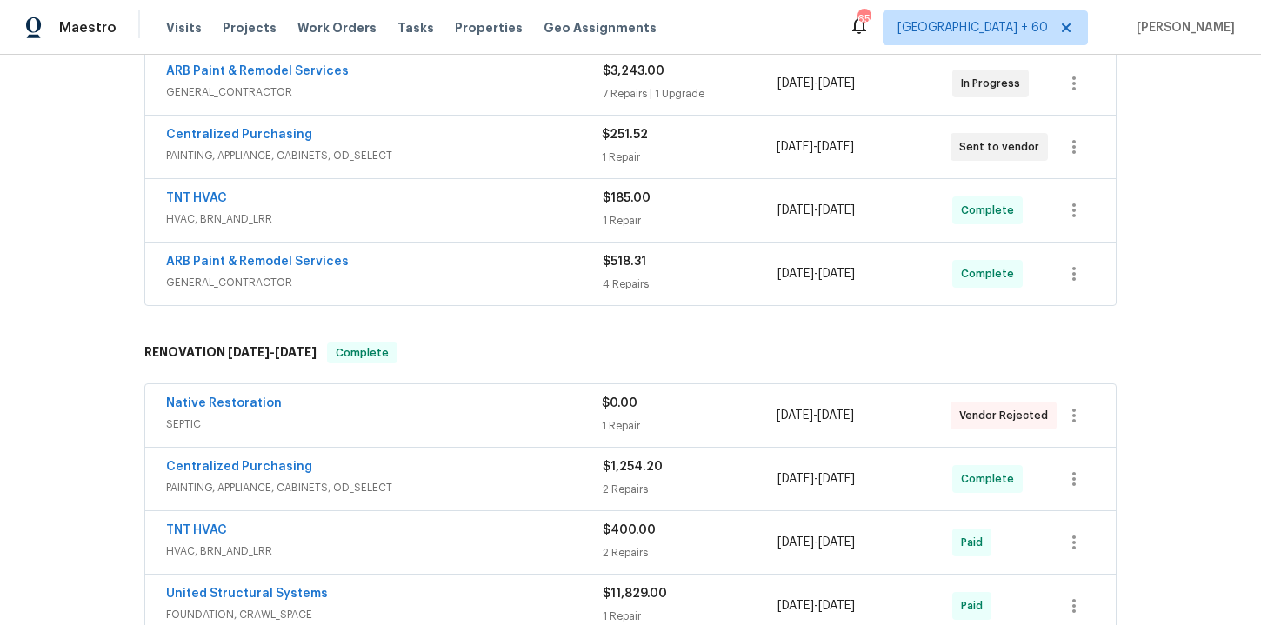
click at [484, 270] on div "ARB Paint & Remodel Services" at bounding box center [384, 263] width 437 height 21
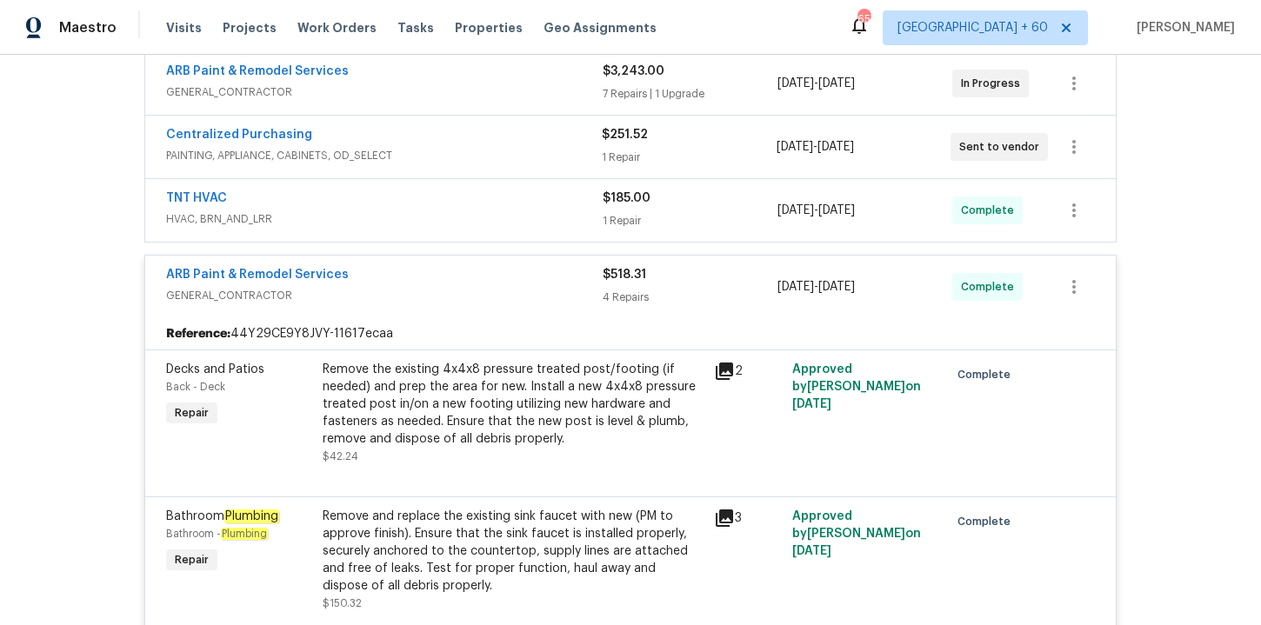
click at [470, 220] on span "HVAC, BRN_AND_LRR" at bounding box center [384, 218] width 437 height 17
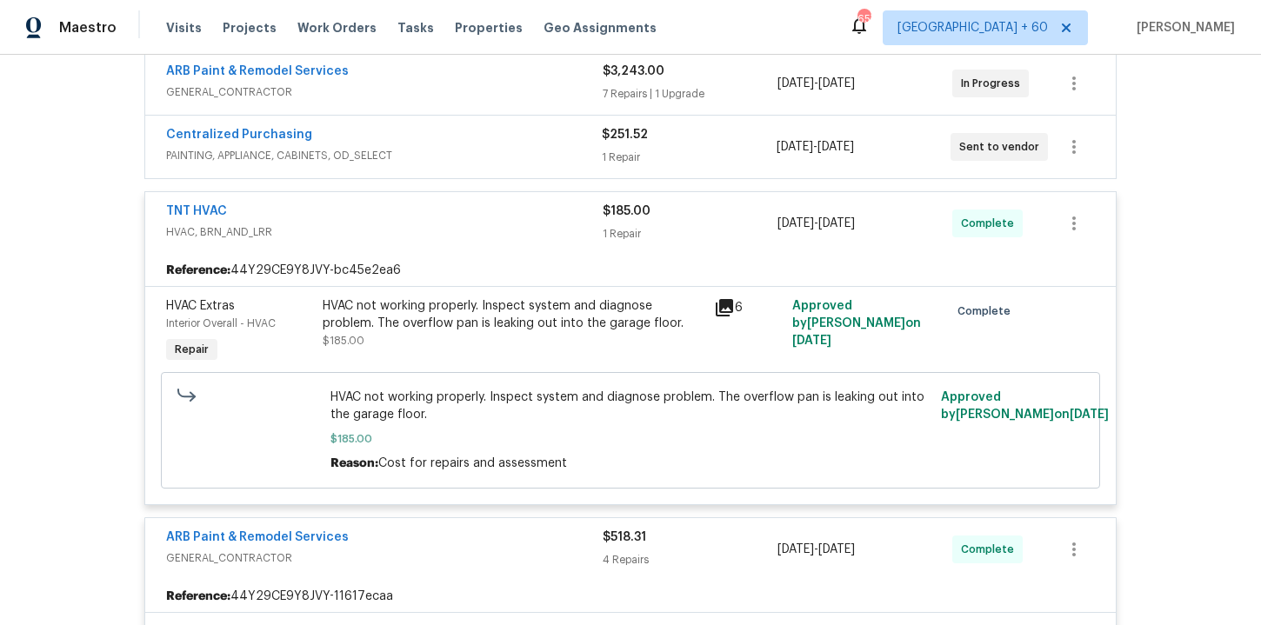
click at [477, 150] on span "PAINTING, APPLIANCE, CABINETS, OD_SELECT" at bounding box center [384, 155] width 436 height 17
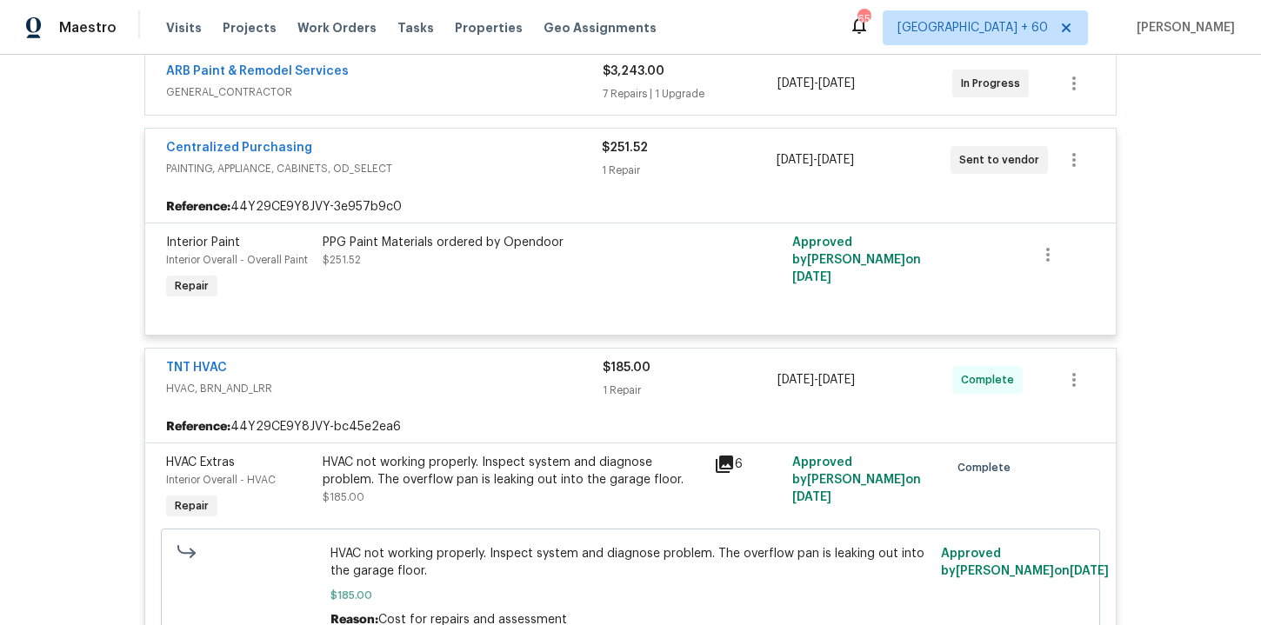
click at [458, 86] on span "GENERAL_CONTRACTOR" at bounding box center [384, 91] width 437 height 17
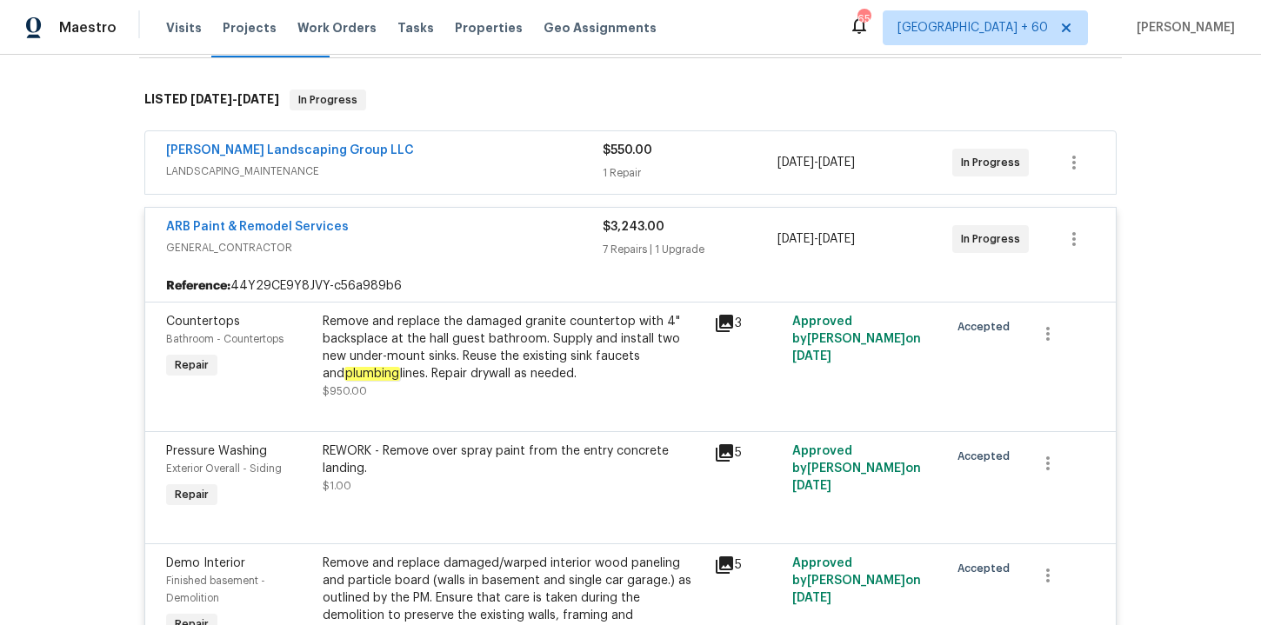
scroll to position [0, 0]
